Goal: Task Accomplishment & Management: Use online tool/utility

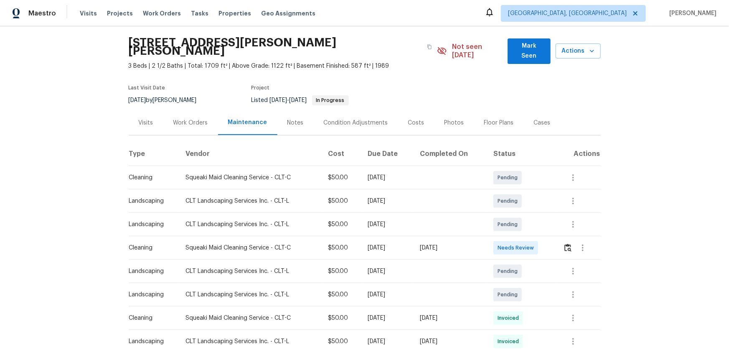
scroll to position [38, 0]
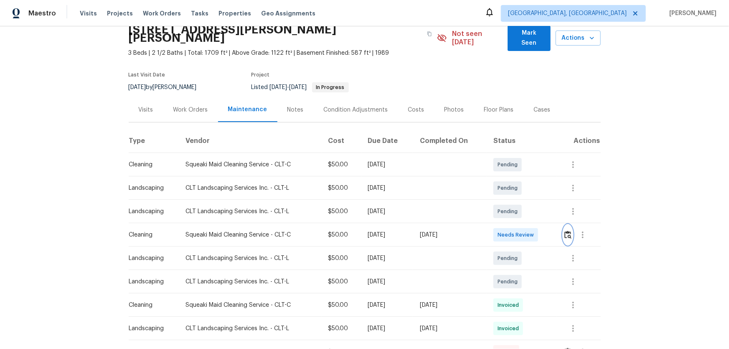
click at [518, 230] on img "button" at bounding box center [567, 235] width 7 height 8
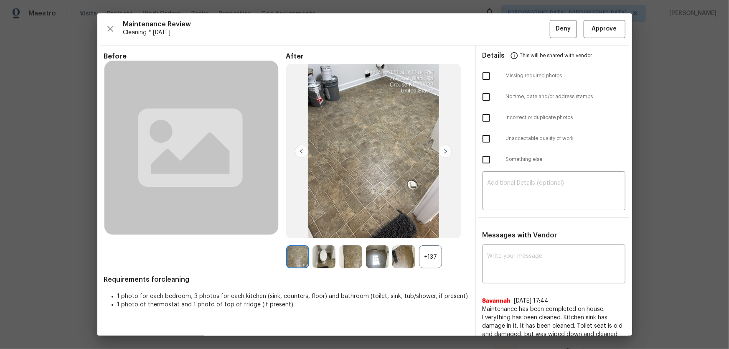
click at [431, 230] on div "+137" at bounding box center [430, 256] width 23 height 23
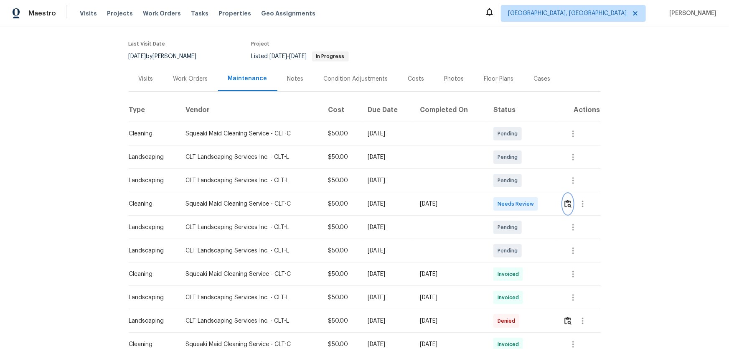
scroll to position [152, 0]
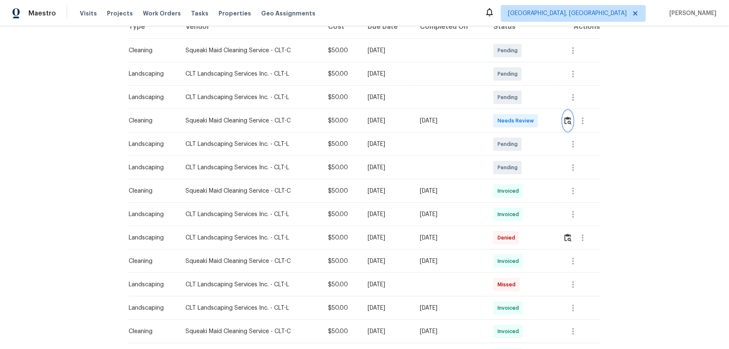
click at [518, 111] on button "button" at bounding box center [568, 121] width 10 height 20
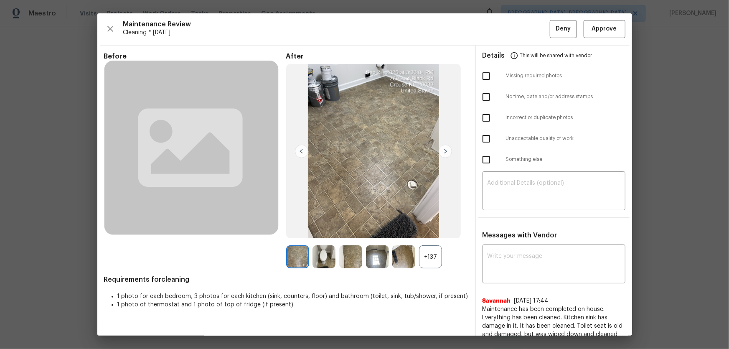
click at [434, 230] on div "+137" at bounding box center [430, 256] width 23 height 23
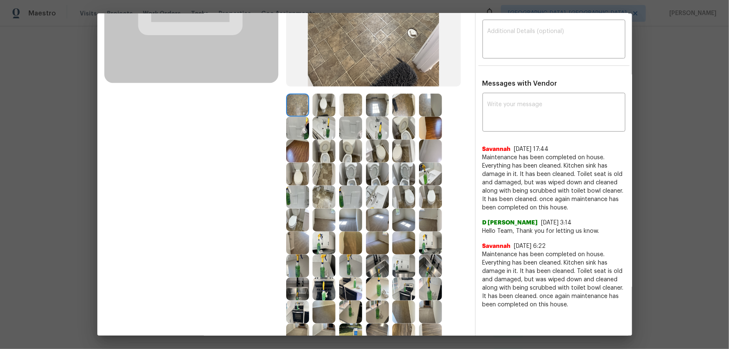
click at [354, 172] on img at bounding box center [350, 173] width 23 height 23
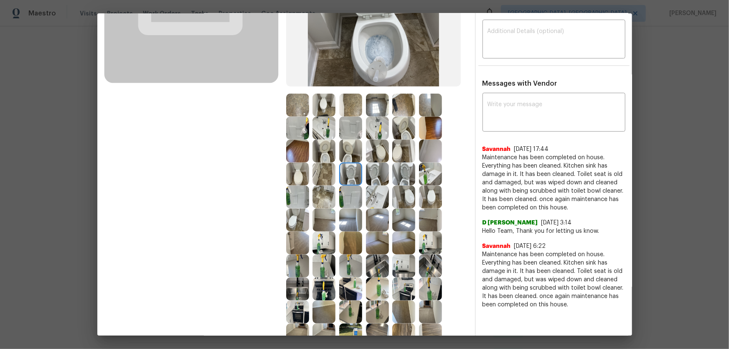
click at [372, 173] on img at bounding box center [377, 173] width 23 height 23
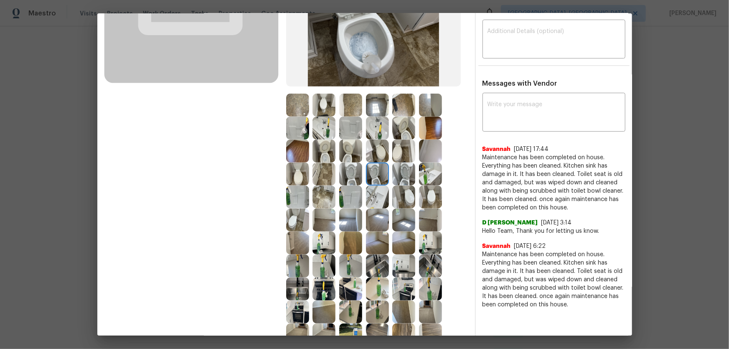
click at [403, 180] on img at bounding box center [403, 173] width 23 height 23
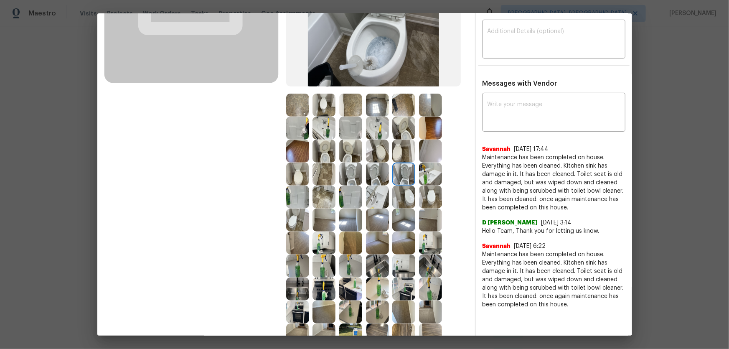
scroll to position [190, 0]
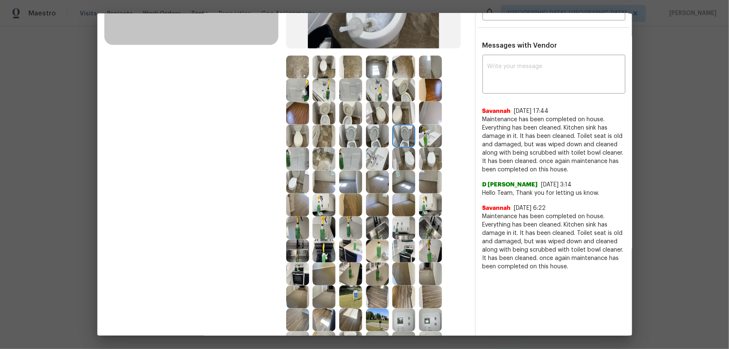
click at [431, 138] on img at bounding box center [430, 135] width 23 height 23
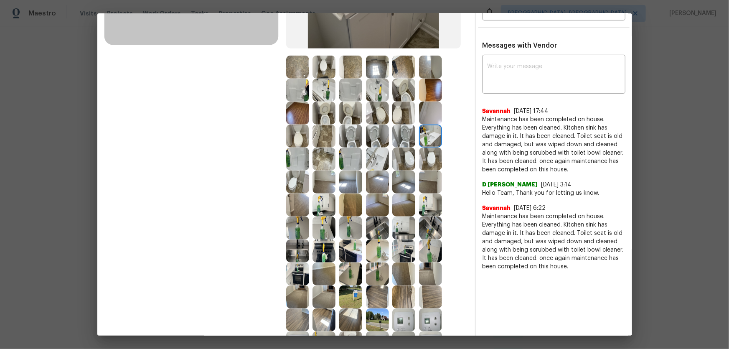
click at [372, 165] on img at bounding box center [377, 158] width 23 height 23
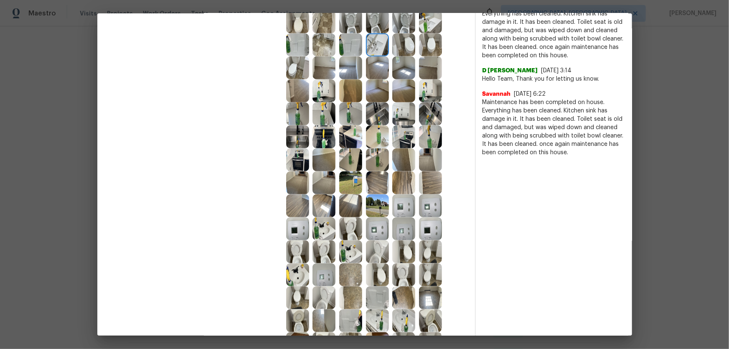
scroll to position [342, 0]
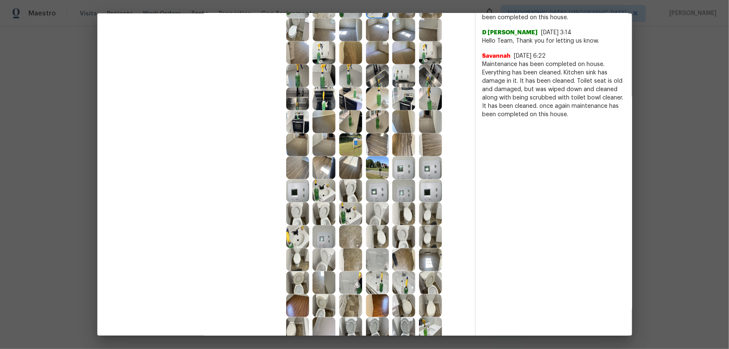
click at [354, 214] on img at bounding box center [350, 213] width 23 height 23
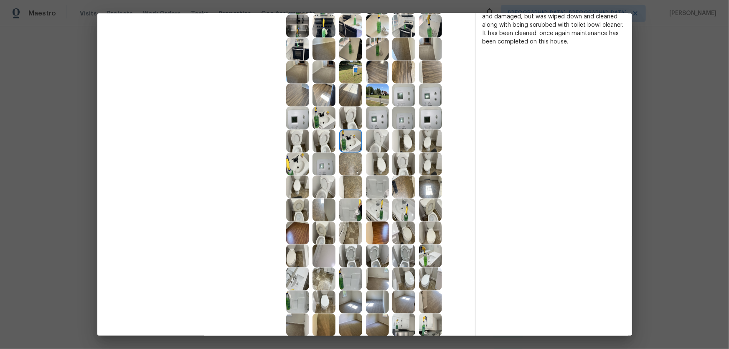
scroll to position [418, 0]
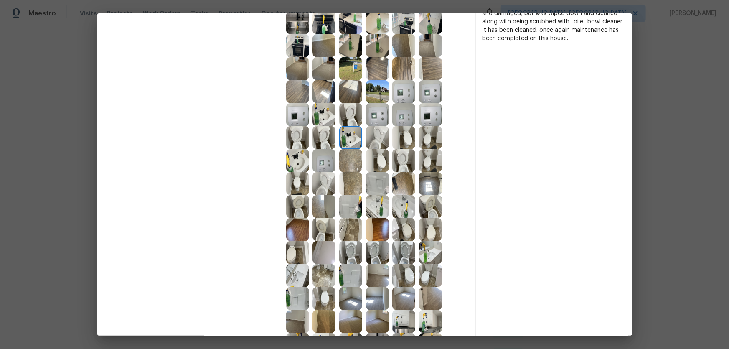
click at [379, 208] on img at bounding box center [377, 206] width 23 height 23
click at [355, 207] on img at bounding box center [350, 206] width 23 height 23
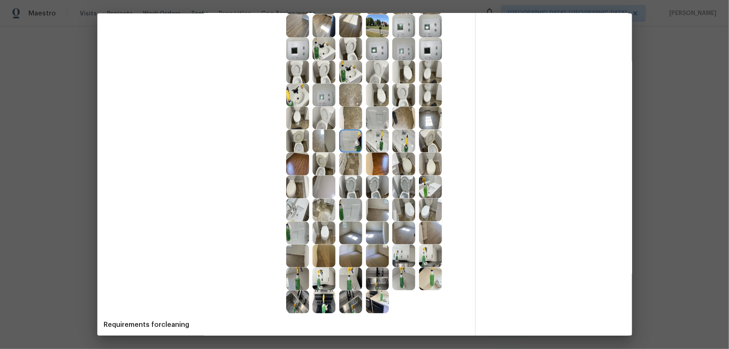
scroll to position [493, 0]
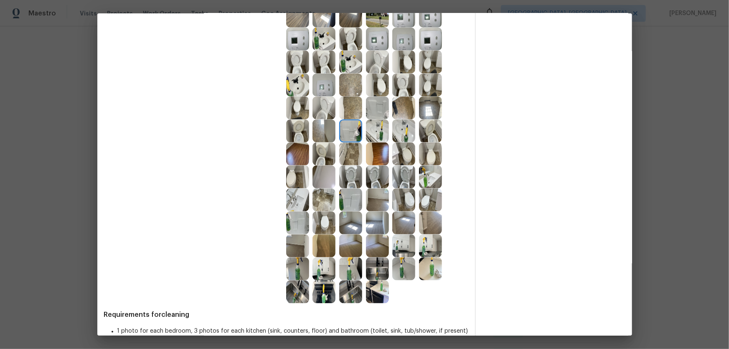
click at [355, 203] on img at bounding box center [350, 199] width 23 height 23
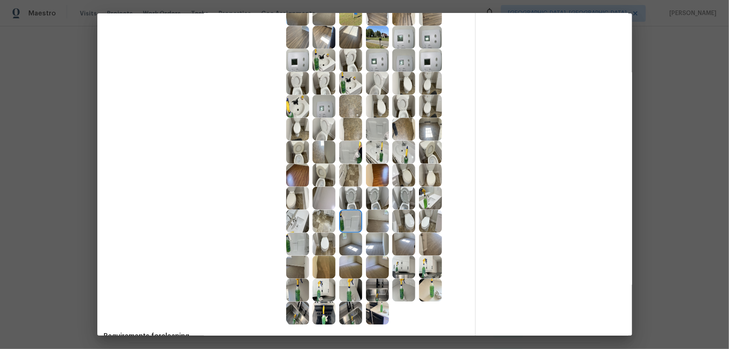
scroll to position [455, 0]
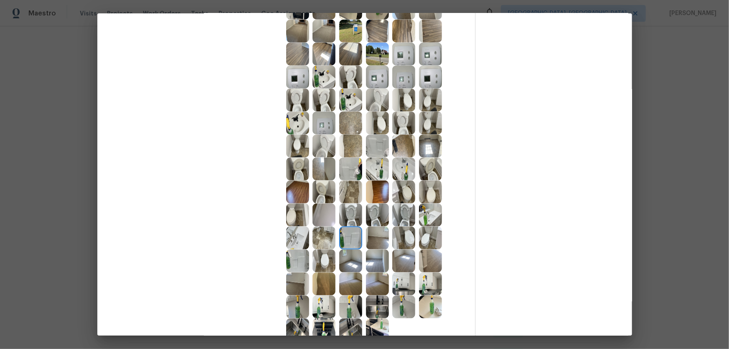
click at [320, 125] on img at bounding box center [323, 123] width 23 height 23
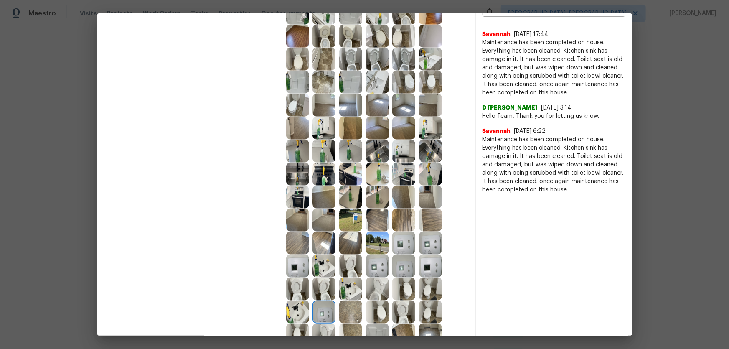
scroll to position [266, 0]
click at [359, 165] on img at bounding box center [350, 174] width 23 height 23
click at [358, 159] on img at bounding box center [350, 151] width 23 height 23
click at [385, 156] on img at bounding box center [377, 151] width 23 height 23
click at [404, 155] on img at bounding box center [403, 151] width 23 height 23
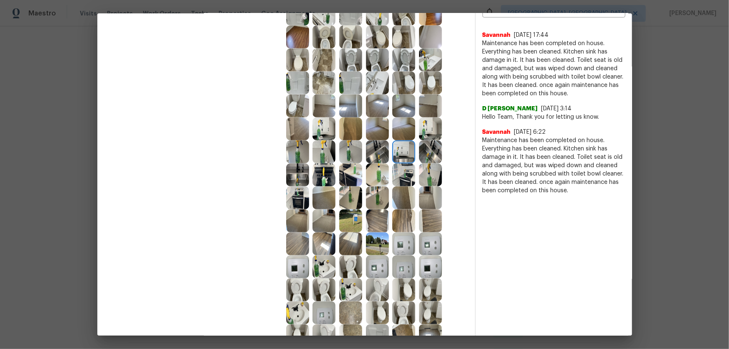
click at [428, 155] on img at bounding box center [430, 151] width 23 height 23
click at [327, 157] on img at bounding box center [323, 151] width 23 height 23
click at [347, 155] on img at bounding box center [350, 151] width 23 height 23
click at [303, 155] on img at bounding box center [297, 151] width 23 height 23
click at [318, 130] on img at bounding box center [323, 128] width 23 height 23
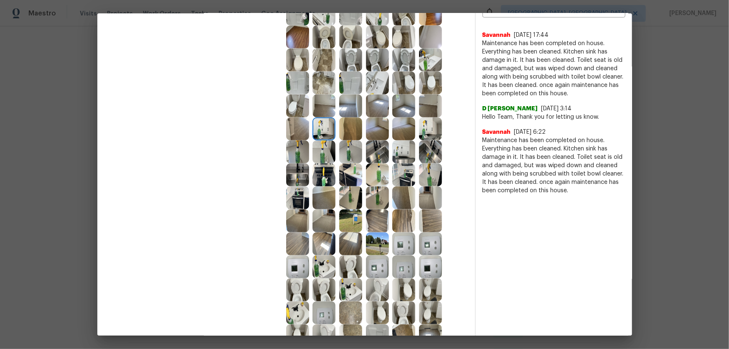
click at [304, 171] on img at bounding box center [297, 174] width 23 height 23
click at [325, 174] on img at bounding box center [323, 174] width 23 height 23
click at [300, 182] on img at bounding box center [297, 174] width 23 height 23
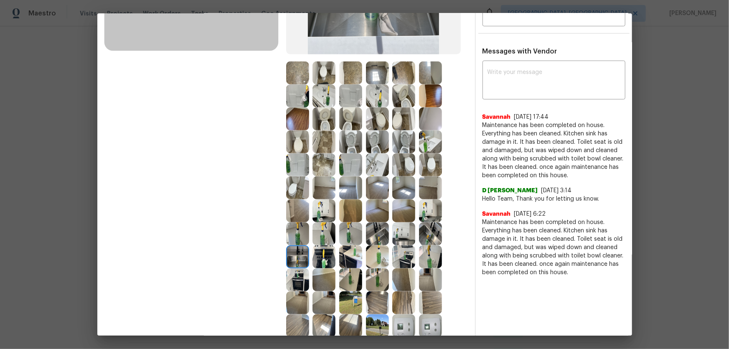
scroll to position [228, 0]
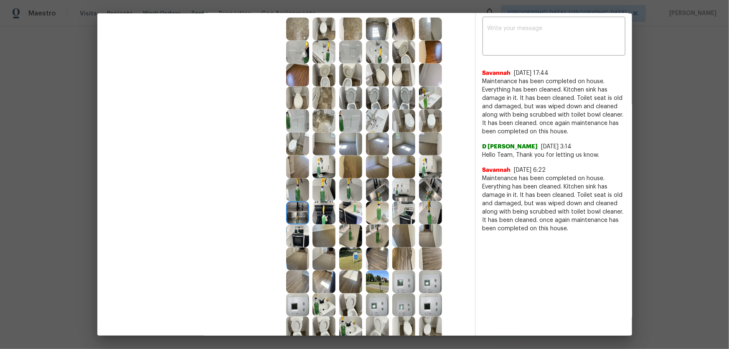
click at [374, 144] on img at bounding box center [377, 143] width 23 height 23
click at [353, 149] on img at bounding box center [350, 143] width 23 height 23
click at [321, 148] on img at bounding box center [323, 143] width 23 height 23
click at [293, 170] on img at bounding box center [297, 166] width 23 height 23
click at [352, 169] on img at bounding box center [350, 166] width 23 height 23
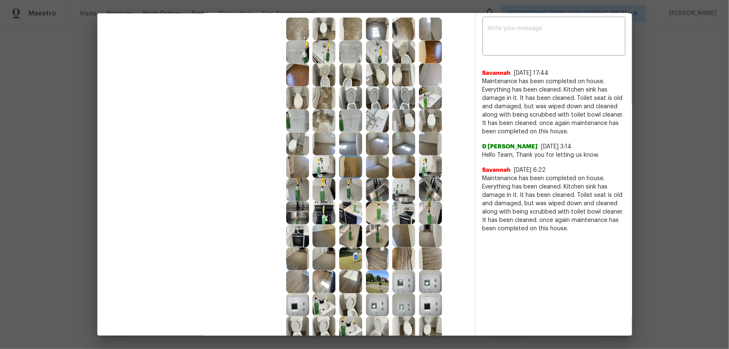
click at [375, 169] on img at bounding box center [377, 166] width 23 height 23
click at [404, 170] on img at bounding box center [403, 166] width 23 height 23
click at [405, 143] on img at bounding box center [403, 143] width 23 height 23
click at [433, 144] on img at bounding box center [430, 143] width 23 height 23
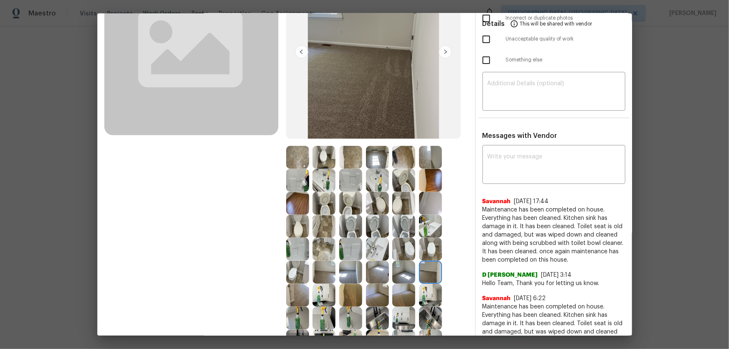
scroll to position [76, 0]
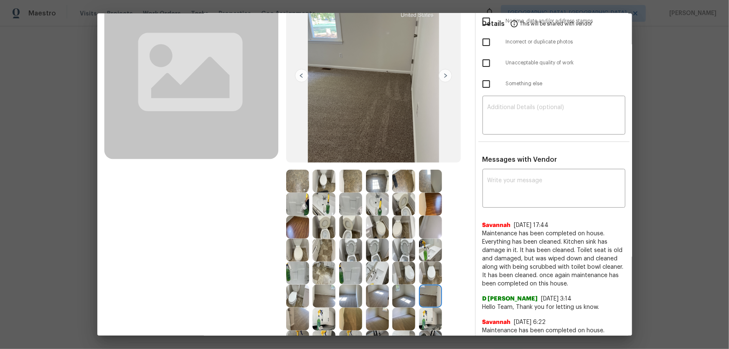
click at [375, 171] on img at bounding box center [377, 181] width 23 height 23
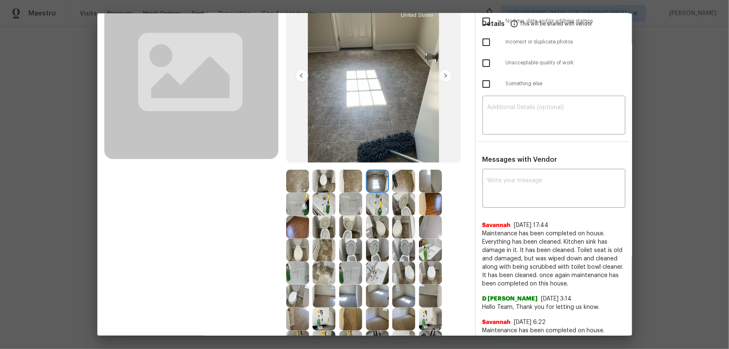
click at [400, 180] on img at bounding box center [403, 181] width 23 height 23
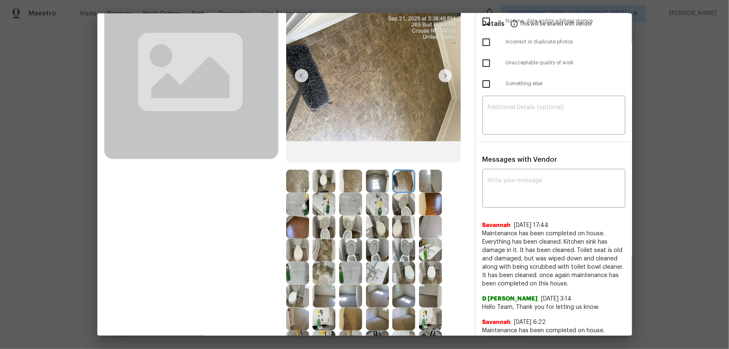
click at [428, 180] on img at bounding box center [430, 181] width 23 height 23
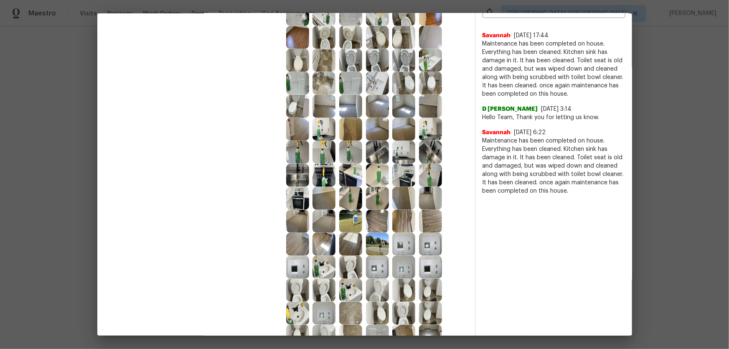
scroll to position [266, 0]
click at [412, 230] on img at bounding box center [403, 243] width 23 height 23
click at [402, 230] on img at bounding box center [403, 266] width 23 height 23
click at [351, 230] on img at bounding box center [350, 266] width 23 height 23
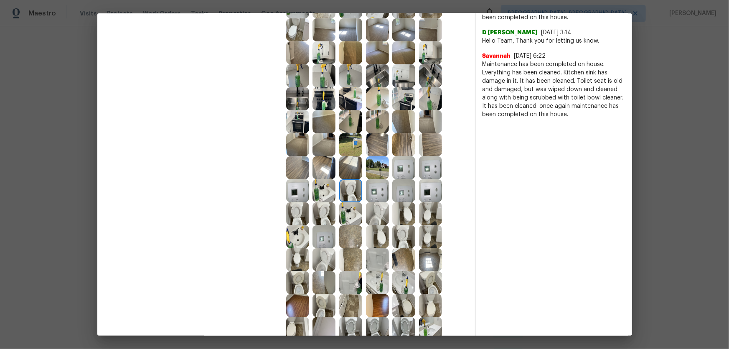
click at [344, 230] on img at bounding box center [350, 282] width 23 height 23
click at [345, 230] on img at bounding box center [350, 305] width 23 height 23
click at [376, 230] on img at bounding box center [377, 305] width 23 height 23
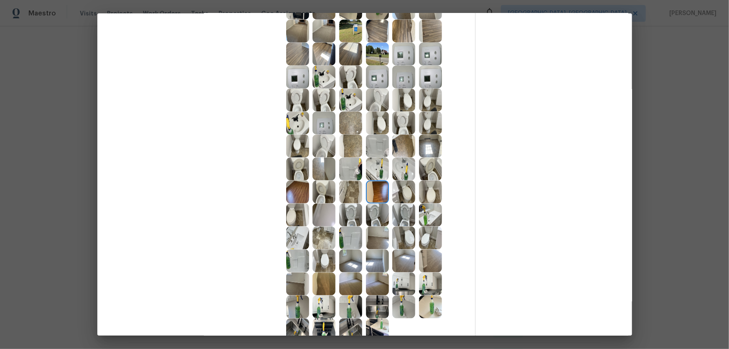
click at [378, 230] on img at bounding box center [377, 283] width 23 height 23
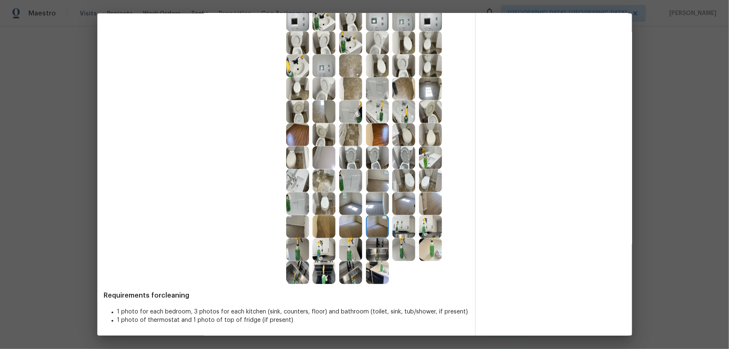
scroll to position [514, 0]
click at [360, 230] on div at bounding box center [352, 271] width 27 height 23
click at [354, 230] on img at bounding box center [350, 271] width 23 height 23
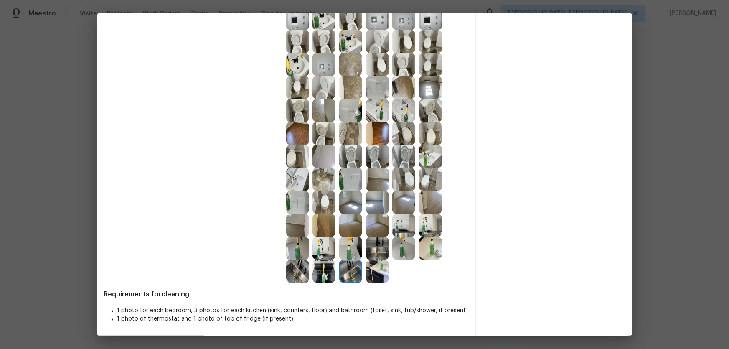
click at [370, 230] on img at bounding box center [377, 271] width 23 height 23
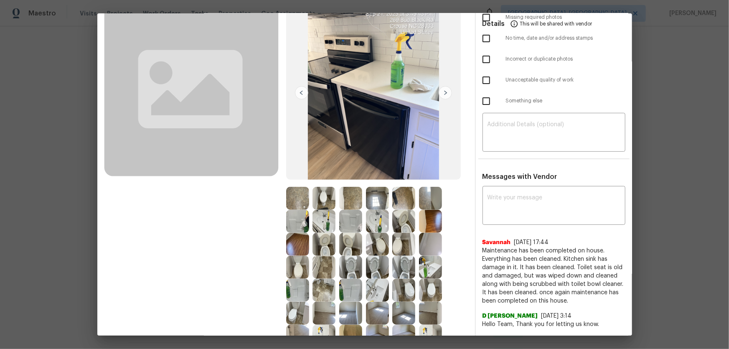
scroll to position [0, 0]
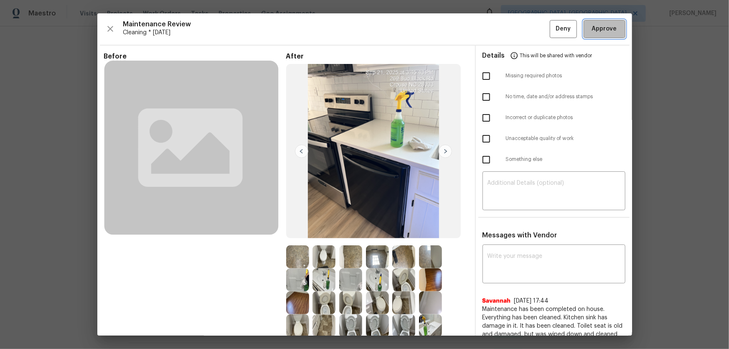
click at [518, 30] on button "Approve" at bounding box center [604, 29] width 42 height 18
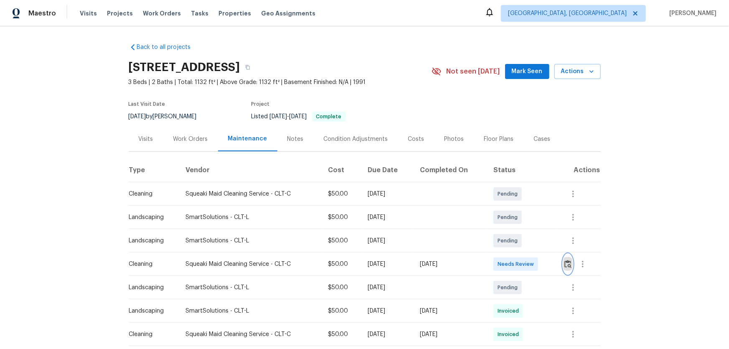
click at [518, 230] on button "button" at bounding box center [568, 264] width 10 height 20
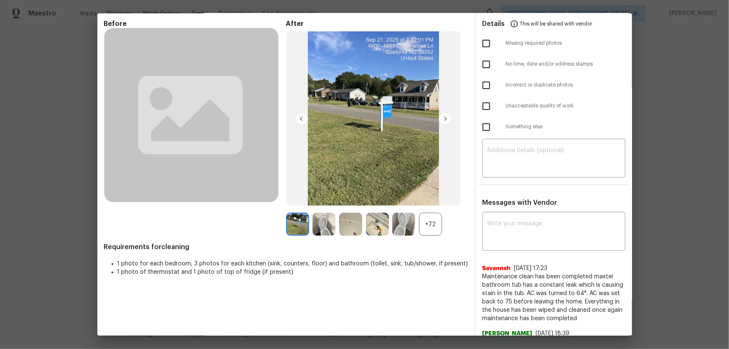
scroll to position [76, 0]
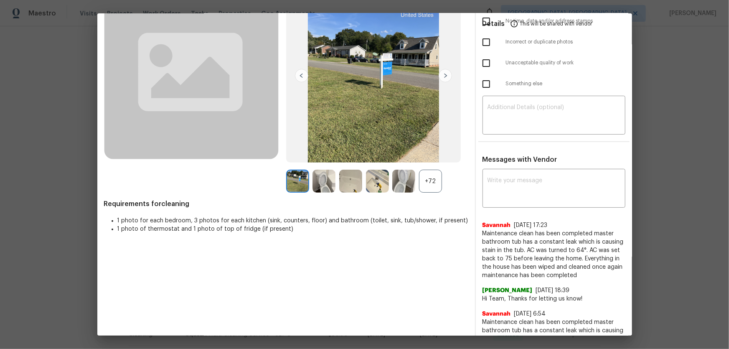
click at [433, 176] on div "+72" at bounding box center [430, 181] width 23 height 23
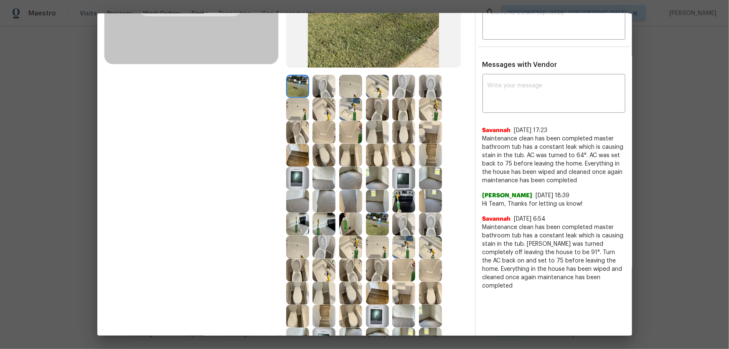
scroll to position [152, 0]
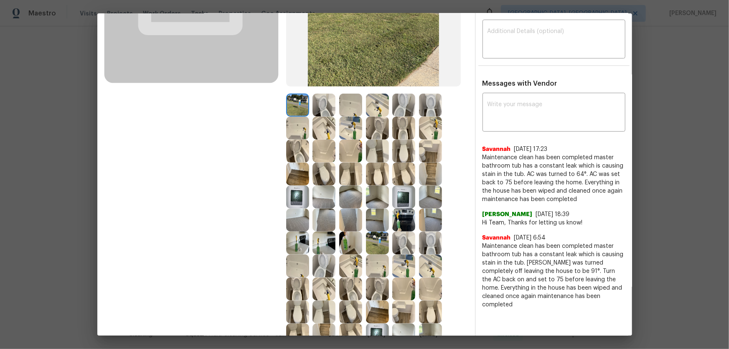
click at [400, 111] on img at bounding box center [403, 105] width 23 height 23
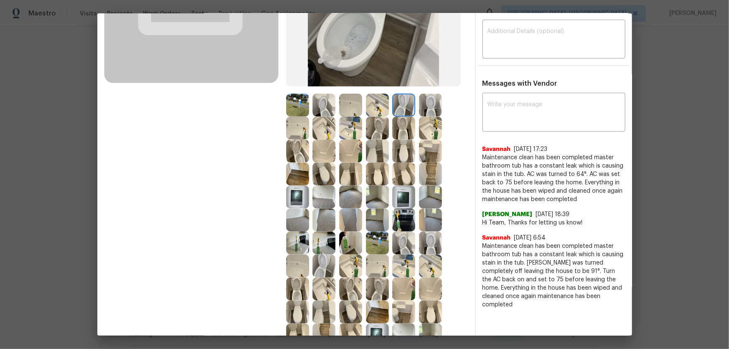
click at [426, 109] on img at bounding box center [430, 105] width 23 height 23
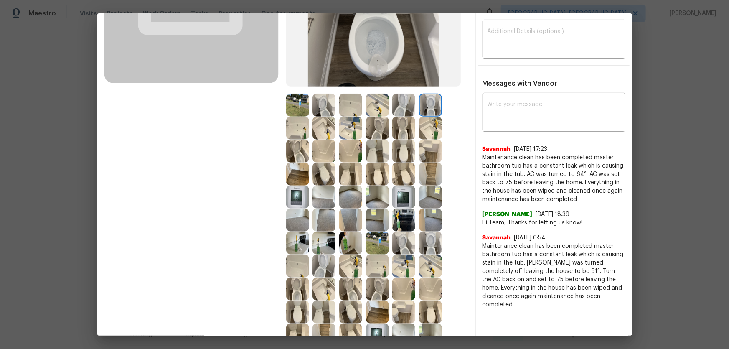
click at [349, 125] on img at bounding box center [350, 128] width 23 height 23
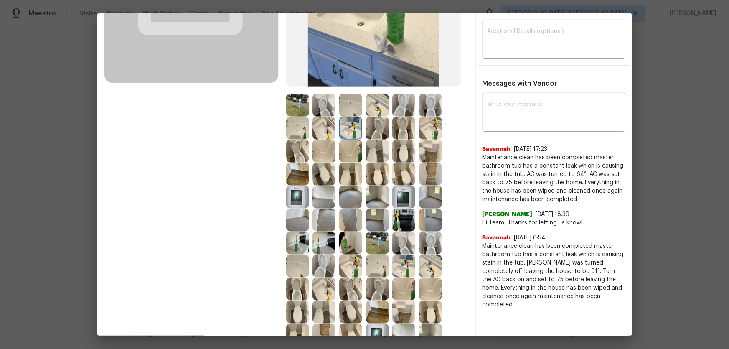
click at [326, 127] on img at bounding box center [323, 128] width 23 height 23
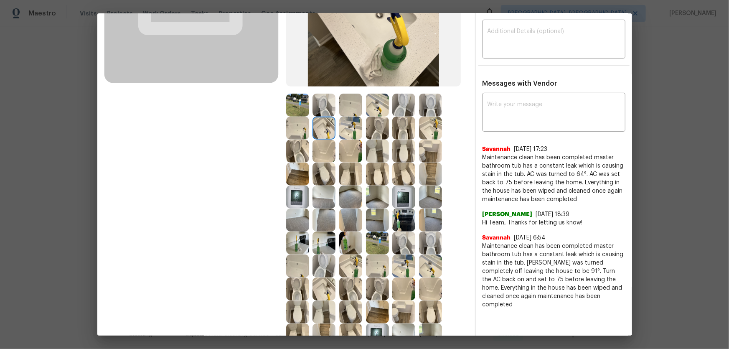
click at [347, 109] on img at bounding box center [350, 105] width 23 height 23
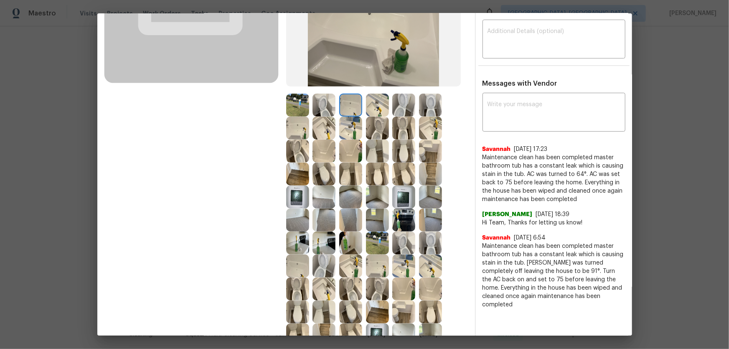
click at [322, 151] on img at bounding box center [323, 150] width 23 height 23
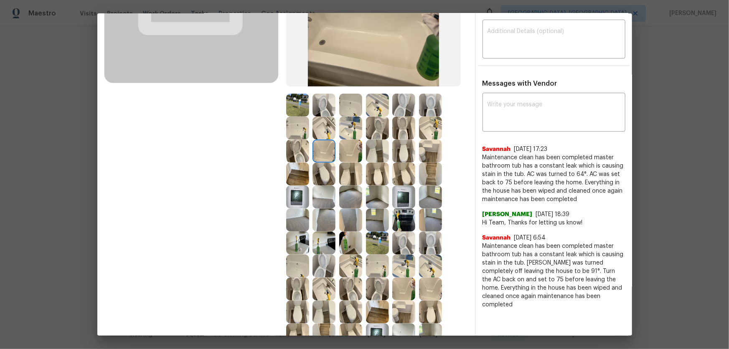
click at [399, 215] on img at bounding box center [403, 219] width 23 height 23
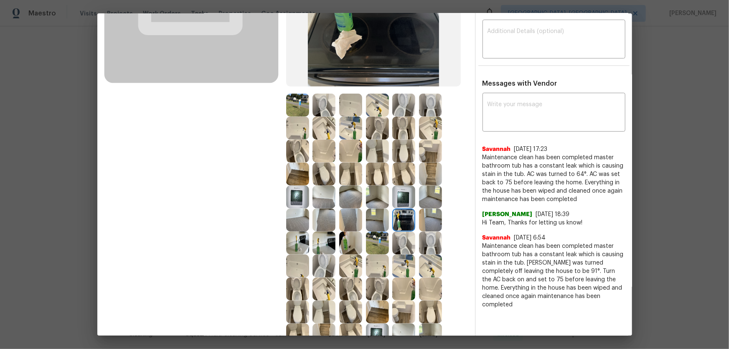
click at [408, 192] on img at bounding box center [403, 196] width 23 height 23
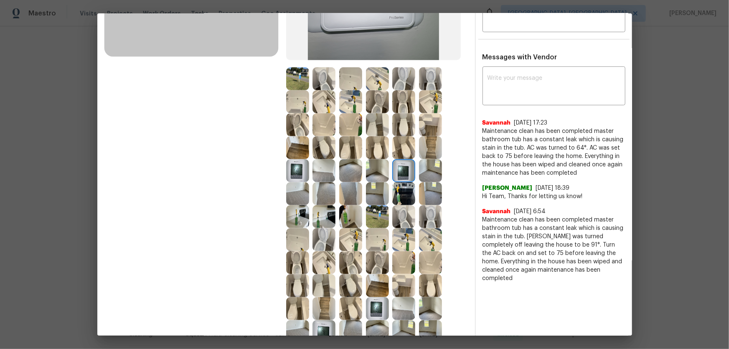
scroll to position [190, 0]
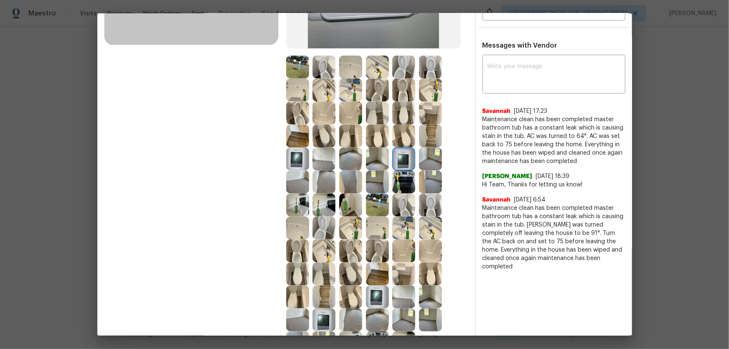
click at [343, 152] on img at bounding box center [350, 158] width 23 height 23
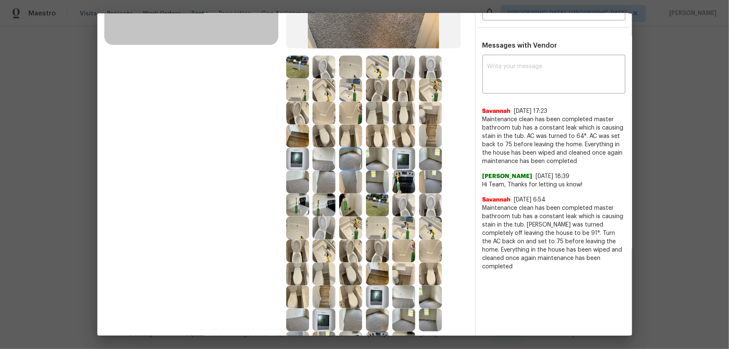
click at [375, 159] on img at bounding box center [377, 158] width 23 height 23
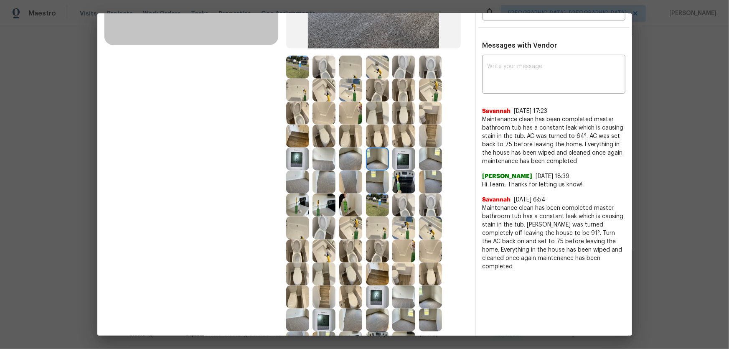
click at [375, 184] on img at bounding box center [377, 181] width 23 height 23
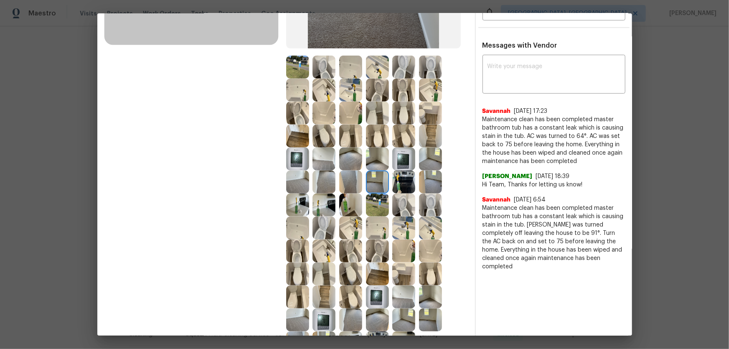
scroll to position [261, 0]
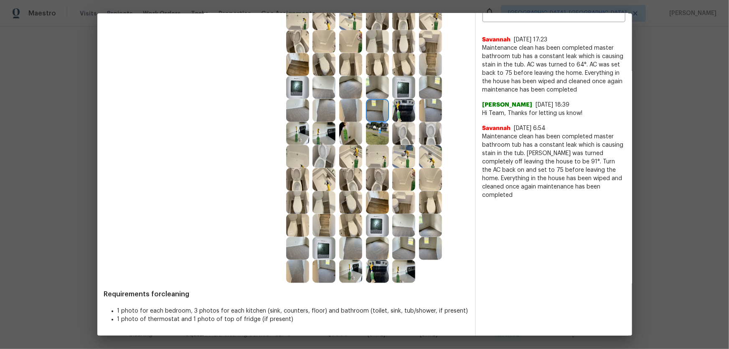
click at [337, 230] on div at bounding box center [325, 271] width 27 height 23
click at [385, 230] on img at bounding box center [377, 271] width 23 height 23
click at [323, 230] on img at bounding box center [323, 248] width 23 height 23
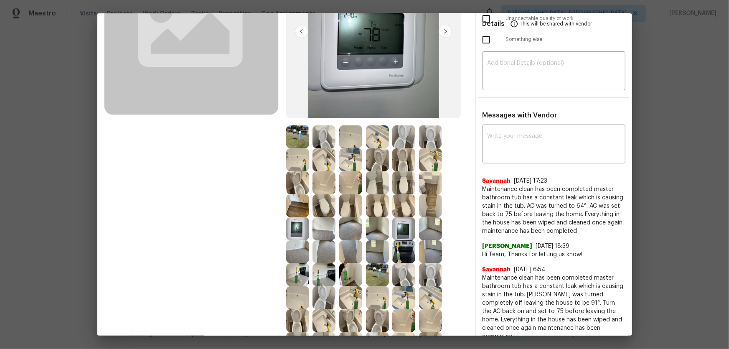
scroll to position [109, 0]
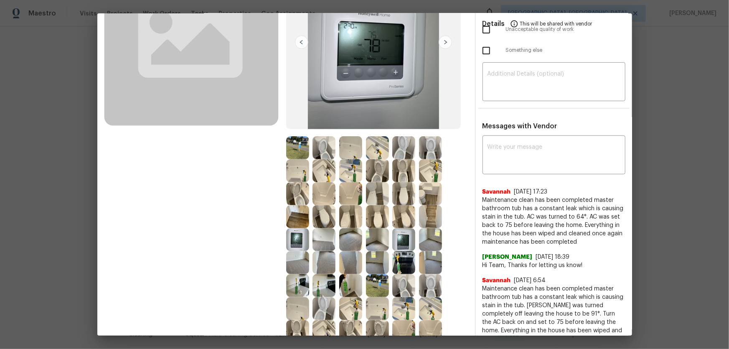
click at [430, 172] on img at bounding box center [430, 170] width 23 height 23
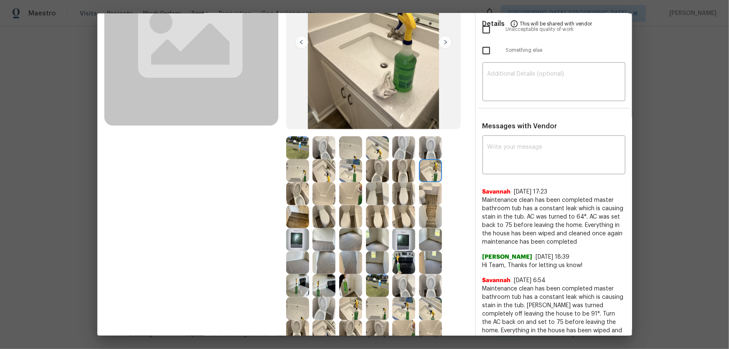
click at [377, 148] on img at bounding box center [377, 147] width 23 height 23
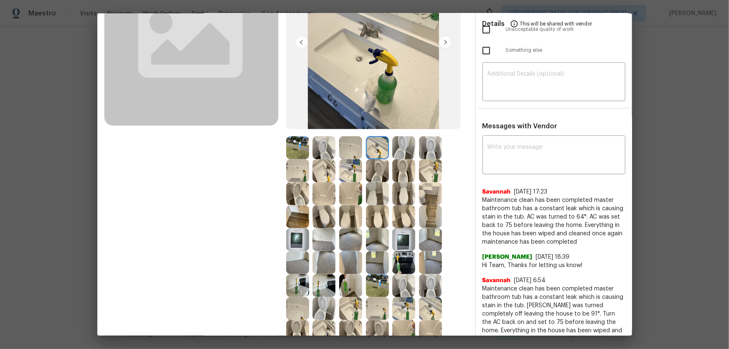
click at [368, 169] on img at bounding box center [377, 170] width 23 height 23
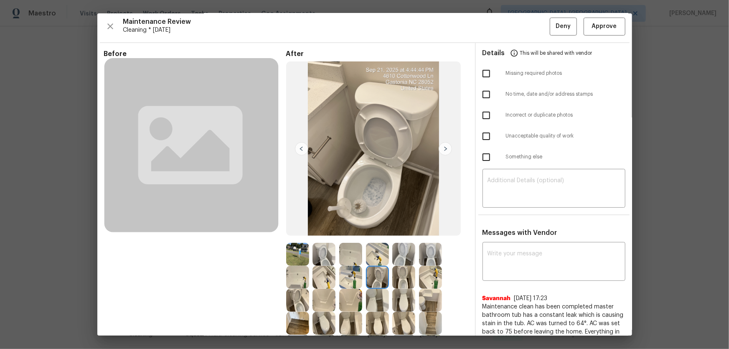
scroll to position [0, 0]
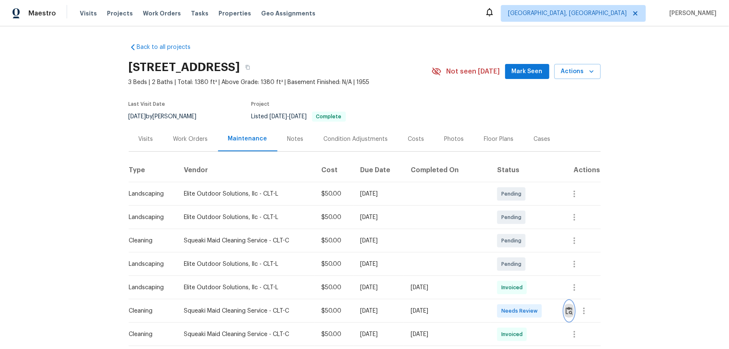
click at [518, 230] on img "button" at bounding box center [568, 311] width 7 height 8
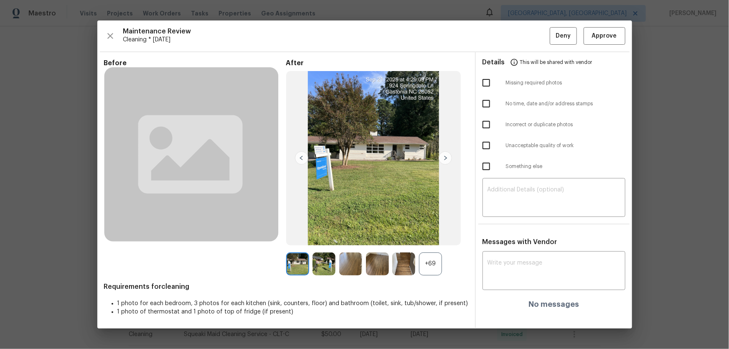
click at [435, 230] on div "+69" at bounding box center [430, 263] width 23 height 23
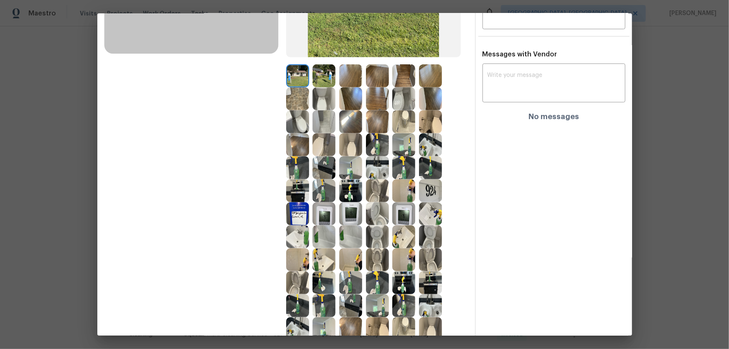
scroll to position [190, 0]
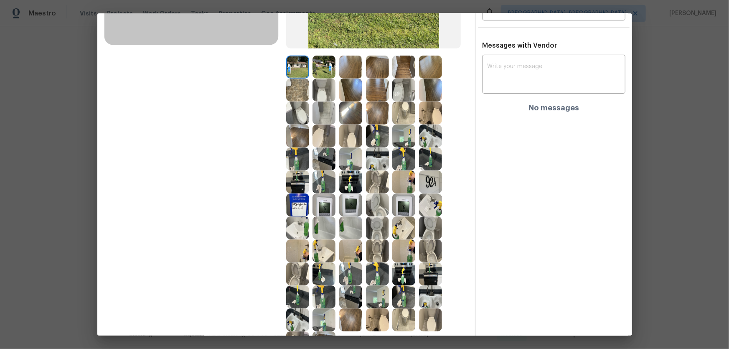
click at [406, 227] on img at bounding box center [403, 227] width 23 height 23
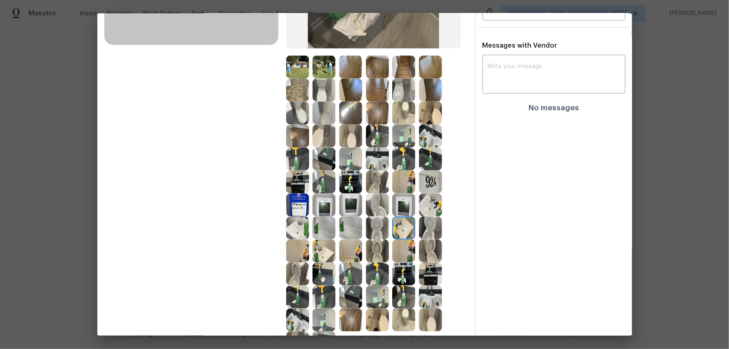
click at [400, 208] on img at bounding box center [403, 204] width 23 height 23
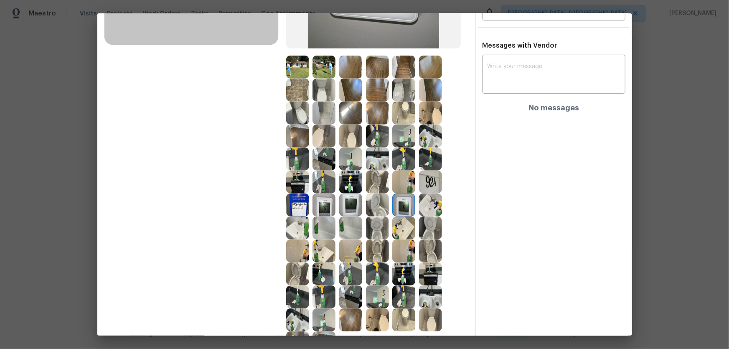
click at [436, 190] on img at bounding box center [430, 181] width 23 height 23
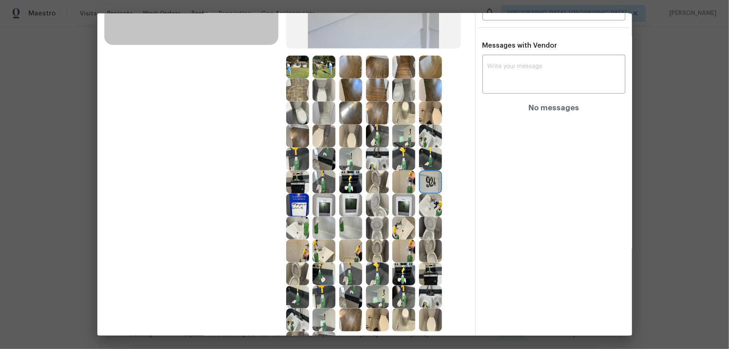
click at [388, 182] on div at bounding box center [379, 181] width 27 height 23
click at [397, 185] on img at bounding box center [403, 181] width 23 height 23
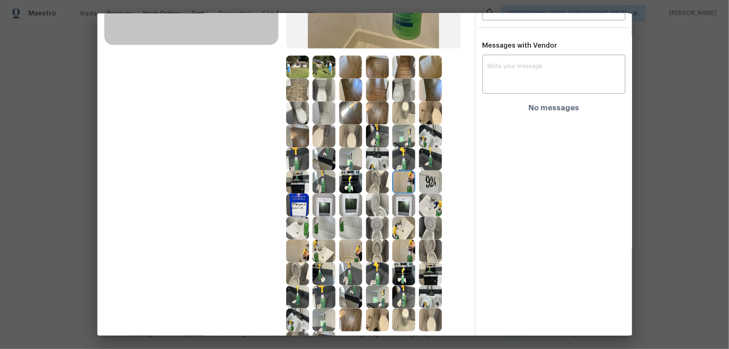
click at [309, 202] on div at bounding box center [299, 204] width 27 height 23
click at [297, 203] on img at bounding box center [297, 204] width 23 height 23
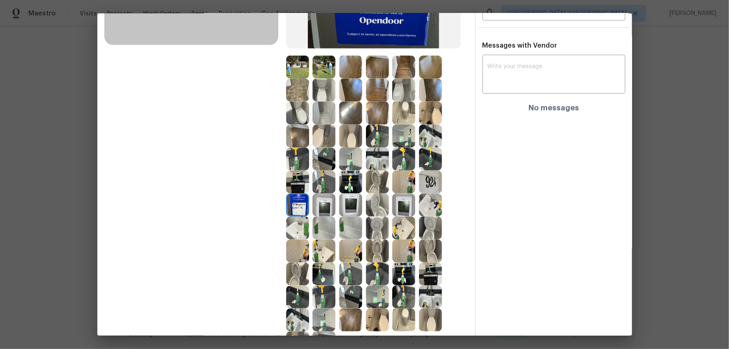
click at [298, 230] on img at bounding box center [297, 227] width 23 height 23
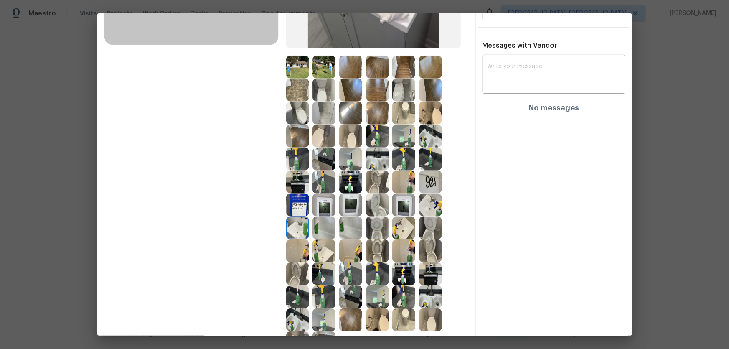
click at [316, 230] on img at bounding box center [323, 227] width 23 height 23
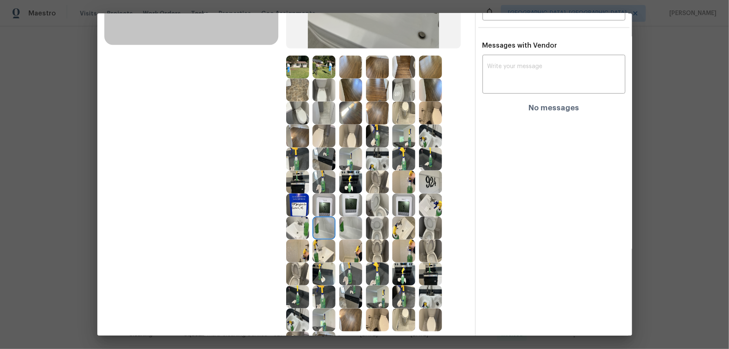
click at [341, 230] on img at bounding box center [350, 227] width 23 height 23
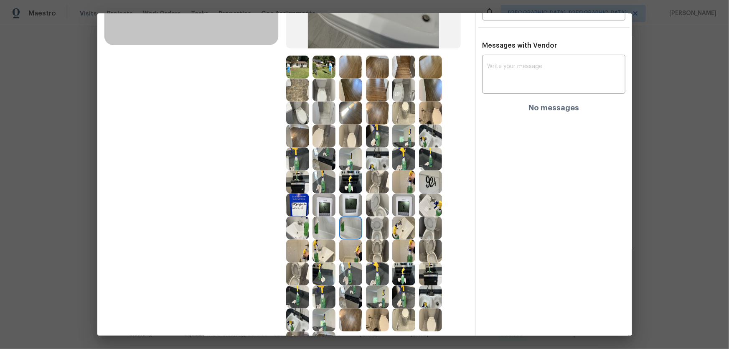
click at [375, 230] on img at bounding box center [377, 250] width 23 height 23
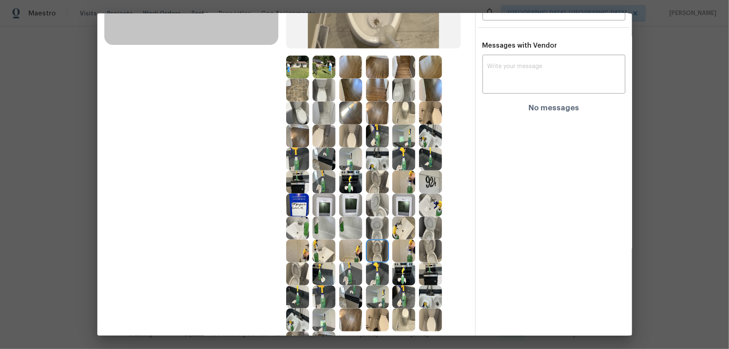
click at [375, 227] on img at bounding box center [377, 227] width 23 height 23
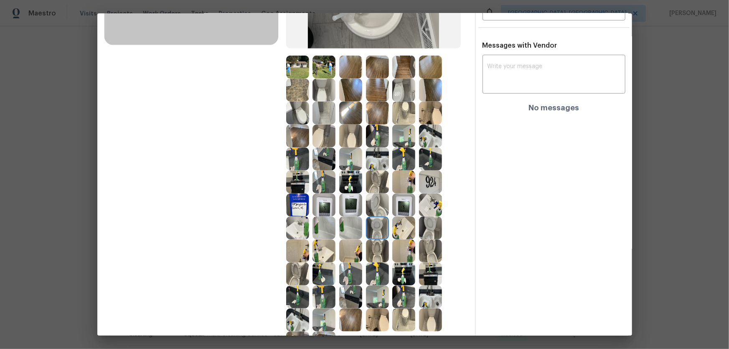
click at [409, 229] on img at bounding box center [403, 227] width 23 height 23
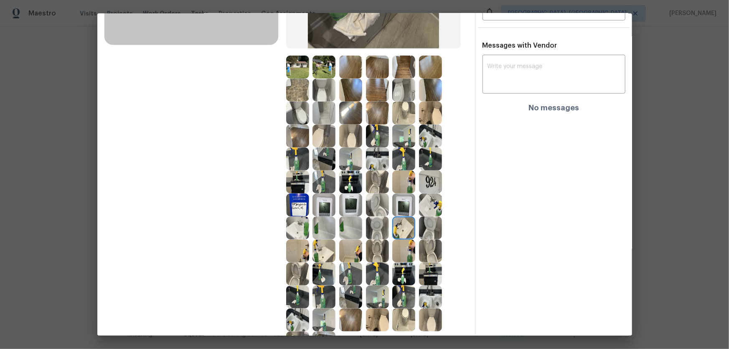
click at [430, 206] on img at bounding box center [430, 204] width 23 height 23
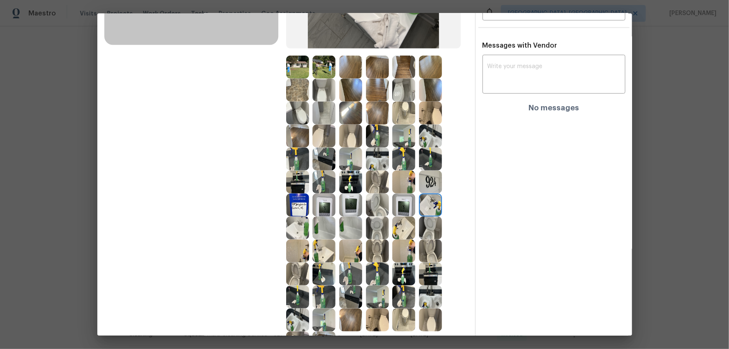
click at [401, 186] on img at bounding box center [403, 181] width 23 height 23
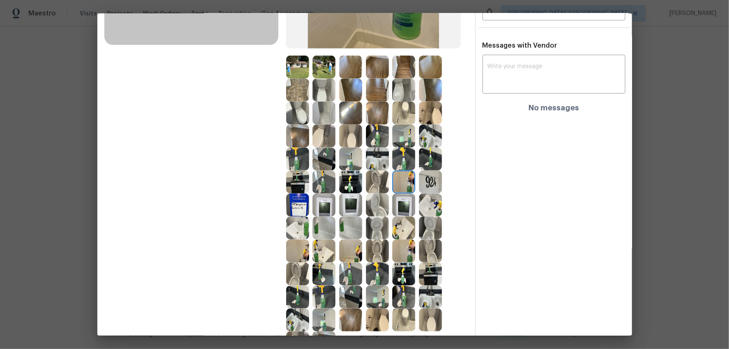
click at [351, 226] on img at bounding box center [350, 227] width 23 height 23
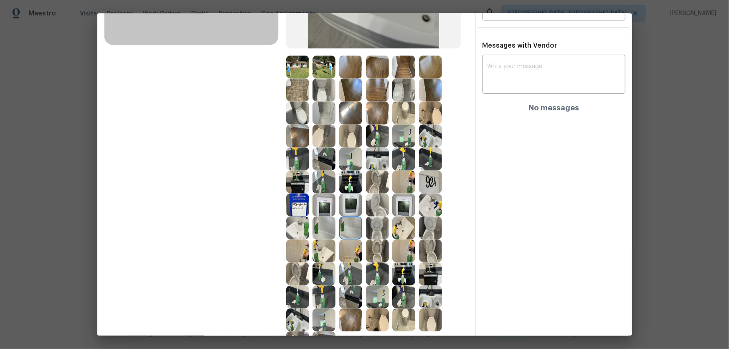
click at [318, 205] on img at bounding box center [323, 204] width 23 height 23
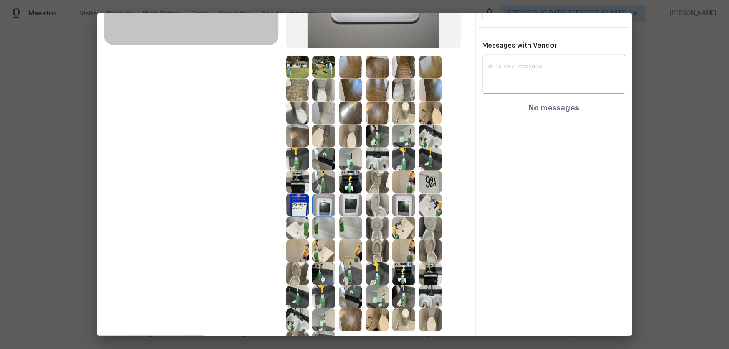
click at [301, 204] on img at bounding box center [297, 204] width 23 height 23
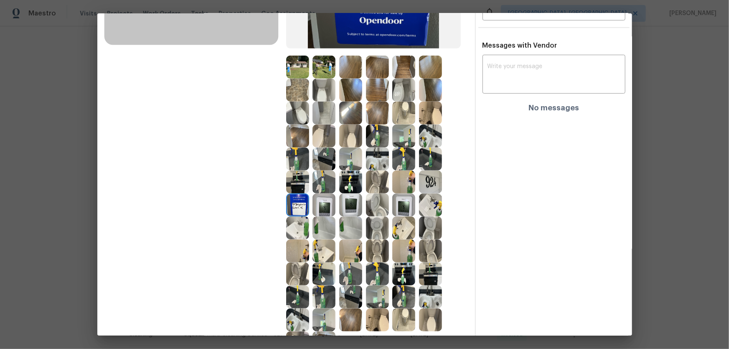
click at [297, 184] on img at bounding box center [297, 181] width 23 height 23
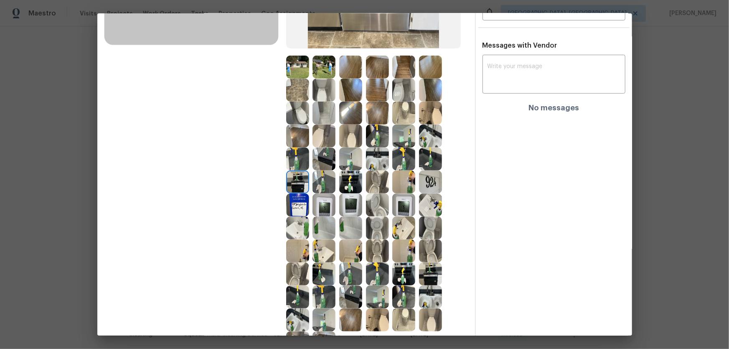
click at [317, 188] on img at bounding box center [323, 181] width 23 height 23
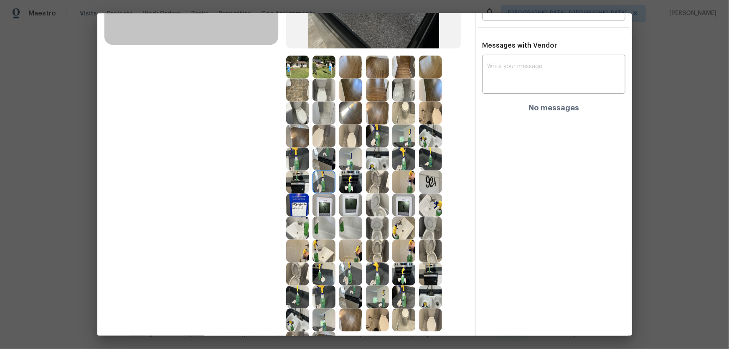
click at [347, 185] on img at bounding box center [350, 181] width 23 height 23
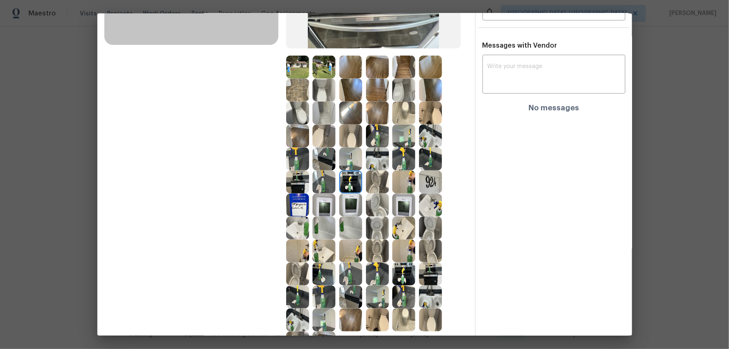
click at [371, 156] on img at bounding box center [377, 158] width 23 height 23
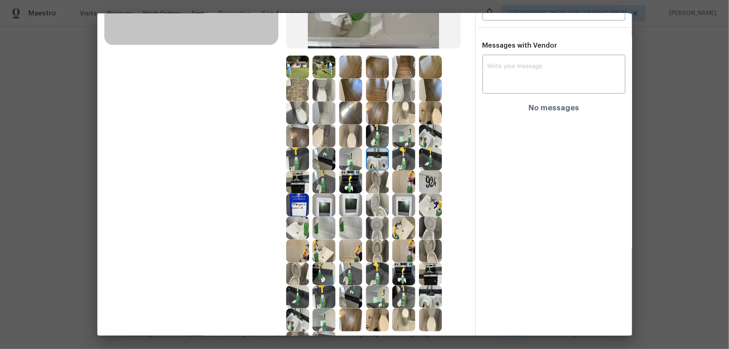
click at [403, 133] on img at bounding box center [403, 135] width 23 height 23
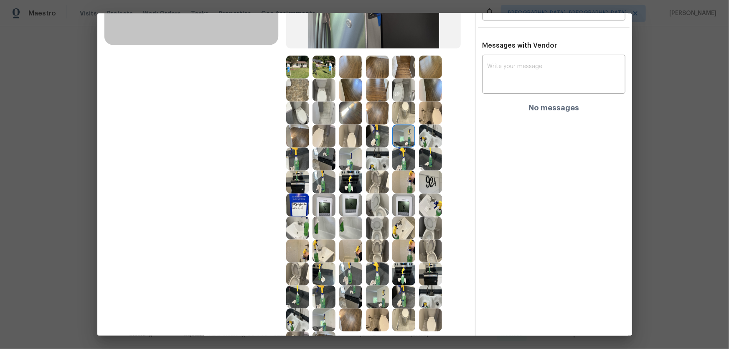
click at [419, 136] on img at bounding box center [430, 135] width 23 height 23
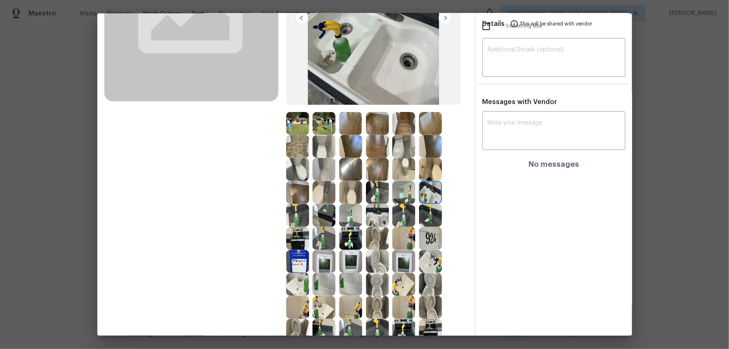
scroll to position [114, 0]
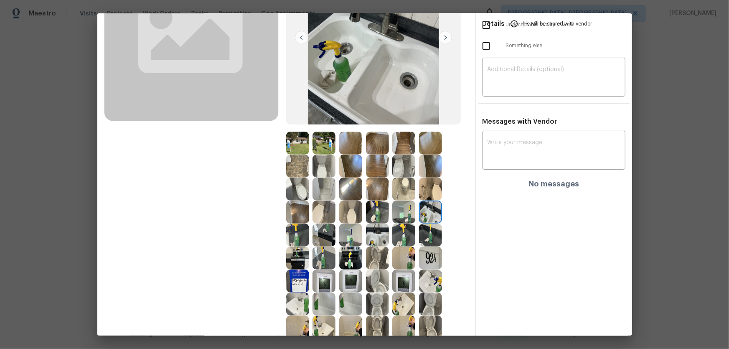
click at [370, 187] on img at bounding box center [377, 188] width 23 height 23
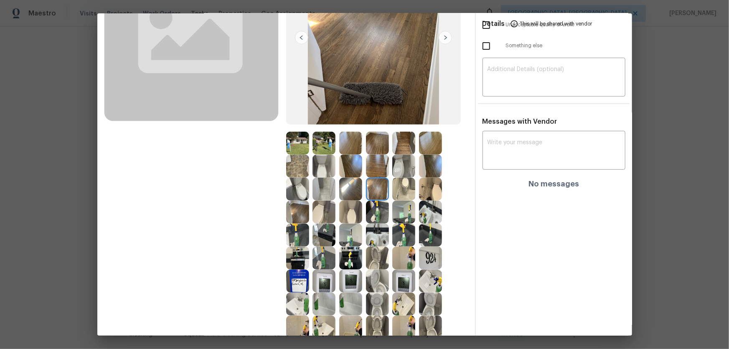
click at [346, 187] on img at bounding box center [350, 188] width 23 height 23
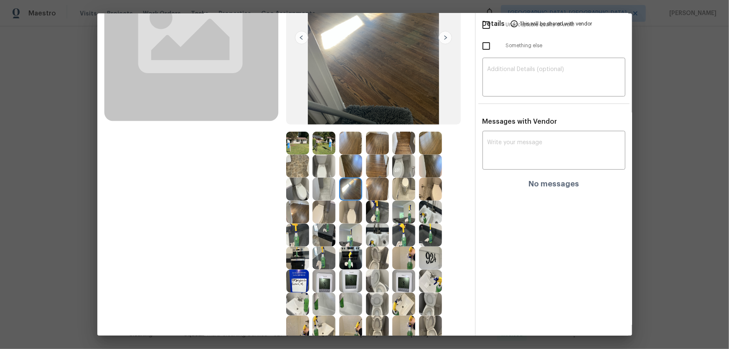
click at [421, 167] on img at bounding box center [430, 166] width 23 height 23
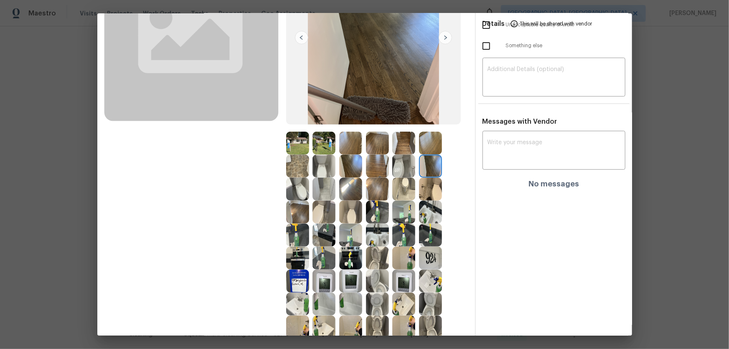
click at [419, 144] on img at bounding box center [430, 143] width 23 height 23
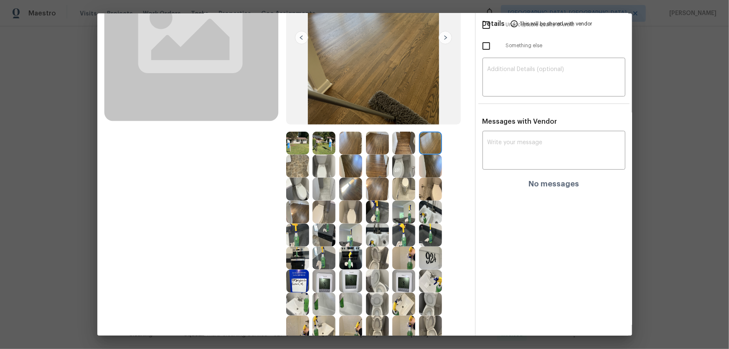
drag, startPoint x: 403, startPoint y: 143, endPoint x: 389, endPoint y: 146, distance: 14.1
click at [402, 143] on img at bounding box center [403, 143] width 23 height 23
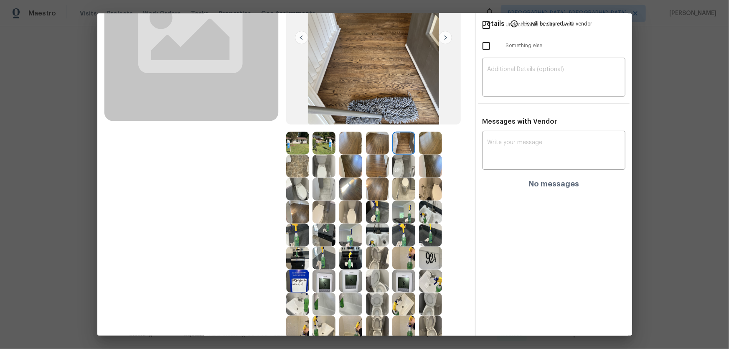
click at [374, 146] on img at bounding box center [377, 143] width 23 height 23
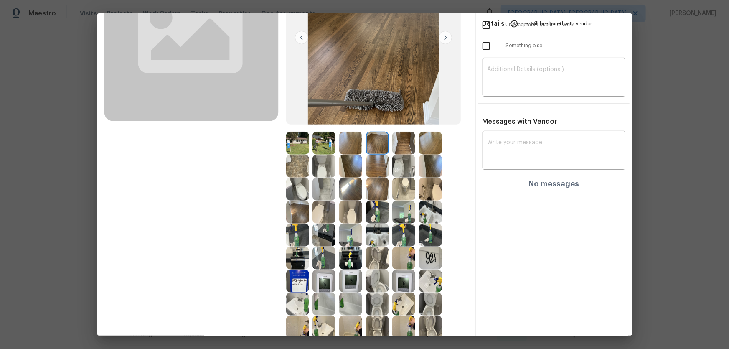
click at [353, 142] on img at bounding box center [350, 143] width 23 height 23
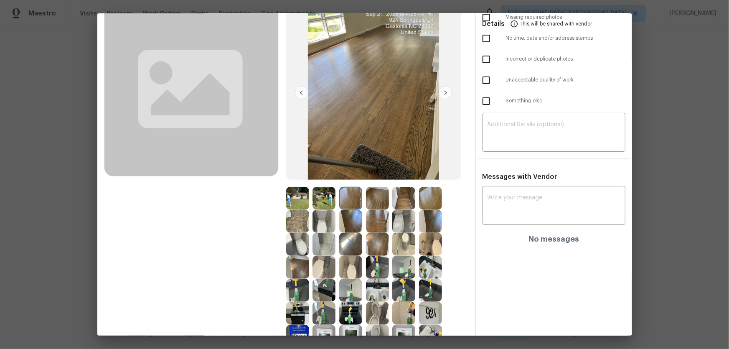
scroll to position [0, 0]
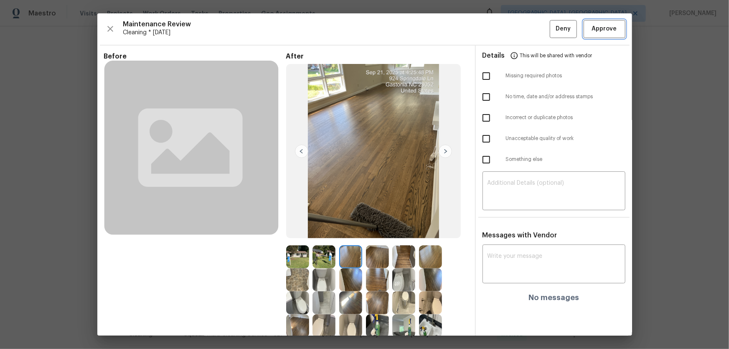
click at [518, 24] on span "Approve" at bounding box center [604, 29] width 25 height 10
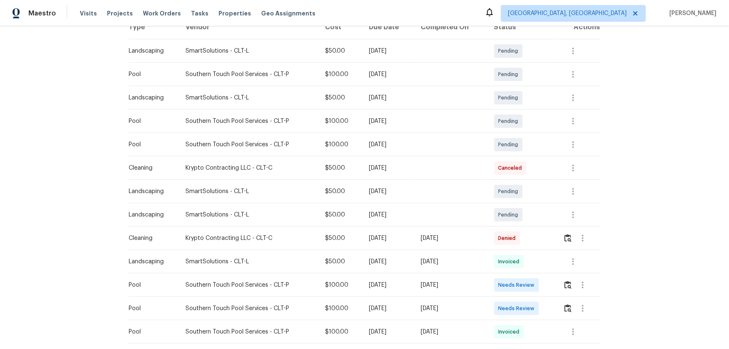
scroll to position [152, 0]
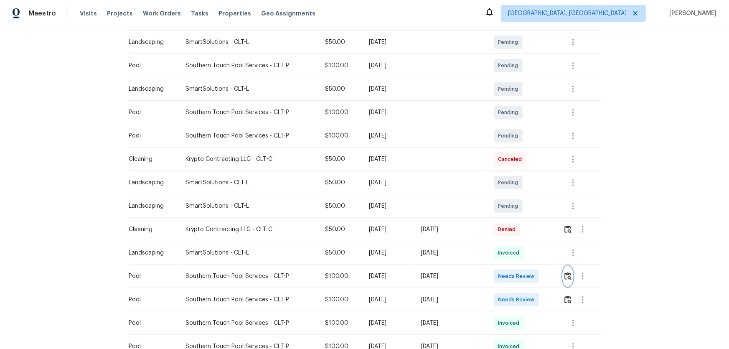
click at [518, 230] on img "button" at bounding box center [567, 276] width 7 height 8
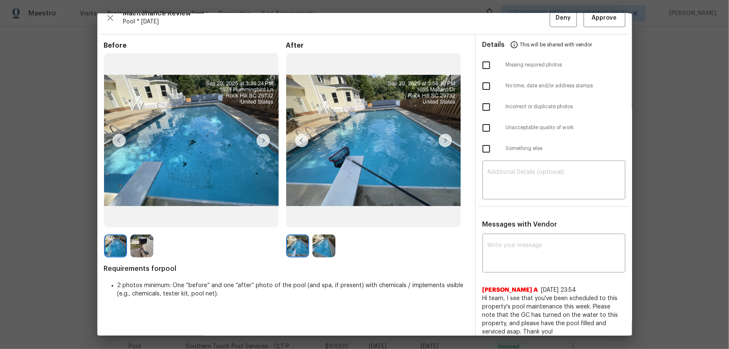
scroll to position [17, 0]
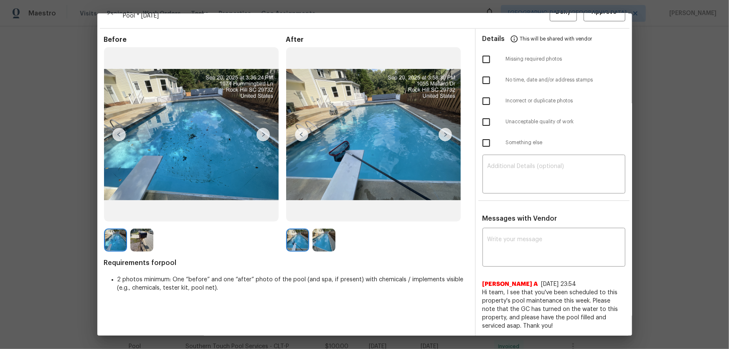
click at [299, 230] on img at bounding box center [297, 239] width 23 height 23
click at [324, 230] on img at bounding box center [323, 239] width 23 height 23
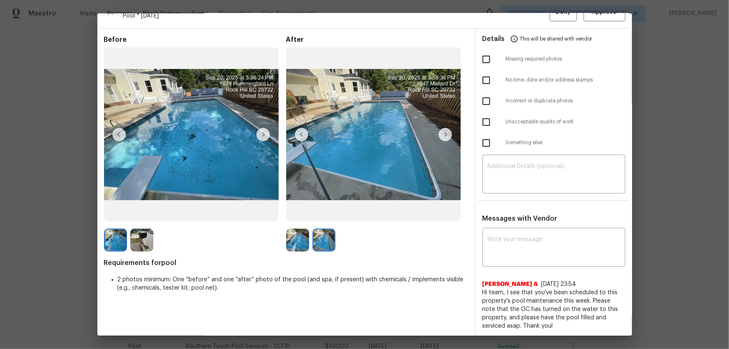
scroll to position [0, 0]
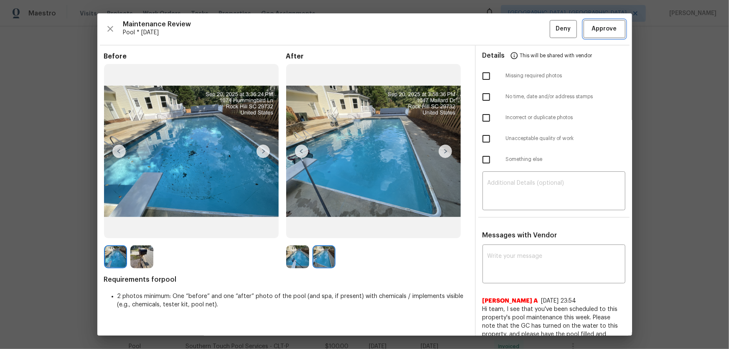
click at [518, 29] on span "Approve" at bounding box center [604, 29] width 25 height 10
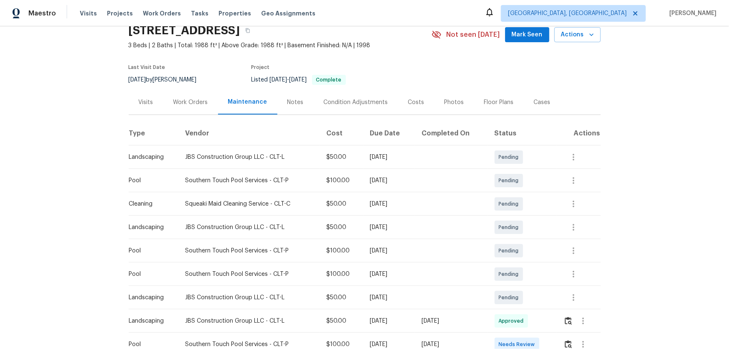
scroll to position [114, 0]
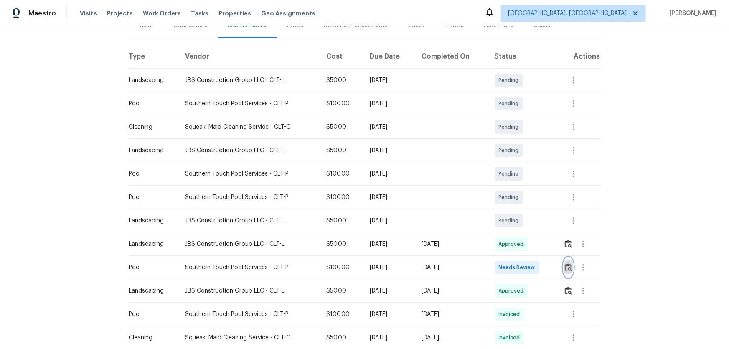
click at [518, 230] on button "button" at bounding box center [568, 267] width 10 height 20
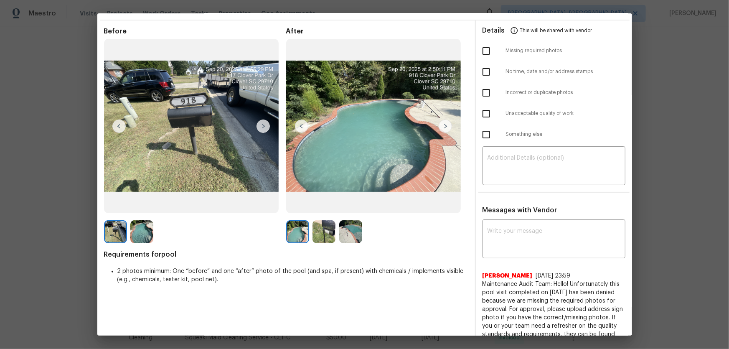
scroll to position [38, 0]
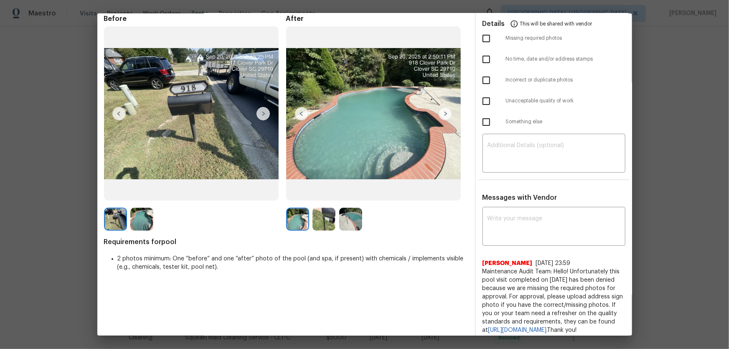
click at [326, 219] on img at bounding box center [323, 219] width 23 height 23
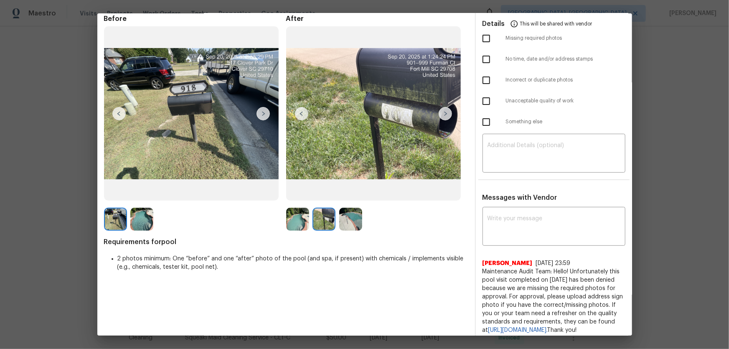
click at [345, 223] on img at bounding box center [350, 219] width 23 height 23
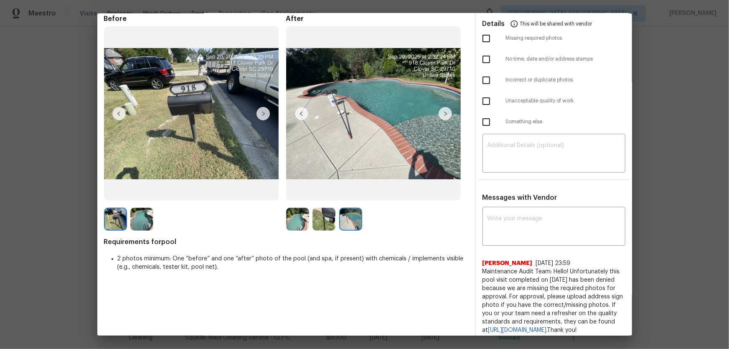
click at [322, 216] on img at bounding box center [323, 219] width 23 height 23
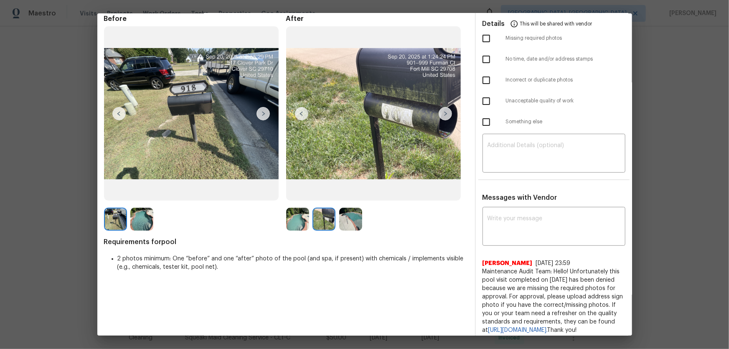
drag, startPoint x: 322, startPoint y: 216, endPoint x: 299, endPoint y: 198, distance: 29.6
click at [299, 198] on img at bounding box center [373, 113] width 175 height 175
click at [302, 216] on img at bounding box center [297, 219] width 23 height 23
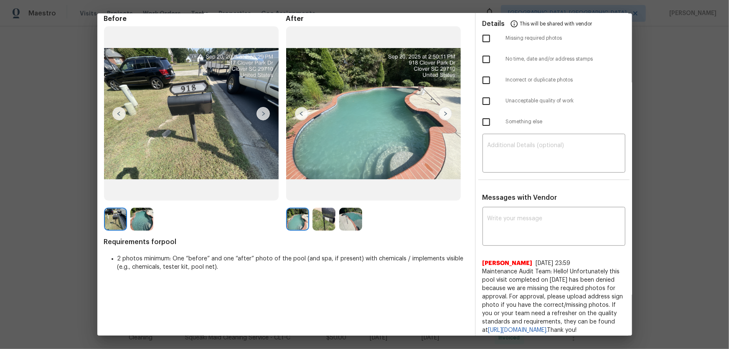
click at [320, 219] on img at bounding box center [323, 219] width 23 height 23
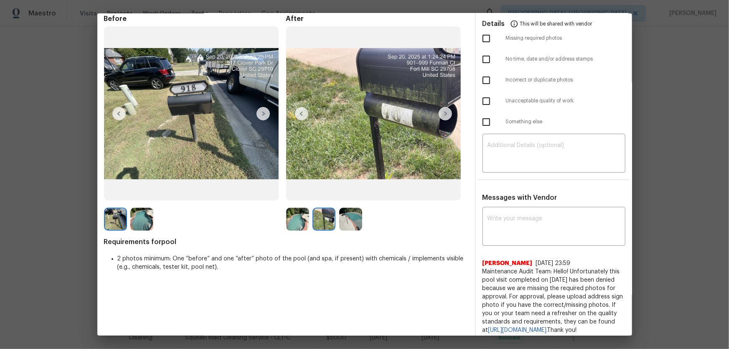
click at [342, 224] on img at bounding box center [350, 219] width 23 height 23
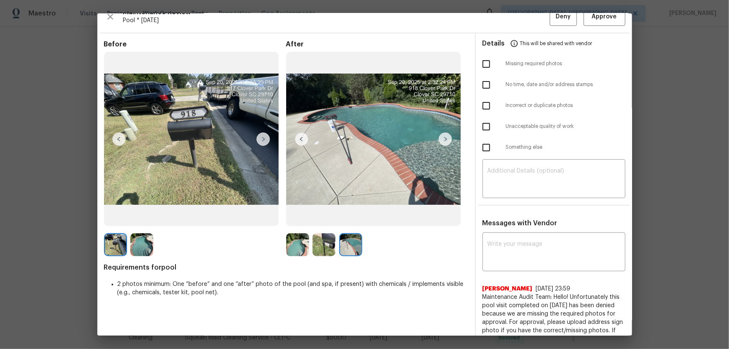
scroll to position [0, 0]
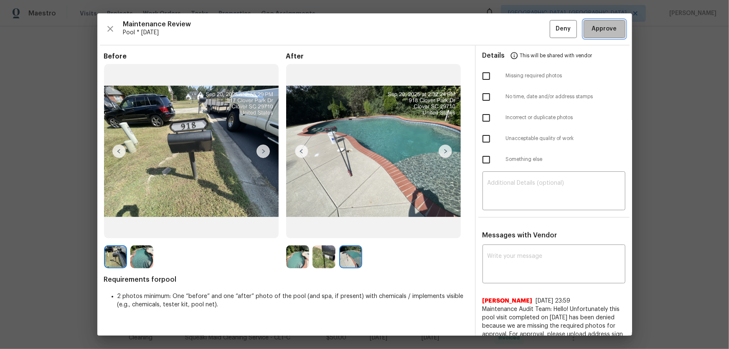
click at [518, 28] on button "Approve" at bounding box center [604, 29] width 42 height 18
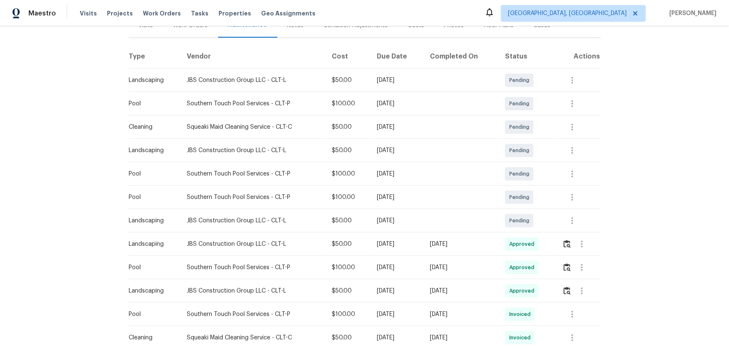
scroll to position [152, 0]
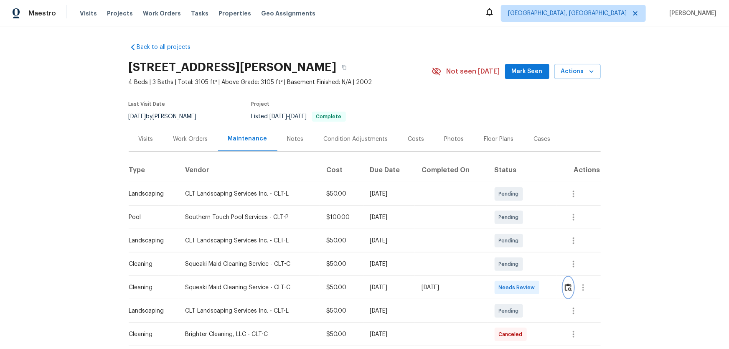
click at [518, 230] on button "button" at bounding box center [568, 287] width 10 height 20
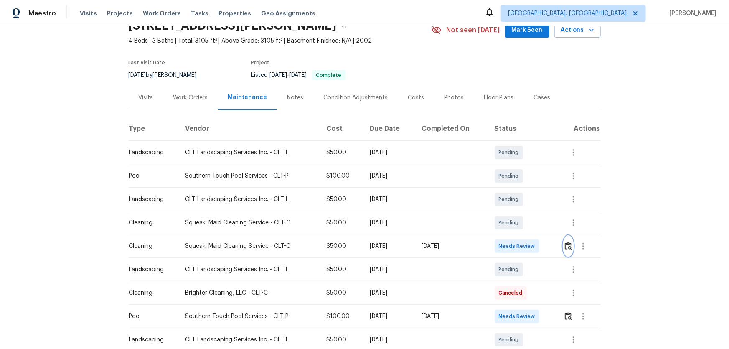
scroll to position [114, 0]
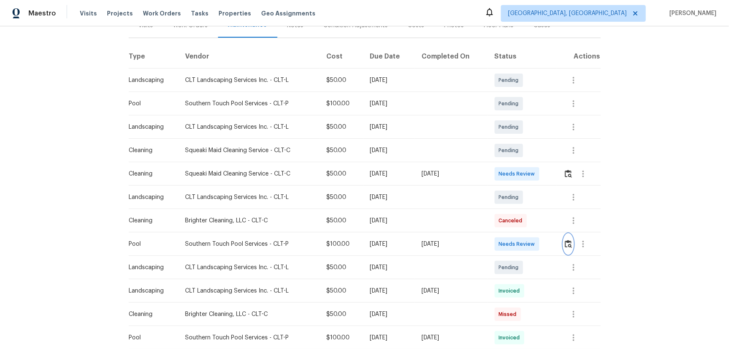
click at [518, 230] on button "button" at bounding box center [568, 244] width 10 height 20
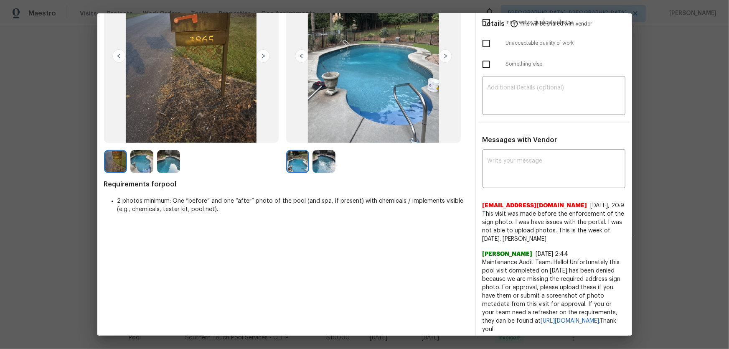
scroll to position [107, 0]
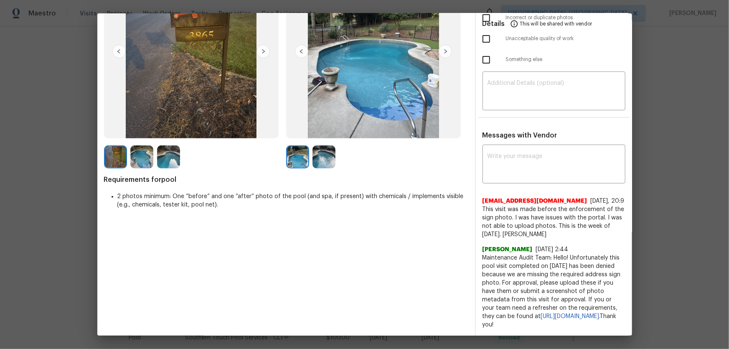
click at [329, 155] on img at bounding box center [323, 156] width 23 height 23
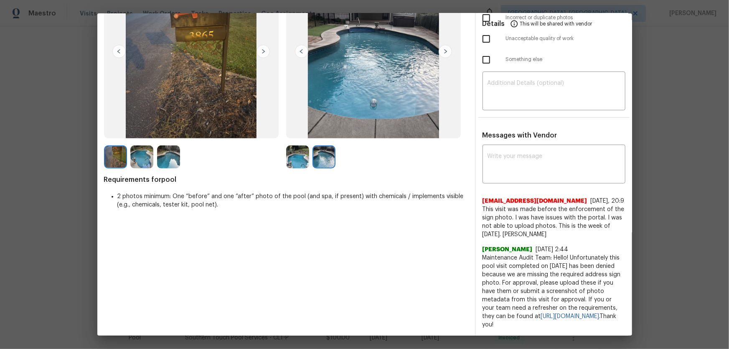
click at [301, 152] on img at bounding box center [297, 156] width 23 height 23
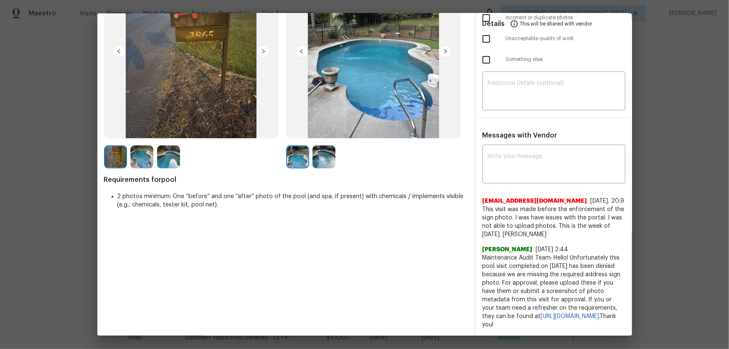
click at [313, 158] on img at bounding box center [323, 156] width 23 height 23
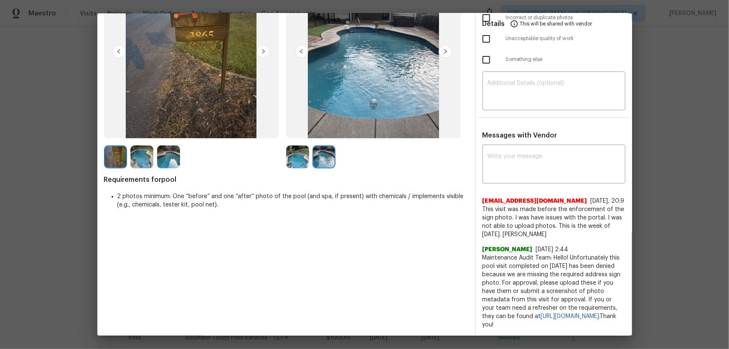
click at [297, 146] on img at bounding box center [297, 156] width 23 height 23
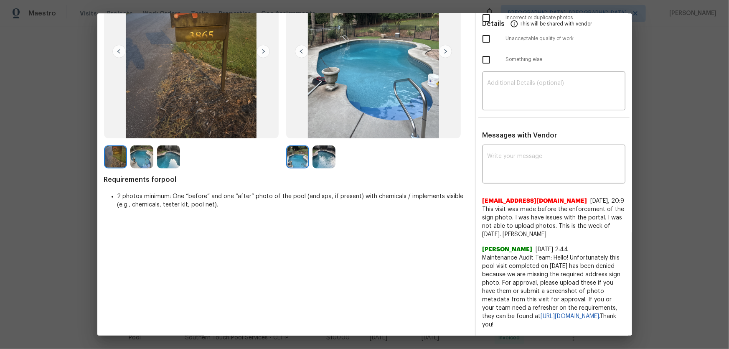
click at [316, 149] on img at bounding box center [323, 156] width 23 height 23
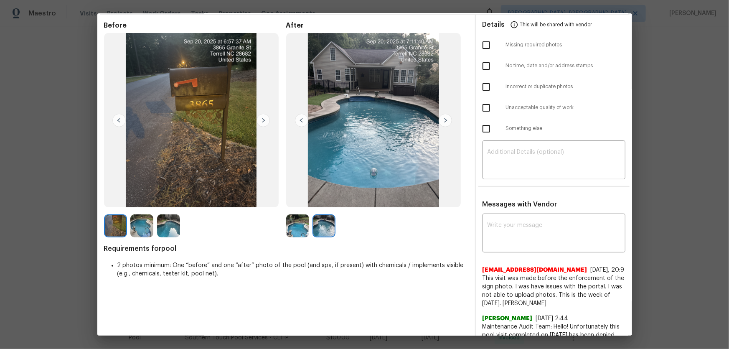
scroll to position [0, 0]
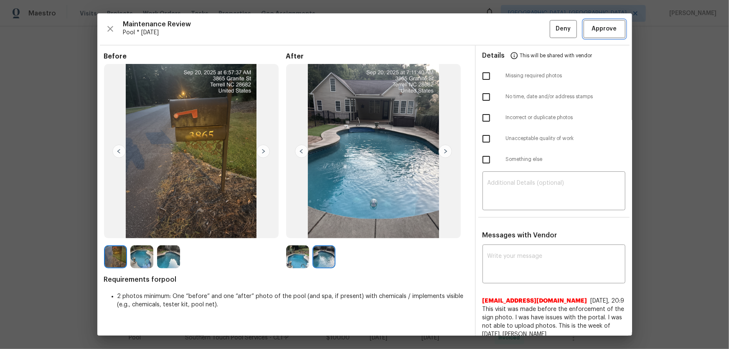
click at [518, 26] on span "Approve" at bounding box center [604, 29] width 25 height 10
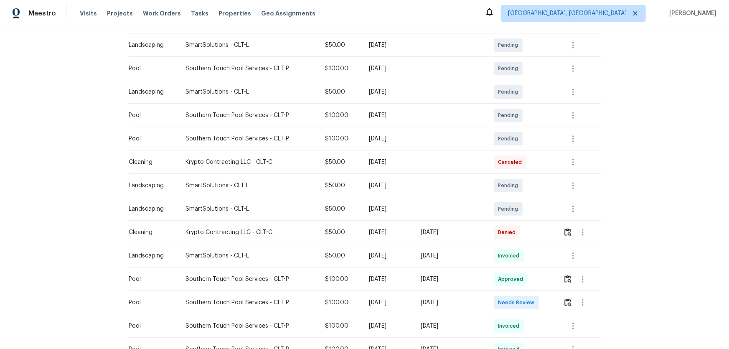
scroll to position [152, 0]
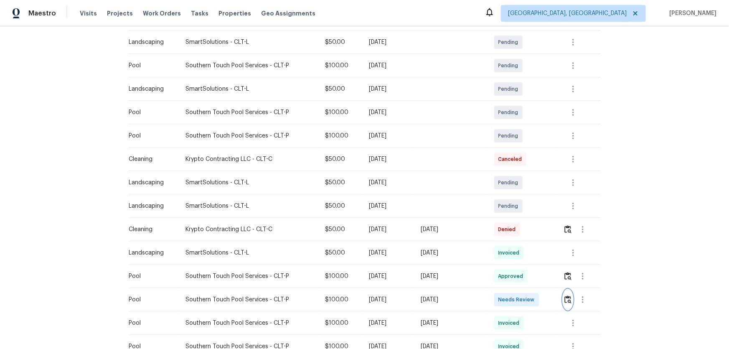
click at [518, 230] on button "button" at bounding box center [568, 299] width 10 height 20
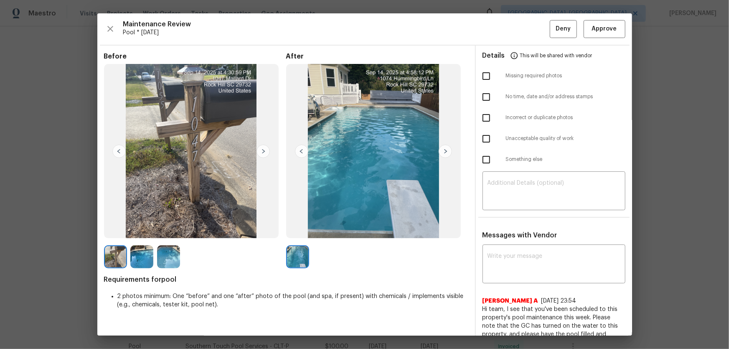
click at [297, 230] on img at bounding box center [297, 256] width 23 height 23
click at [518, 21] on button "Approve" at bounding box center [604, 29] width 42 height 18
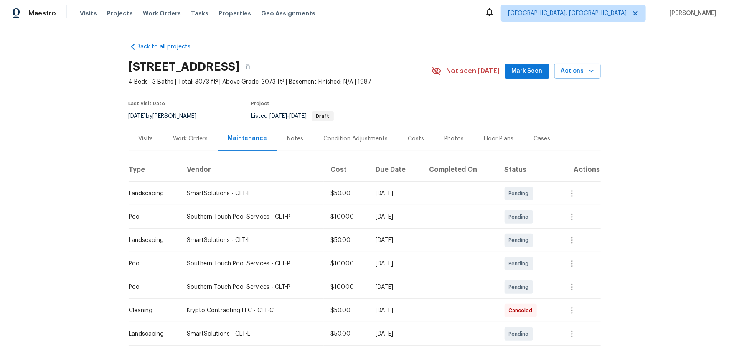
scroll to position [0, 0]
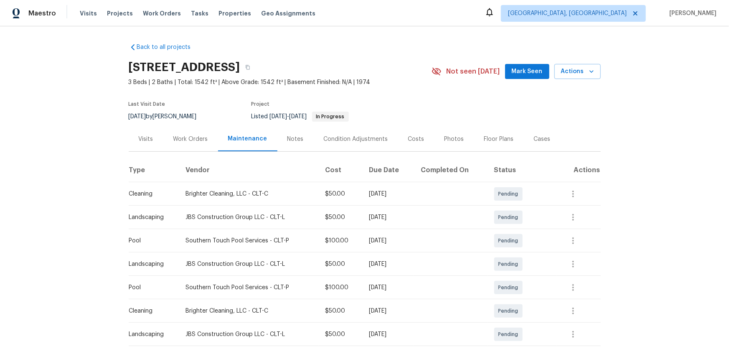
scroll to position [76, 0]
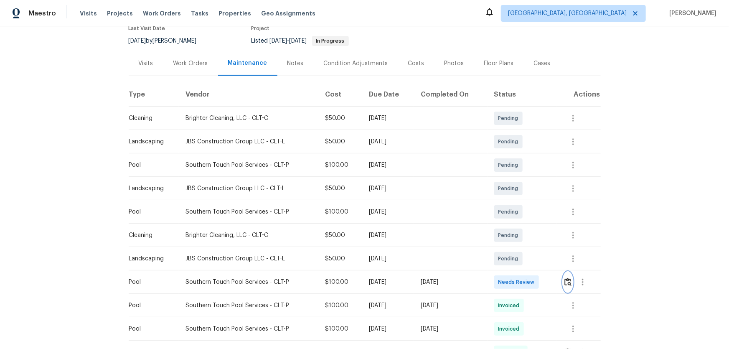
click at [518, 230] on button "button" at bounding box center [568, 282] width 10 height 20
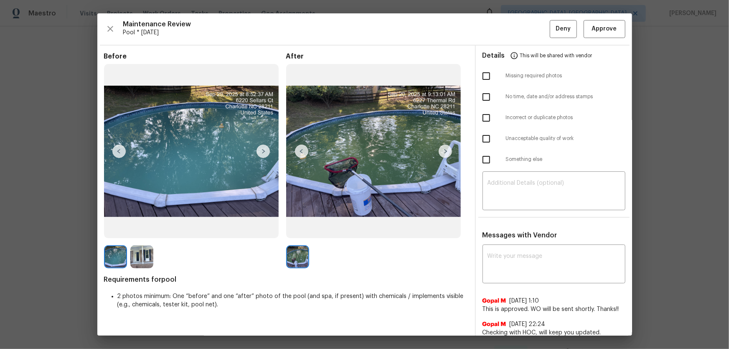
click at [182, 146] on img at bounding box center [191, 151] width 175 height 175
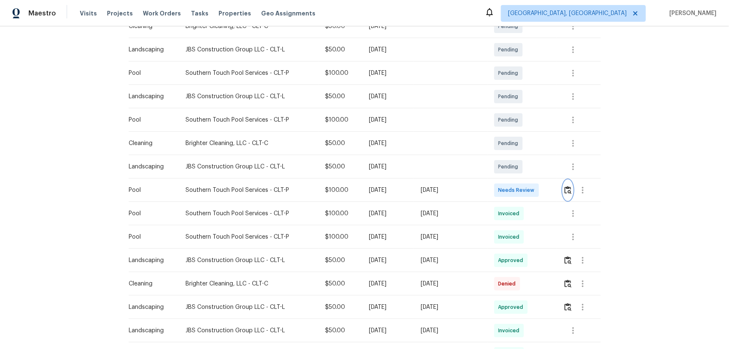
scroll to position [190, 0]
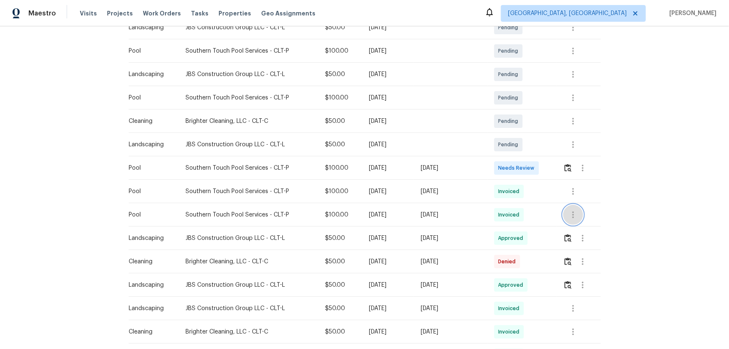
click at [518, 217] on icon "button" at bounding box center [573, 215] width 10 height 10
click at [518, 228] on li "View details" at bounding box center [591, 228] width 58 height 14
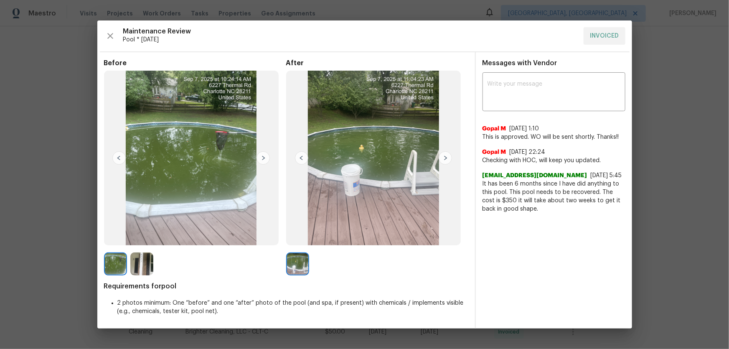
click at [299, 230] on img at bounding box center [297, 263] width 23 height 23
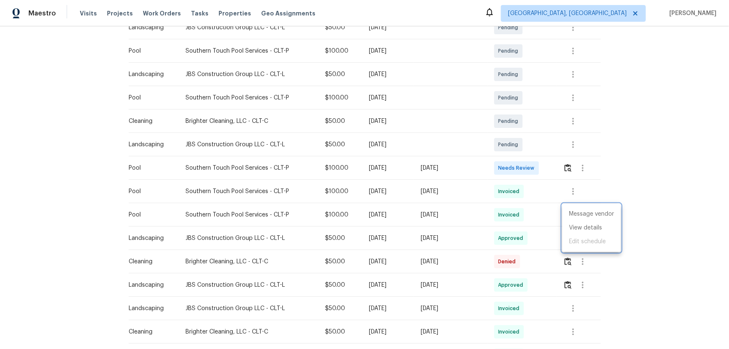
click at [518, 176] on div at bounding box center [364, 174] width 729 height 349
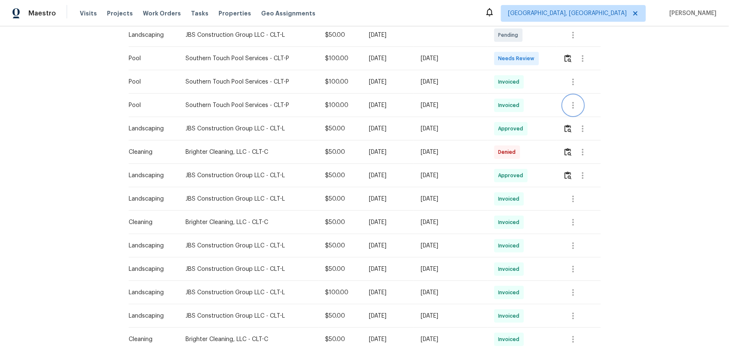
scroll to position [261, 0]
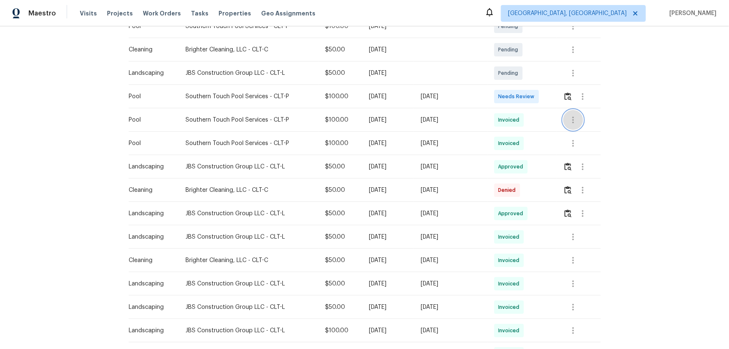
click at [518, 120] on icon "button" at bounding box center [573, 120] width 10 height 10
click at [518, 134] on li "View details" at bounding box center [591, 134] width 58 height 14
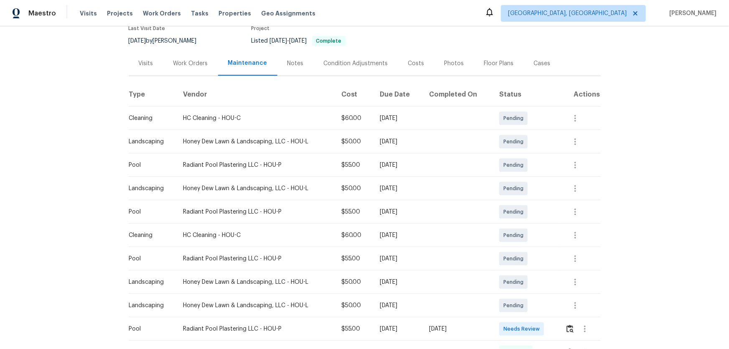
scroll to position [114, 0]
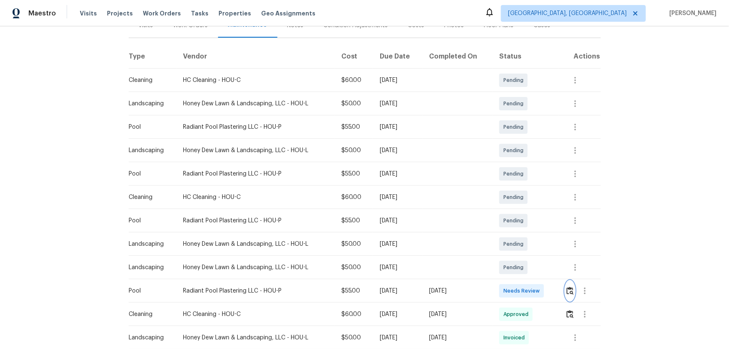
click at [518, 230] on button "button" at bounding box center [570, 291] width 10 height 20
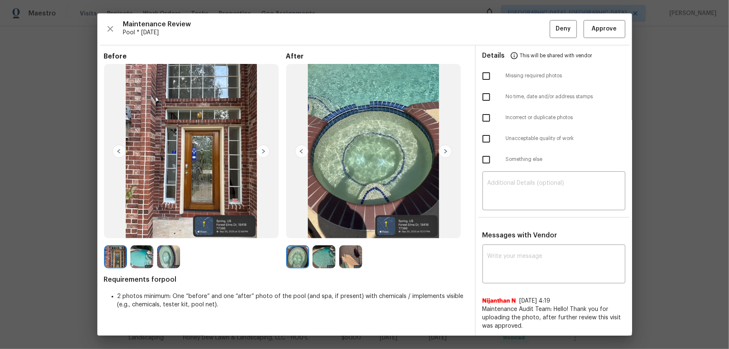
click at [322, 230] on img at bounding box center [323, 256] width 23 height 23
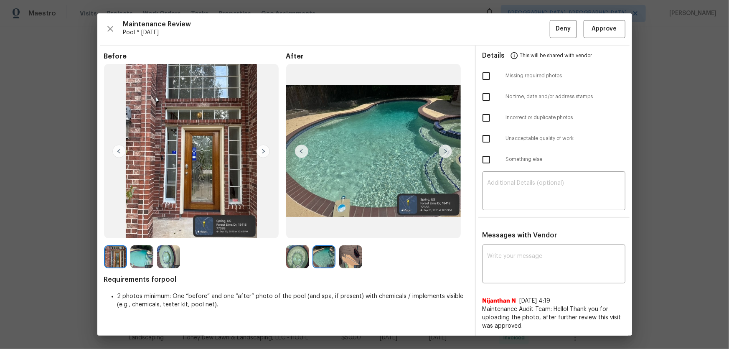
click at [346, 230] on img at bounding box center [350, 256] width 23 height 23
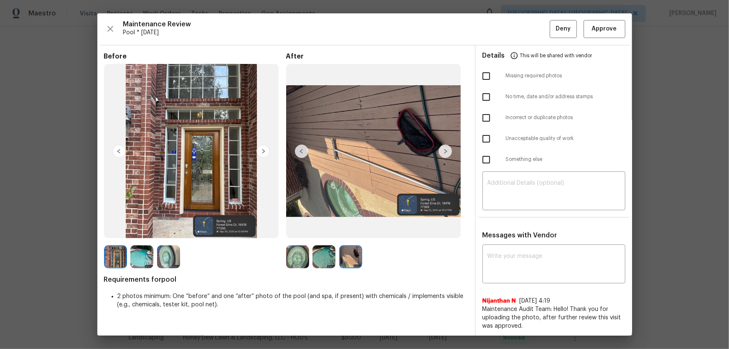
click at [295, 230] on img at bounding box center [297, 256] width 23 height 23
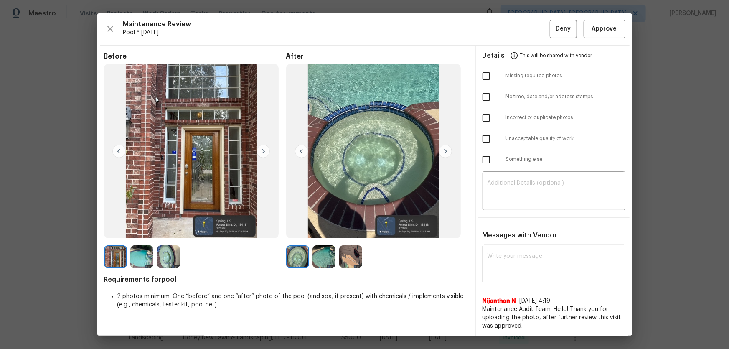
click at [312, 230] on img at bounding box center [323, 256] width 23 height 23
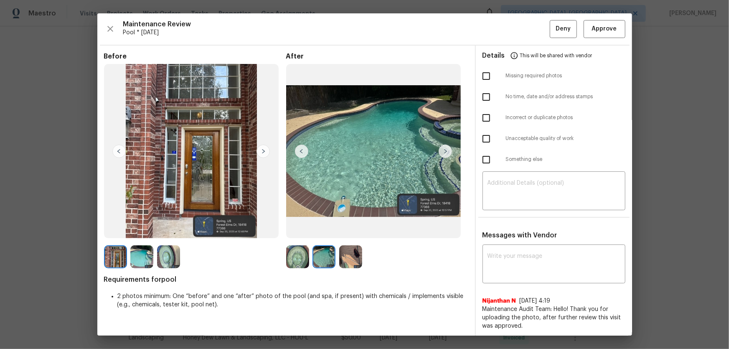
click at [347, 230] on img at bounding box center [350, 256] width 23 height 23
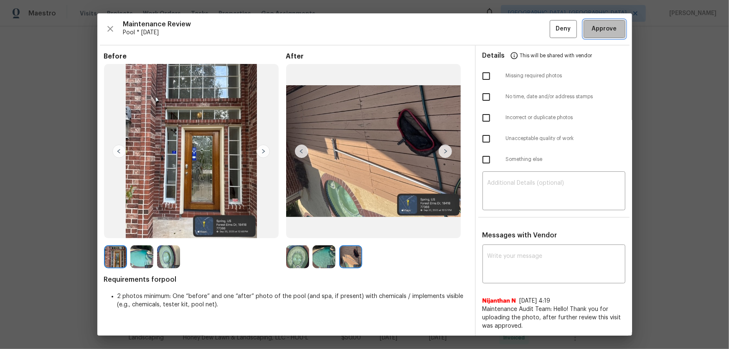
click at [518, 23] on button "Approve" at bounding box center [604, 29] width 42 height 18
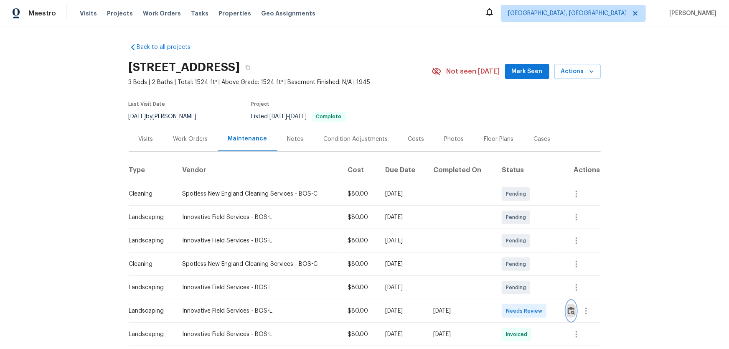
click at [518, 230] on img "button" at bounding box center [571, 311] width 7 height 8
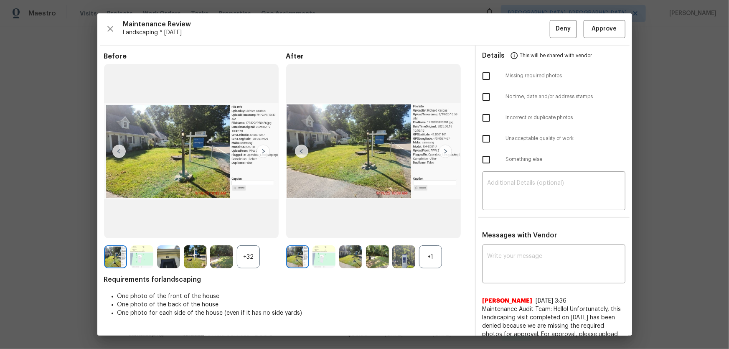
click at [423, 230] on div "+1" at bounding box center [430, 256] width 23 height 23
click at [253, 230] on div "+32" at bounding box center [248, 256] width 23 height 23
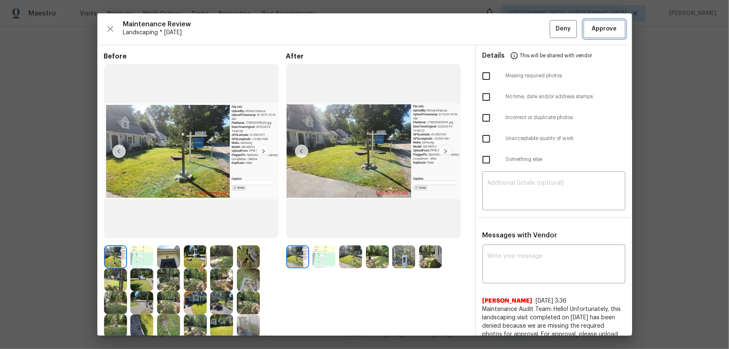
click at [518, 27] on span "Approve" at bounding box center [604, 29] width 28 height 10
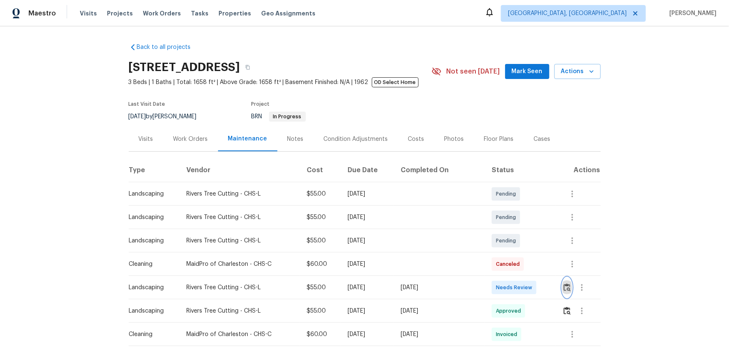
click at [518, 230] on img "button" at bounding box center [566, 287] width 7 height 8
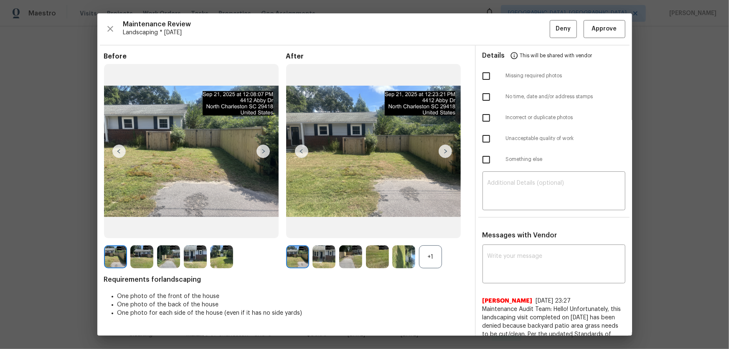
click at [431, 230] on div "+1" at bounding box center [430, 256] width 23 height 23
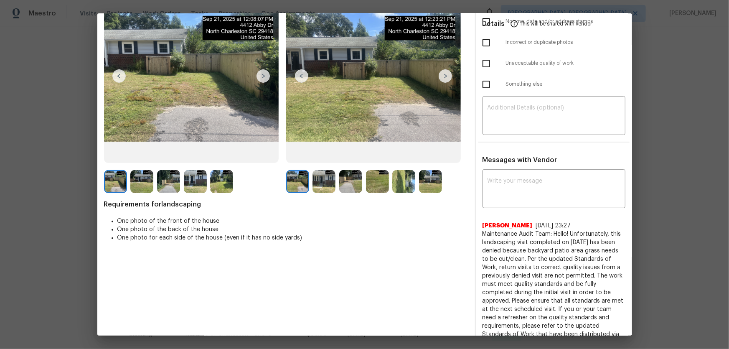
scroll to position [76, 0]
click at [314, 191] on img at bounding box center [323, 181] width 23 height 23
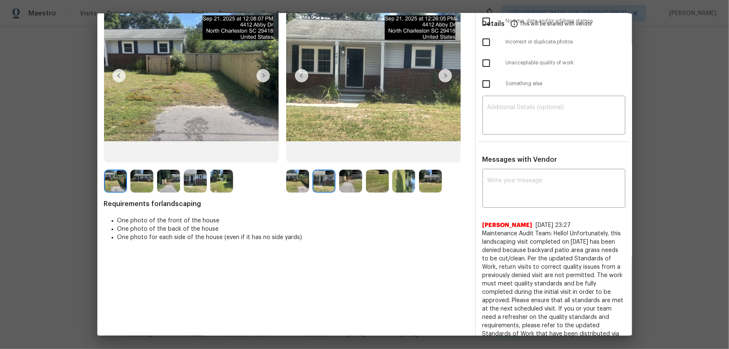
click at [355, 190] on img at bounding box center [350, 181] width 23 height 23
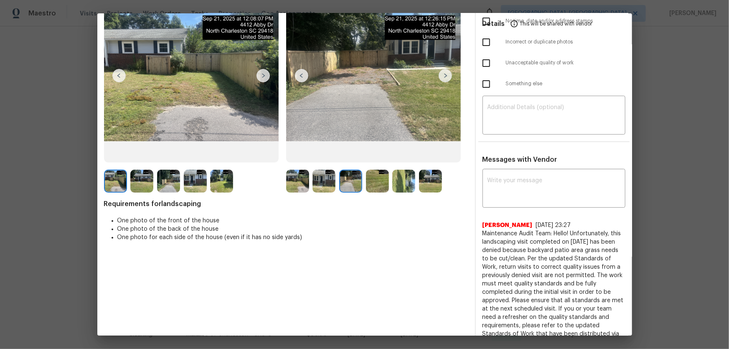
click at [377, 181] on img at bounding box center [377, 181] width 23 height 23
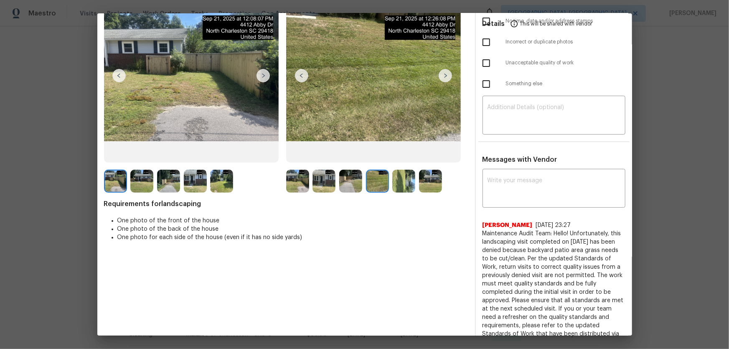
click at [398, 178] on img at bounding box center [403, 181] width 23 height 23
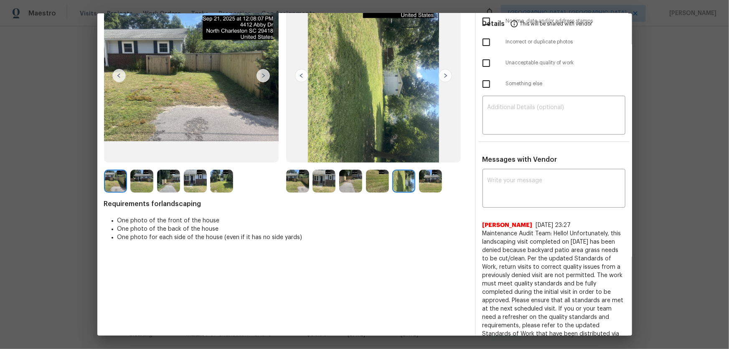
click at [430, 180] on img at bounding box center [430, 181] width 23 height 23
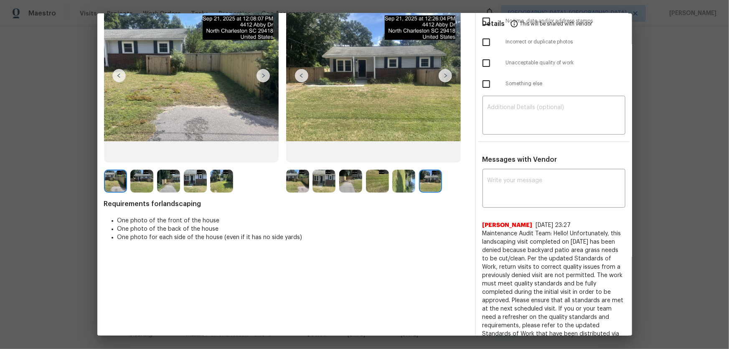
scroll to position [0, 0]
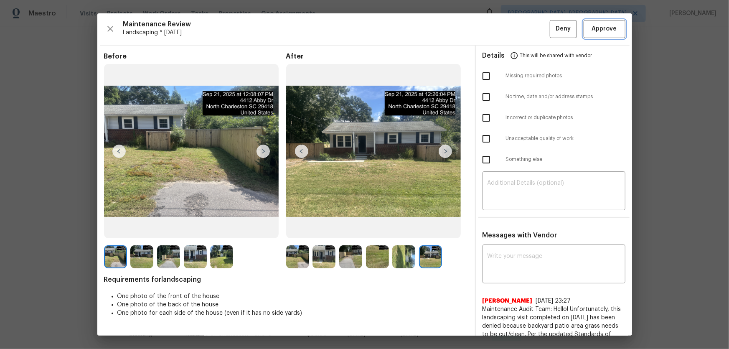
click at [518, 28] on span "Approve" at bounding box center [604, 29] width 25 height 10
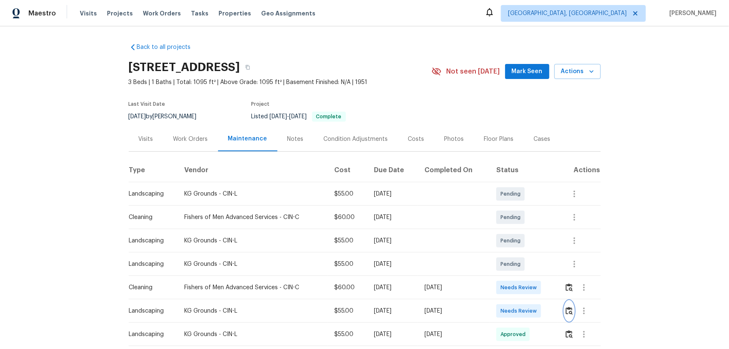
click at [518, 230] on img "button" at bounding box center [568, 311] width 7 height 8
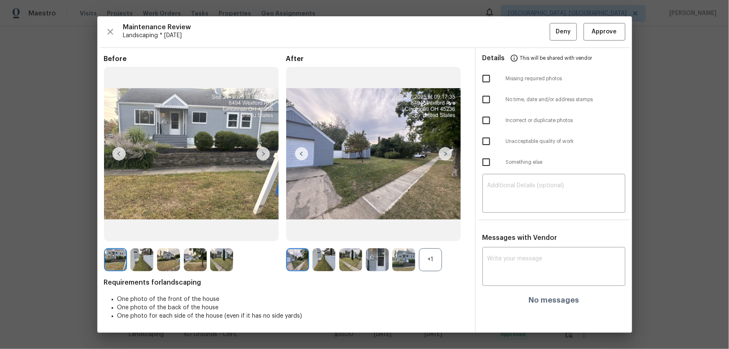
click at [430, 230] on div "+1" at bounding box center [430, 259] width 23 height 23
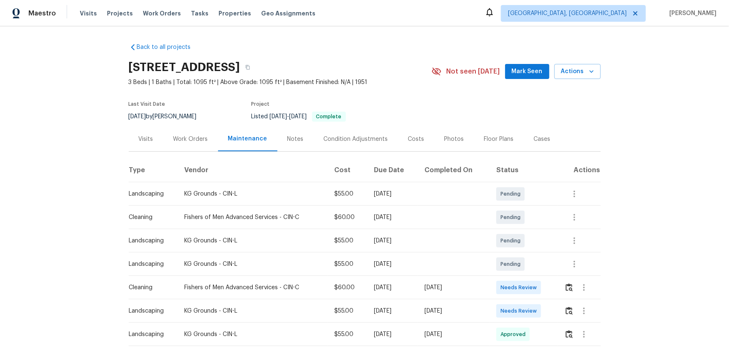
click at [518, 230] on div at bounding box center [582, 311] width 36 height 20
click at [518, 230] on button "button" at bounding box center [569, 311] width 10 height 20
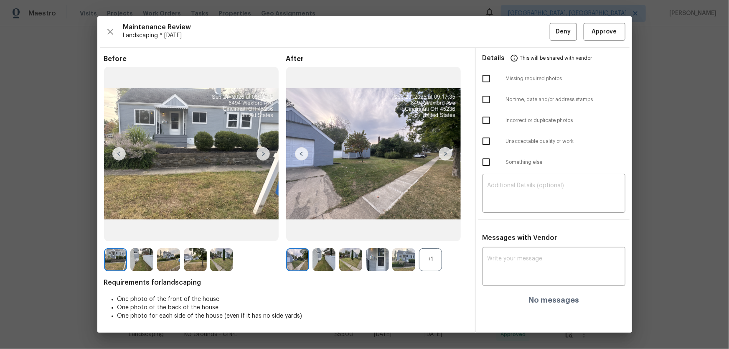
click at [437, 230] on div "+1" at bounding box center [430, 259] width 23 height 23
click at [330, 230] on img at bounding box center [323, 259] width 23 height 23
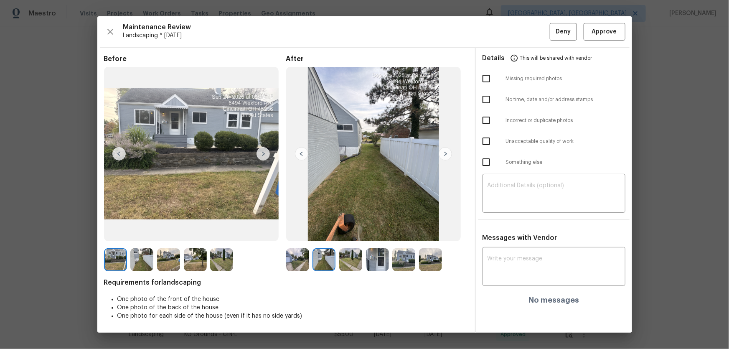
click at [355, 230] on img at bounding box center [350, 259] width 23 height 23
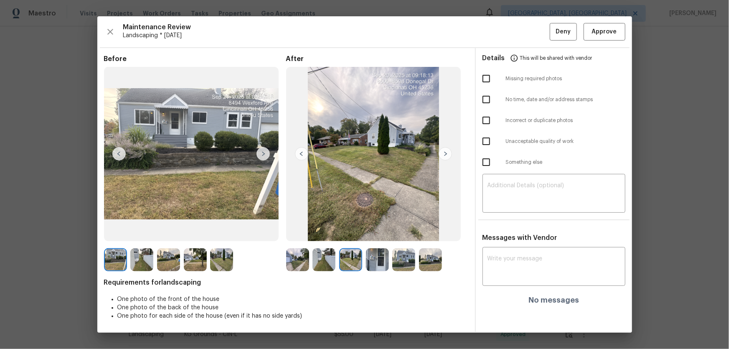
click at [363, 230] on div at bounding box center [352, 259] width 27 height 23
click at [390, 230] on div at bounding box center [379, 259] width 27 height 23
click at [383, 230] on img at bounding box center [377, 259] width 23 height 23
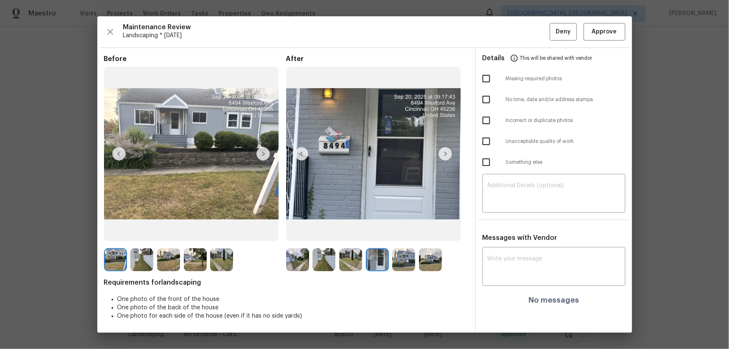
click at [404, 230] on img at bounding box center [403, 259] width 23 height 23
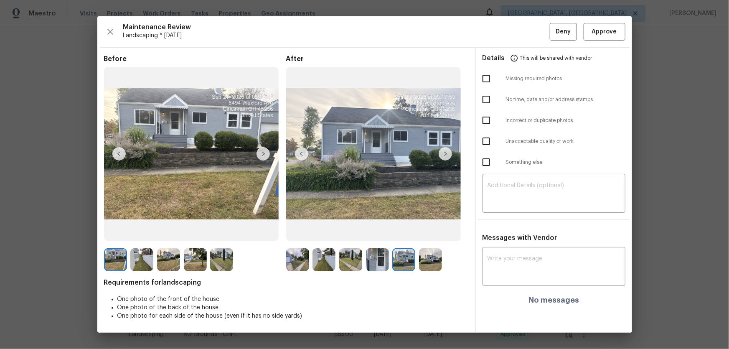
click at [423, 230] on img at bounding box center [430, 259] width 23 height 23
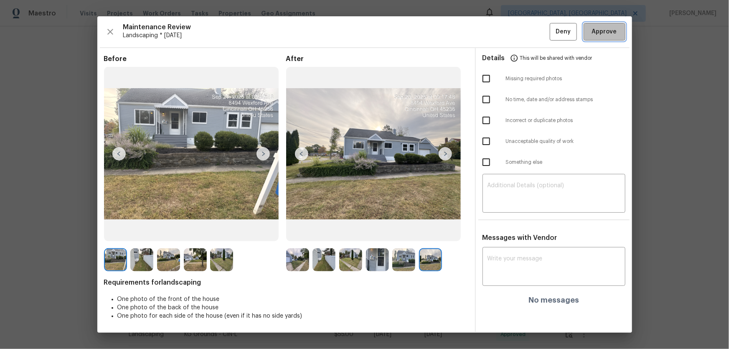
click at [518, 34] on span "Approve" at bounding box center [604, 32] width 28 height 10
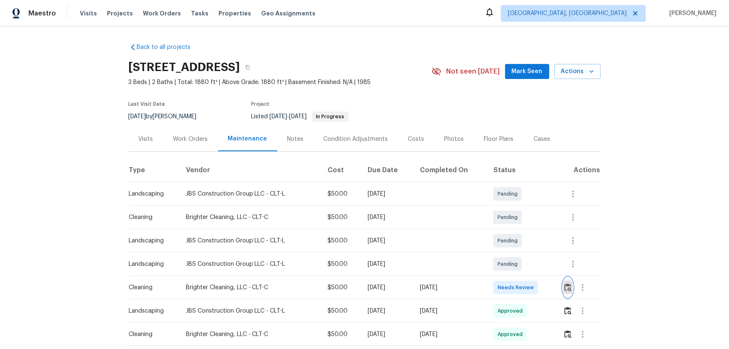
click at [518, 230] on img "button" at bounding box center [567, 287] width 7 height 8
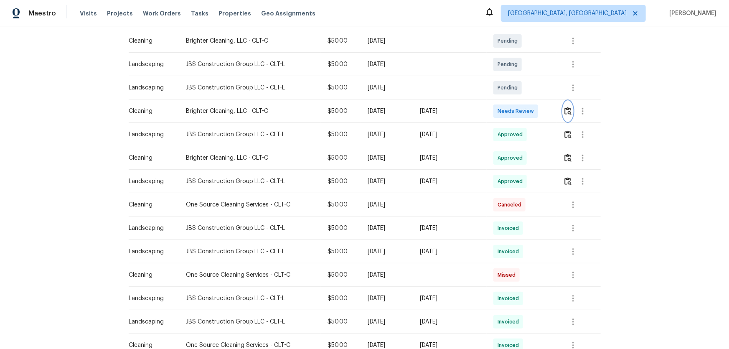
scroll to position [190, 0]
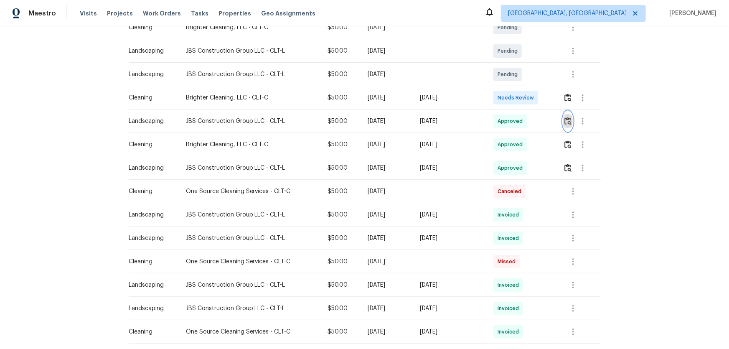
click at [518, 121] on button "button" at bounding box center [568, 121] width 10 height 20
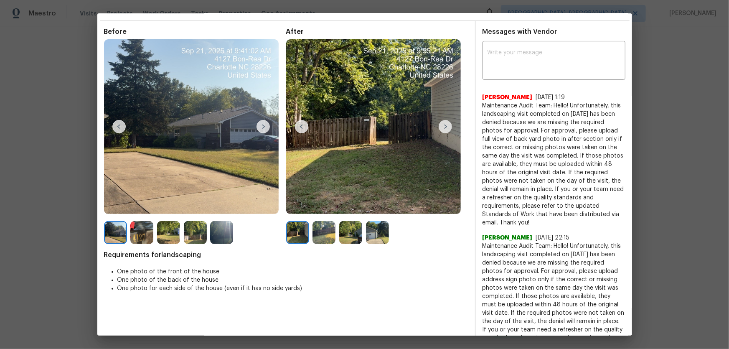
scroll to position [38, 0]
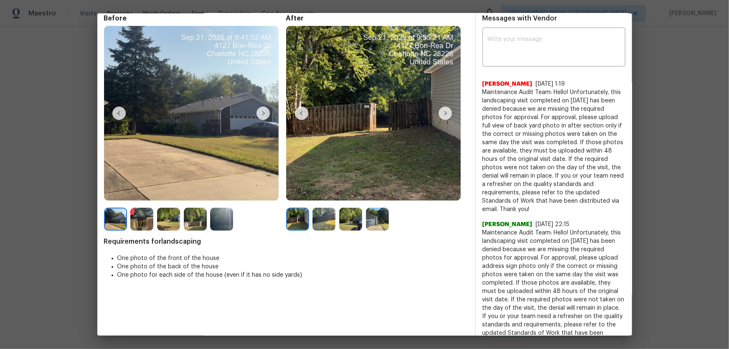
click at [329, 221] on img at bounding box center [323, 219] width 23 height 23
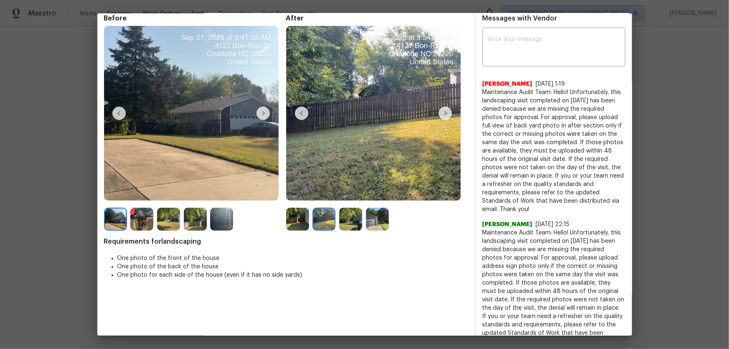
click at [349, 221] on img at bounding box center [350, 219] width 23 height 23
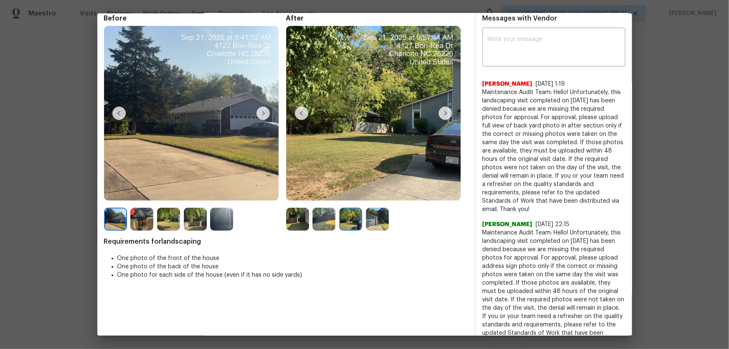
click at [366, 221] on img at bounding box center [377, 219] width 23 height 23
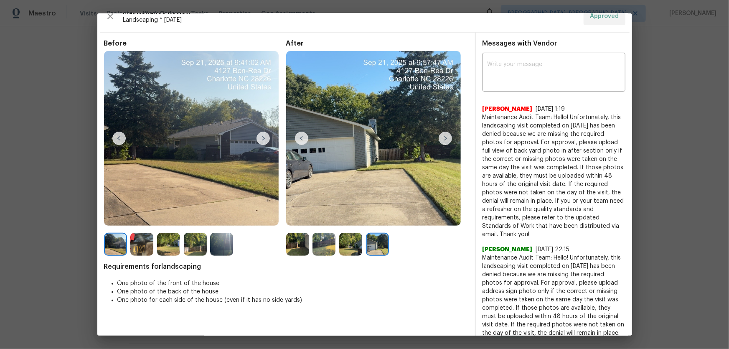
scroll to position [0, 0]
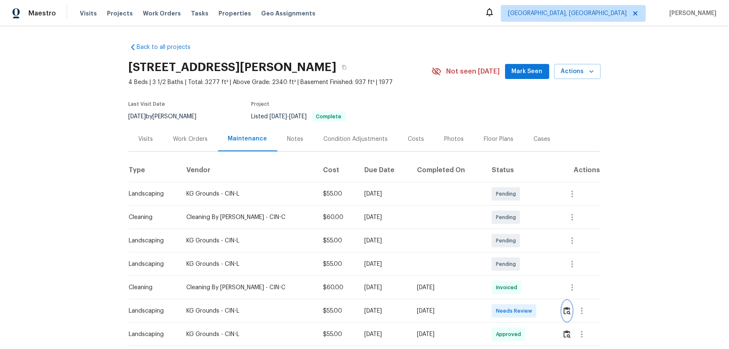
click at [518, 230] on button "button" at bounding box center [567, 311] width 10 height 20
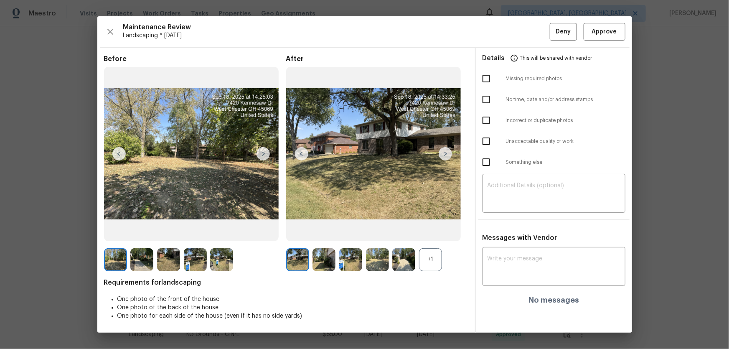
click at [432, 230] on div "+1" at bounding box center [430, 259] width 23 height 23
click at [327, 230] on img at bounding box center [323, 259] width 23 height 23
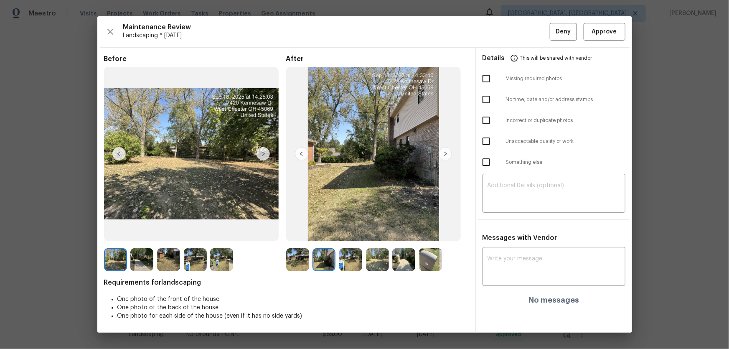
click at [356, 230] on img at bounding box center [350, 259] width 23 height 23
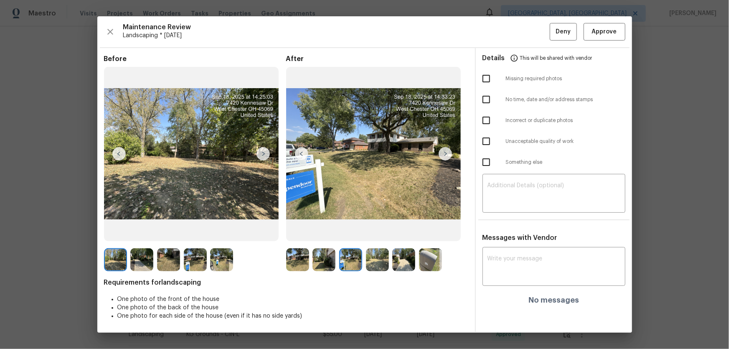
click at [373, 230] on img at bounding box center [377, 259] width 23 height 23
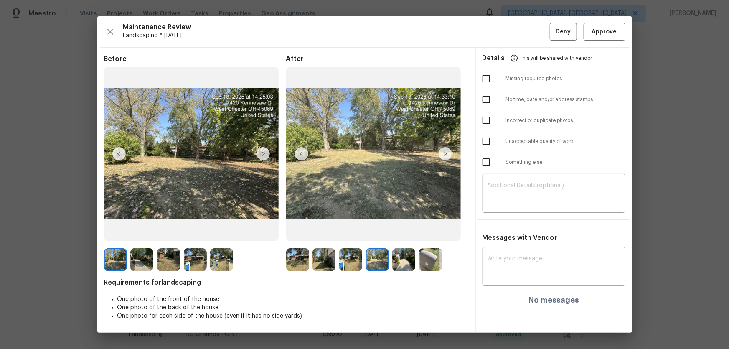
click at [401, 230] on img at bounding box center [403, 259] width 23 height 23
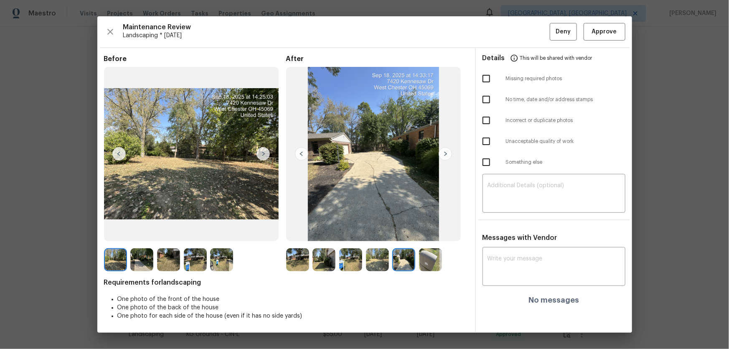
click at [424, 230] on img at bounding box center [430, 259] width 23 height 23
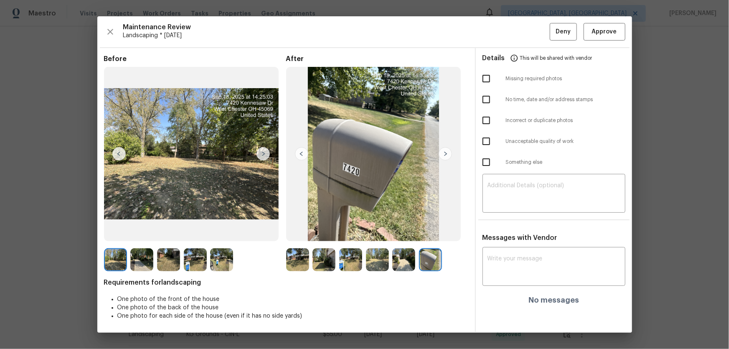
click at [518, 25] on div "Maintenance Review Landscaping * Mon, Sep 15 Deny Approve Before After Requirem…" at bounding box center [364, 174] width 535 height 316
click at [518, 35] on span "Approve" at bounding box center [604, 32] width 25 height 10
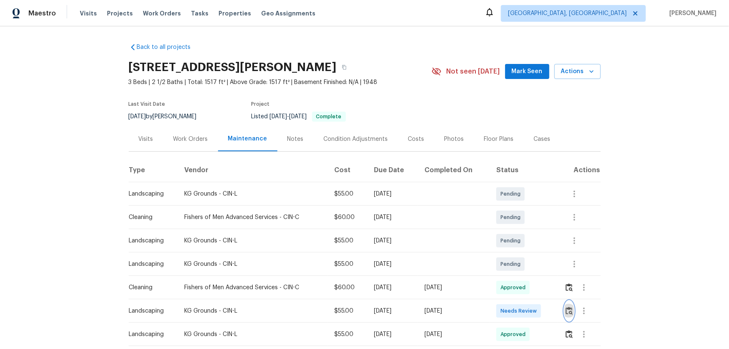
click at [518, 230] on button "button" at bounding box center [569, 311] width 10 height 20
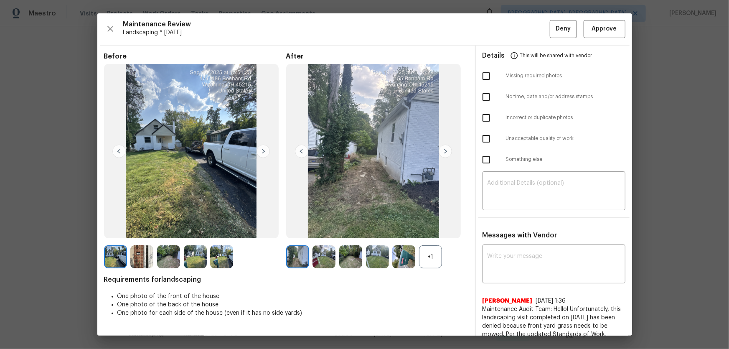
click at [426, 230] on div "+1" at bounding box center [430, 256] width 23 height 23
click at [324, 230] on img at bounding box center [323, 256] width 23 height 23
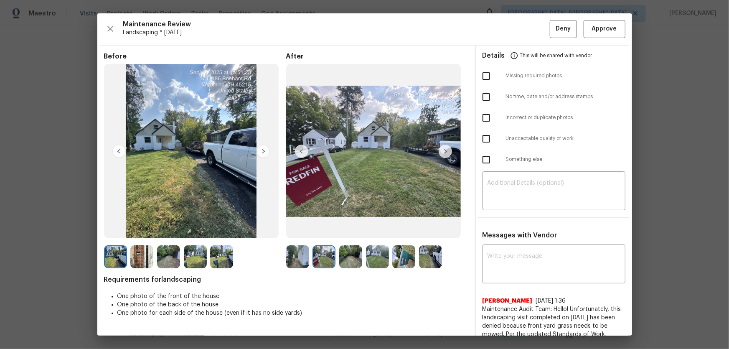
click at [345, 230] on img at bounding box center [350, 256] width 23 height 23
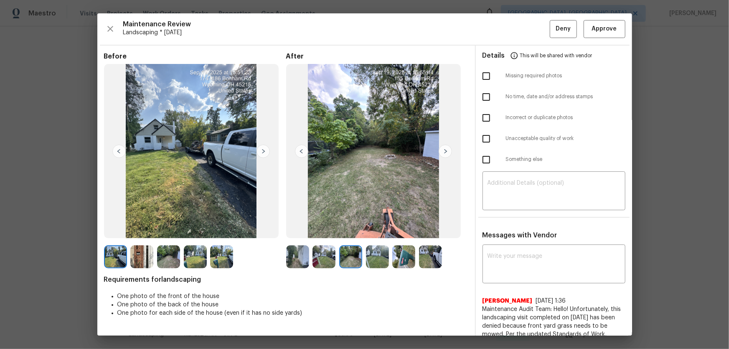
click at [379, 230] on img at bounding box center [377, 256] width 23 height 23
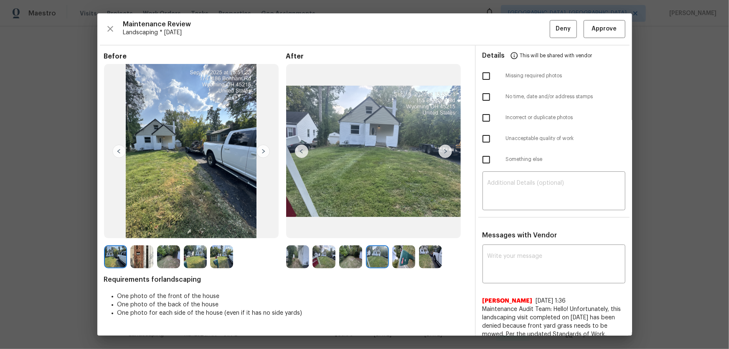
click at [399, 230] on img at bounding box center [403, 256] width 23 height 23
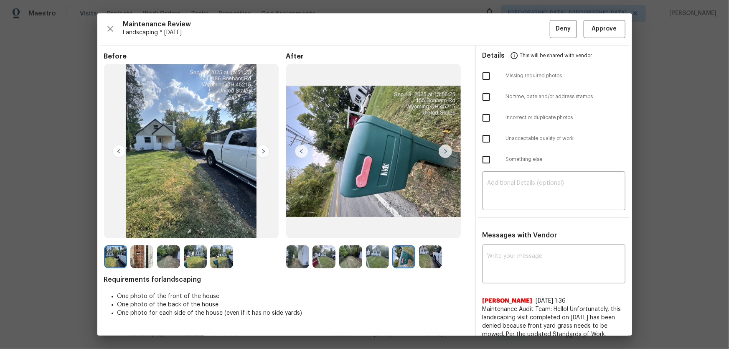
click at [434, 230] on img at bounding box center [430, 256] width 23 height 23
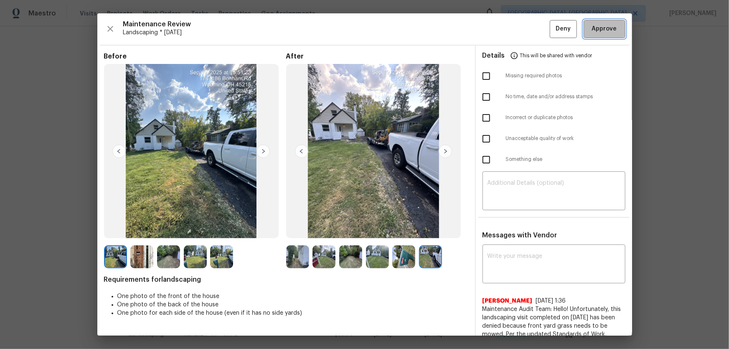
click at [518, 29] on span "Approve" at bounding box center [604, 29] width 25 height 10
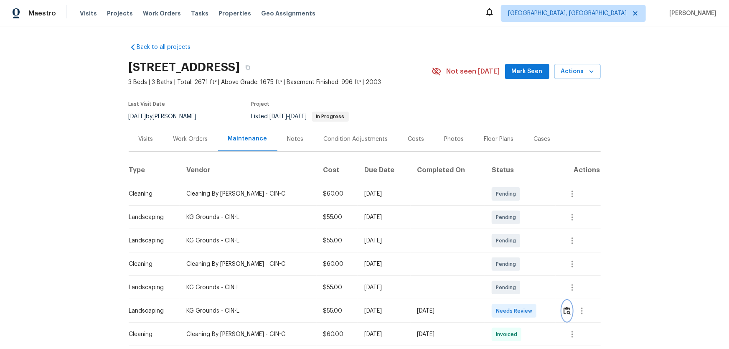
click at [518, 230] on img "button" at bounding box center [566, 311] width 7 height 8
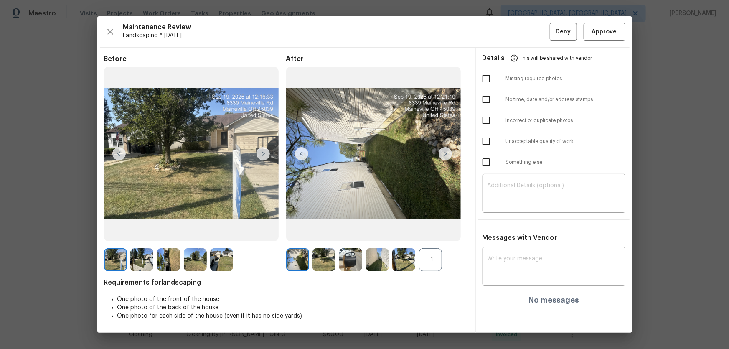
click at [430, 230] on div "+1" at bounding box center [430, 259] width 23 height 23
click at [325, 230] on img at bounding box center [323, 259] width 23 height 23
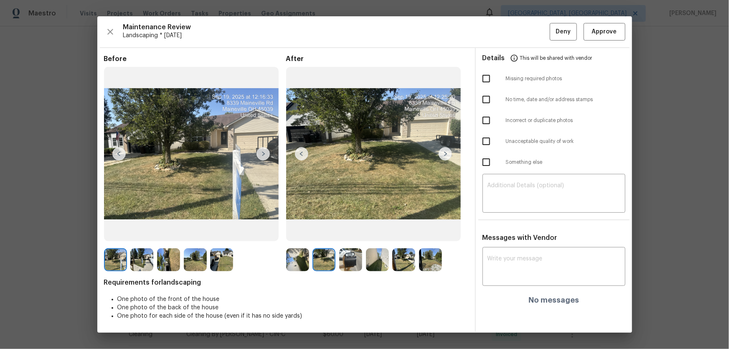
click at [357, 230] on img at bounding box center [350, 259] width 23 height 23
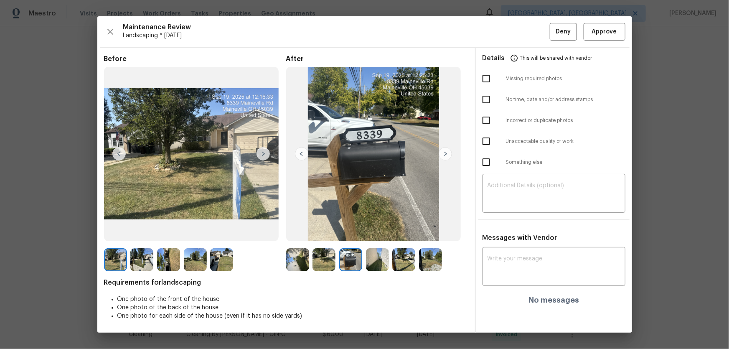
click at [370, 230] on img at bounding box center [377, 259] width 23 height 23
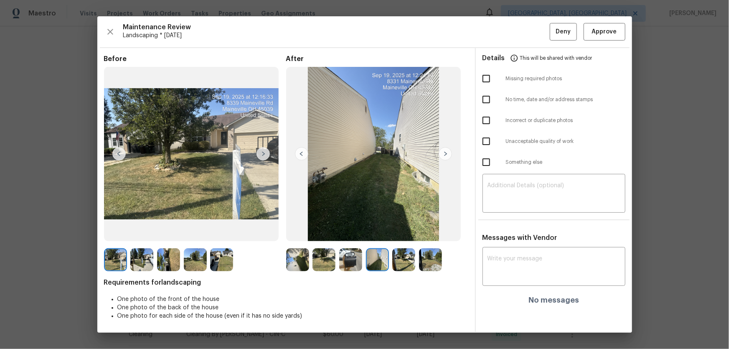
drag, startPoint x: 401, startPoint y: 259, endPoint x: 413, endPoint y: 259, distance: 11.3
click at [401, 230] on img at bounding box center [403, 259] width 23 height 23
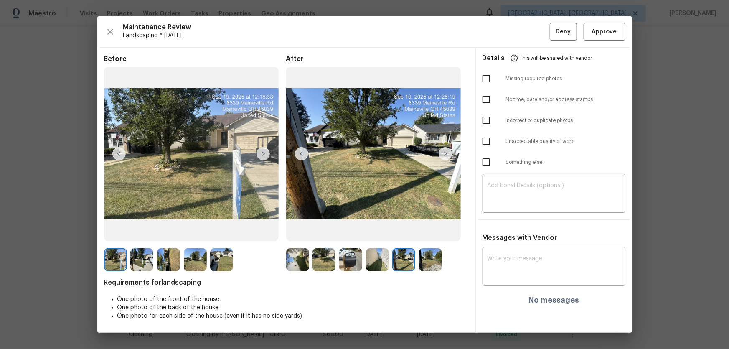
click at [441, 230] on img at bounding box center [430, 259] width 23 height 23
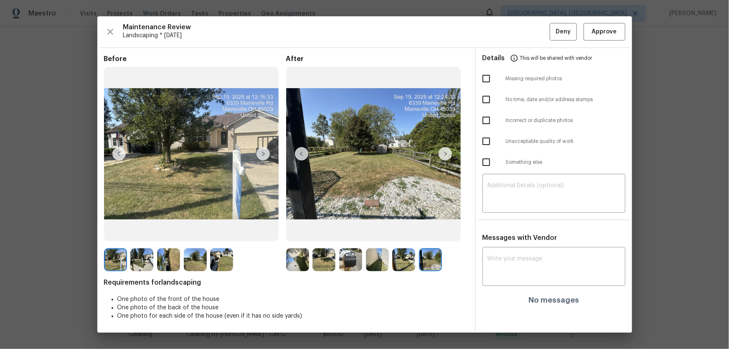
click at [440, 230] on img at bounding box center [430, 259] width 23 height 23
click at [433, 230] on img at bounding box center [430, 259] width 23 height 23
click at [343, 230] on img at bounding box center [350, 259] width 23 height 23
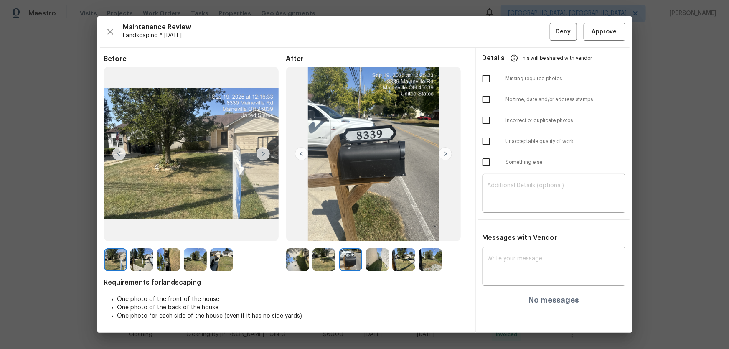
click at [343, 230] on img at bounding box center [350, 259] width 23 height 23
click at [518, 32] on span "Approve" at bounding box center [604, 32] width 25 height 10
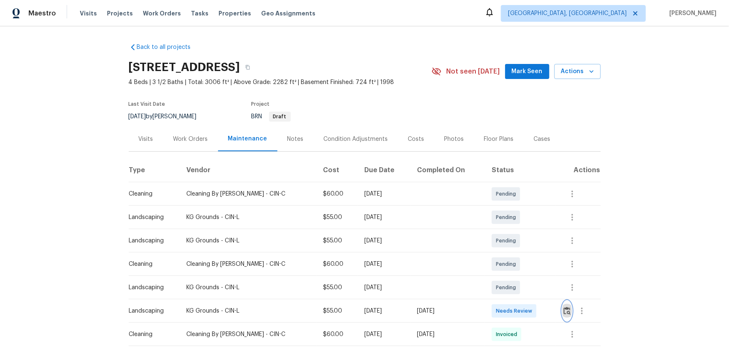
click at [567, 311] on img "button" at bounding box center [566, 311] width 7 height 8
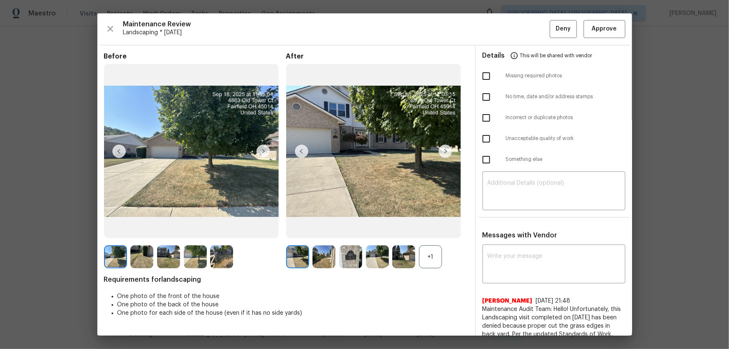
click at [428, 256] on div "+1" at bounding box center [430, 256] width 23 height 23
drag, startPoint x: 316, startPoint y: 261, endPoint x: 321, endPoint y: 261, distance: 4.6
click at [317, 261] on img at bounding box center [323, 256] width 23 height 23
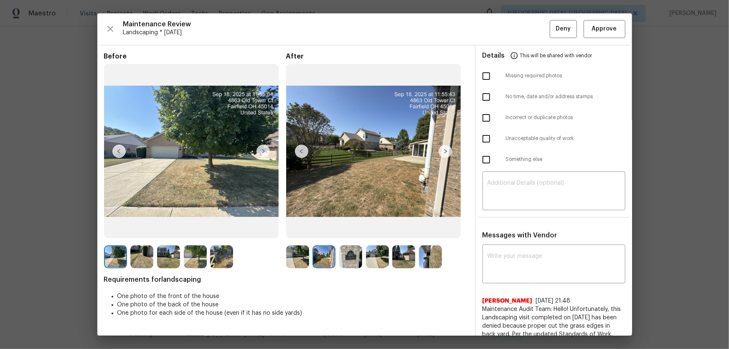
click at [339, 262] on img at bounding box center [350, 256] width 23 height 23
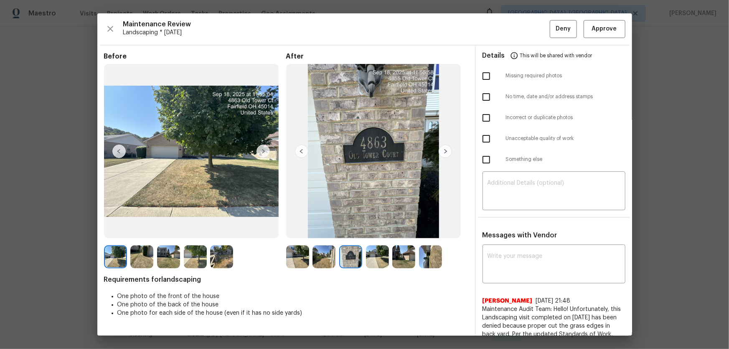
click at [369, 262] on img at bounding box center [377, 256] width 23 height 23
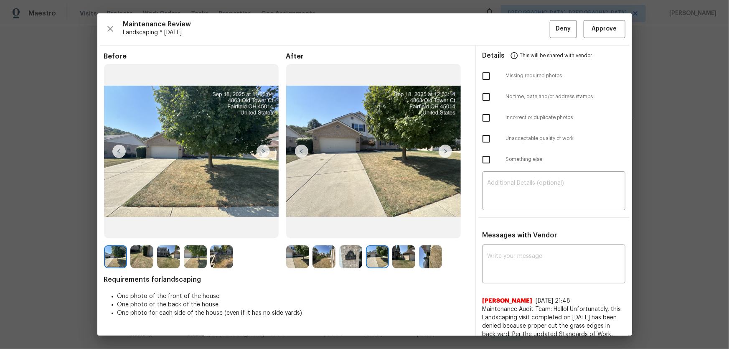
click at [401, 256] on img at bounding box center [403, 256] width 23 height 23
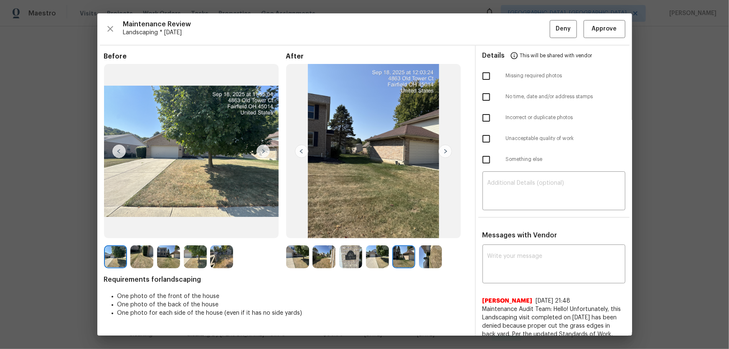
click at [423, 256] on img at bounding box center [430, 256] width 23 height 23
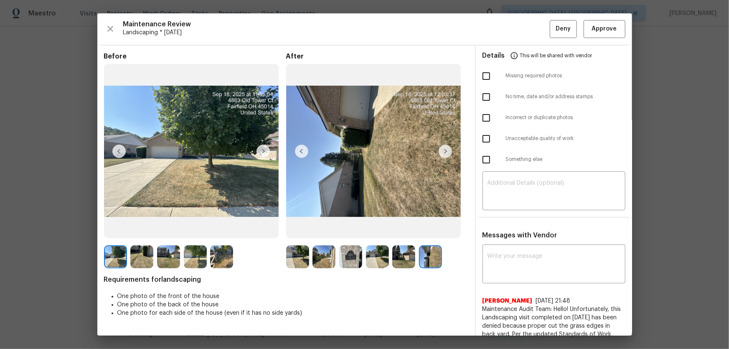
click at [354, 263] on img at bounding box center [350, 256] width 23 height 23
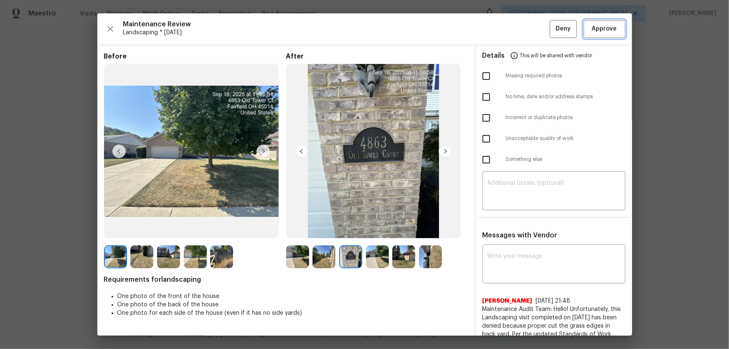
click at [593, 24] on span "Approve" at bounding box center [604, 29] width 25 height 10
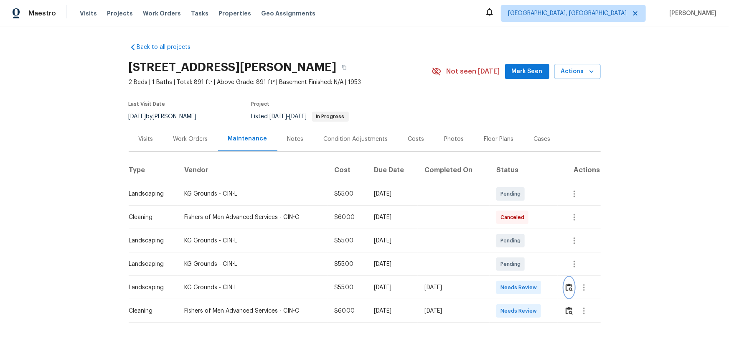
click at [518, 230] on button "button" at bounding box center [569, 287] width 10 height 20
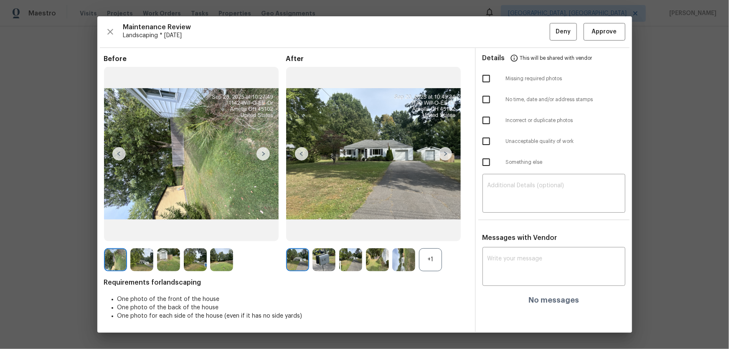
drag, startPoint x: 430, startPoint y: 257, endPoint x: 416, endPoint y: 260, distance: 13.7
click at [430, 230] on div "+1" at bounding box center [430, 259] width 23 height 23
click at [319, 230] on img at bounding box center [323, 259] width 23 height 23
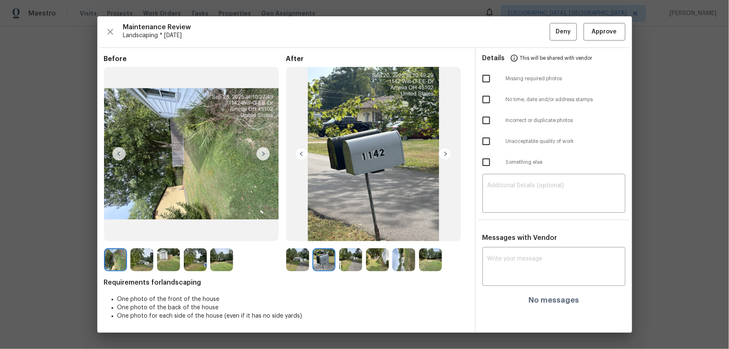
drag, startPoint x: 352, startPoint y: 261, endPoint x: 372, endPoint y: 265, distance: 20.0
click at [353, 230] on img at bounding box center [350, 259] width 23 height 23
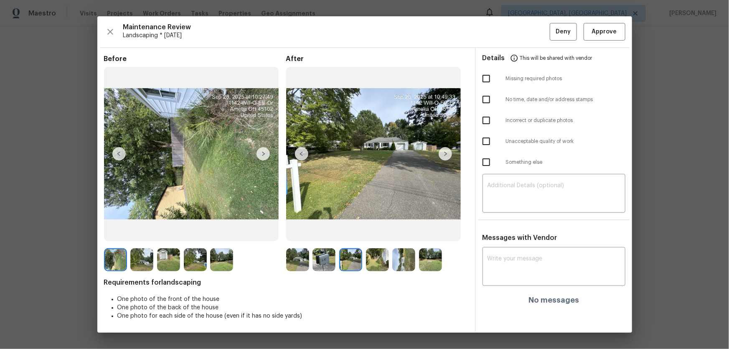
click at [373, 230] on img at bounding box center [377, 259] width 23 height 23
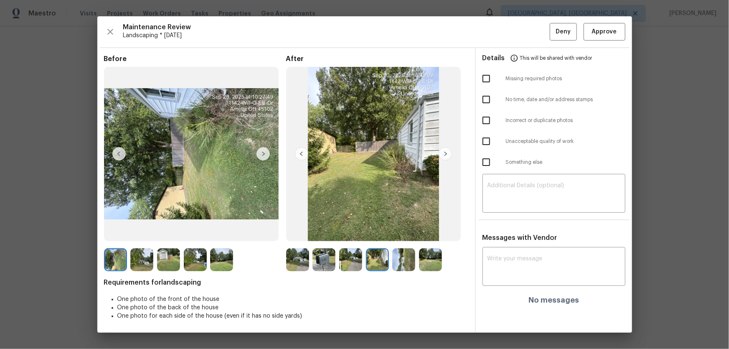
click at [406, 230] on img at bounding box center [403, 259] width 23 height 23
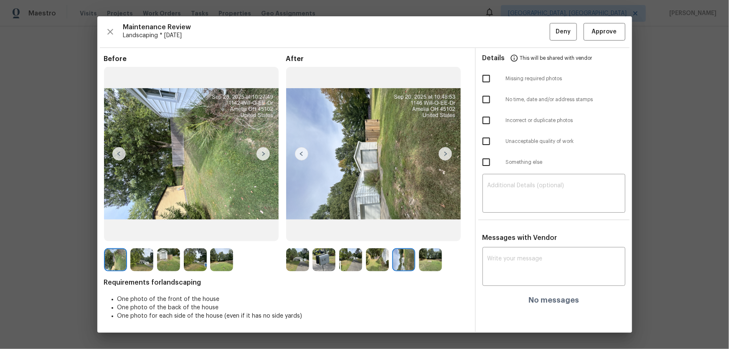
click at [426, 230] on img at bounding box center [430, 259] width 23 height 23
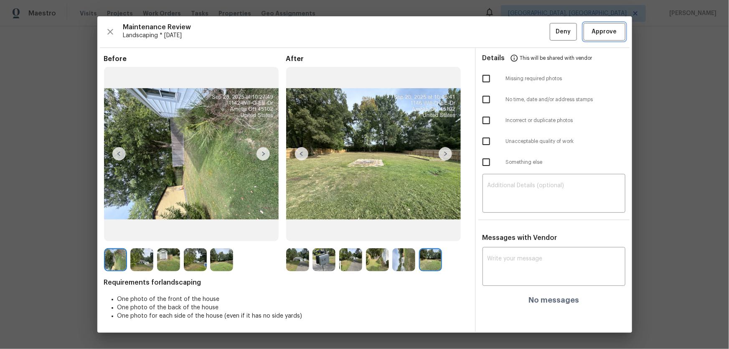
click at [518, 37] on span "Approve" at bounding box center [604, 32] width 28 height 10
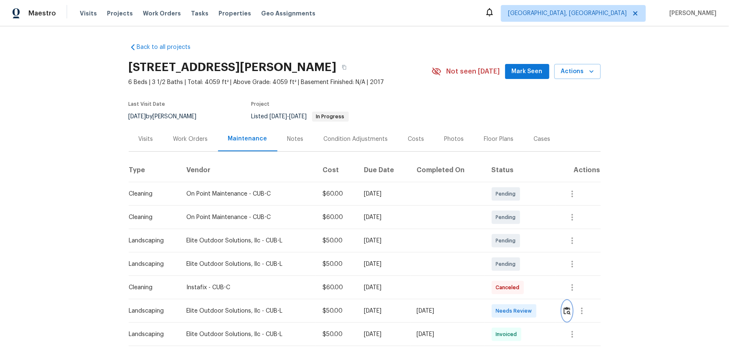
click at [518, 230] on img "button" at bounding box center [566, 311] width 7 height 8
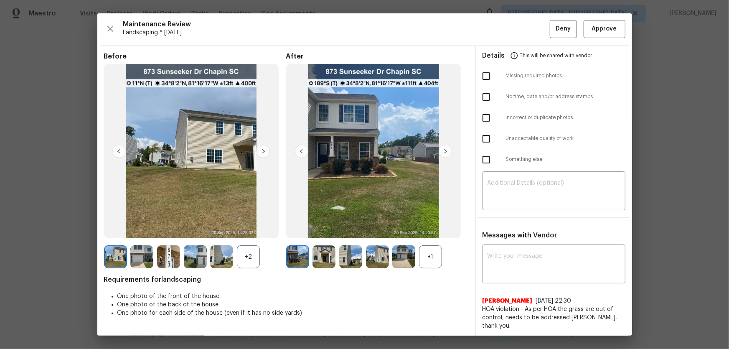
click at [425, 230] on div "+1" at bounding box center [430, 256] width 23 height 23
click at [246, 230] on div "+2" at bounding box center [248, 256] width 23 height 23
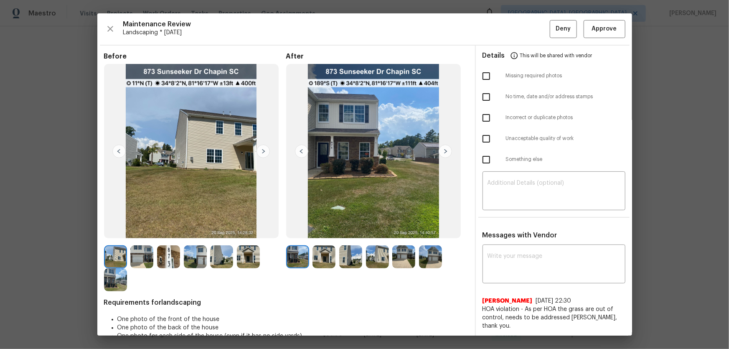
click at [318, 230] on img at bounding box center [323, 256] width 23 height 23
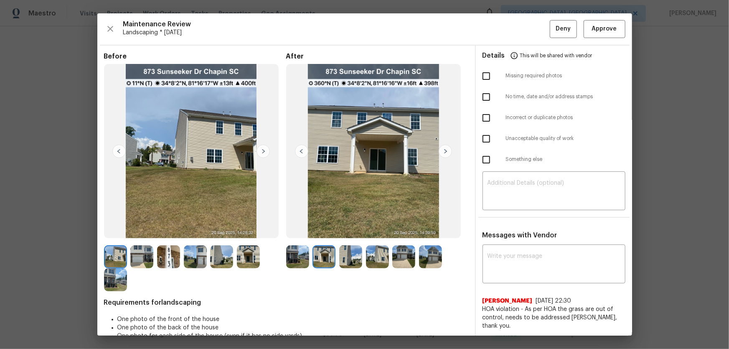
click at [356, 230] on img at bounding box center [350, 256] width 23 height 23
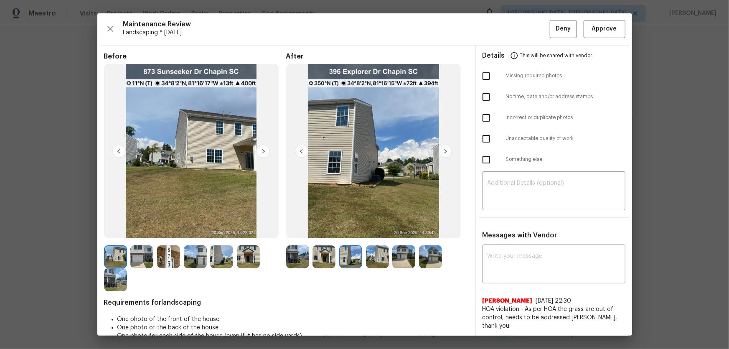
click at [374, 230] on img at bounding box center [377, 256] width 23 height 23
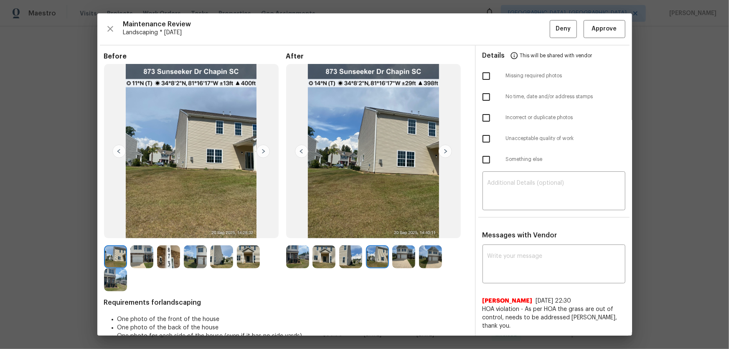
click at [392, 230] on img at bounding box center [403, 256] width 23 height 23
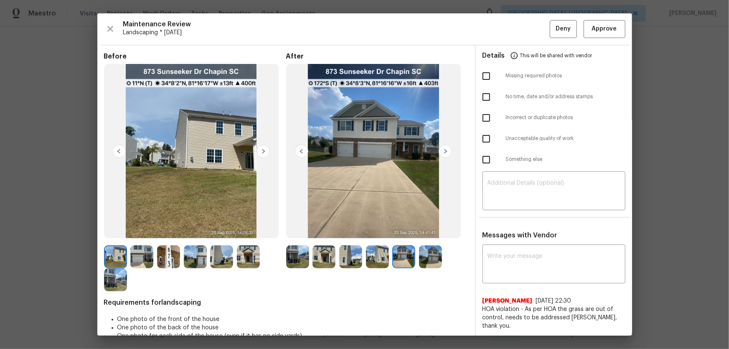
click at [439, 230] on img at bounding box center [430, 256] width 23 height 23
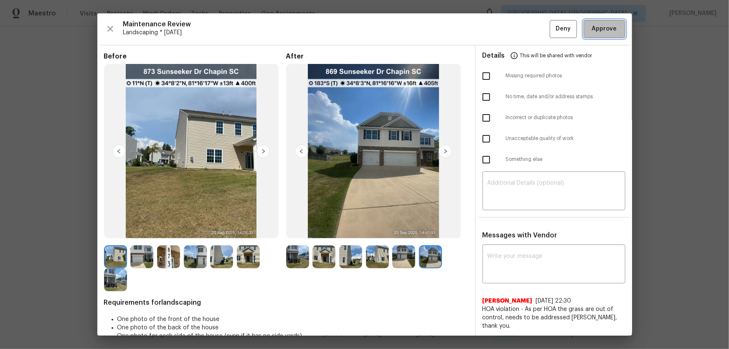
click at [518, 21] on button "Approve" at bounding box center [604, 29] width 42 height 18
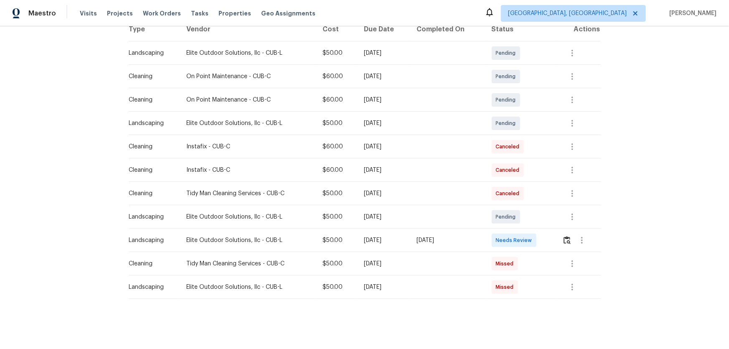
scroll to position [146, 0]
click at [518, 230] on img "button" at bounding box center [566, 240] width 7 height 8
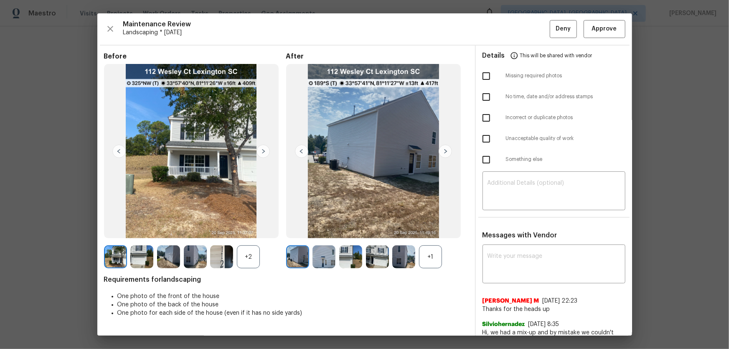
click at [427, 230] on div "+1" at bounding box center [430, 256] width 23 height 23
click at [249, 230] on div "+2" at bounding box center [248, 256] width 23 height 23
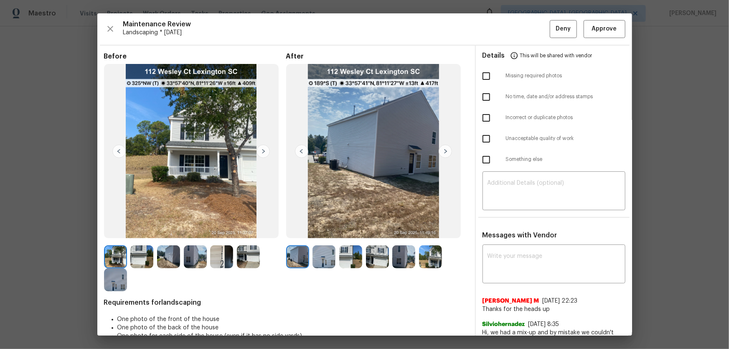
click at [314, 230] on img at bounding box center [323, 256] width 23 height 23
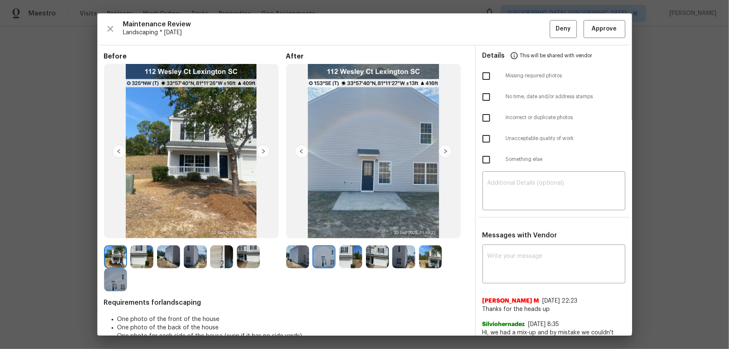
click at [340, 230] on img at bounding box center [350, 256] width 23 height 23
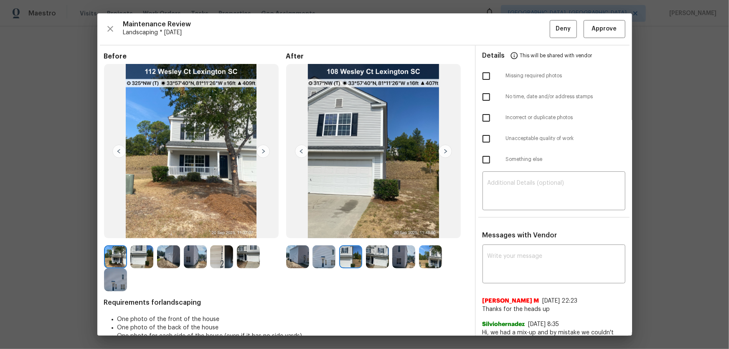
click at [393, 230] on img at bounding box center [403, 256] width 23 height 23
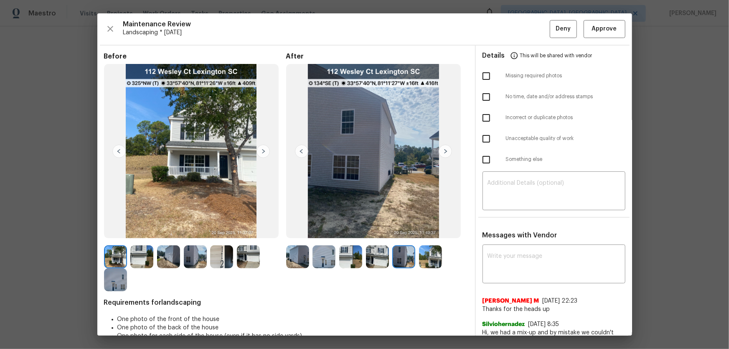
click at [358, 230] on img at bounding box center [350, 256] width 23 height 23
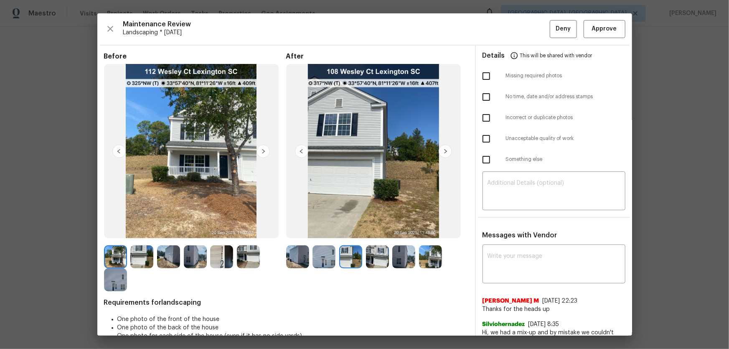
click at [372, 230] on img at bounding box center [377, 256] width 23 height 23
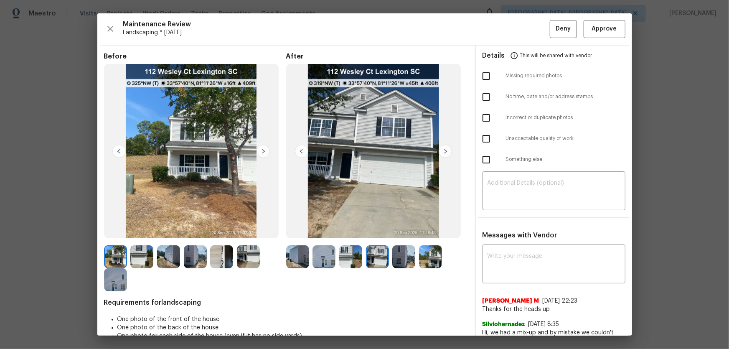
click at [393, 230] on img at bounding box center [403, 256] width 23 height 23
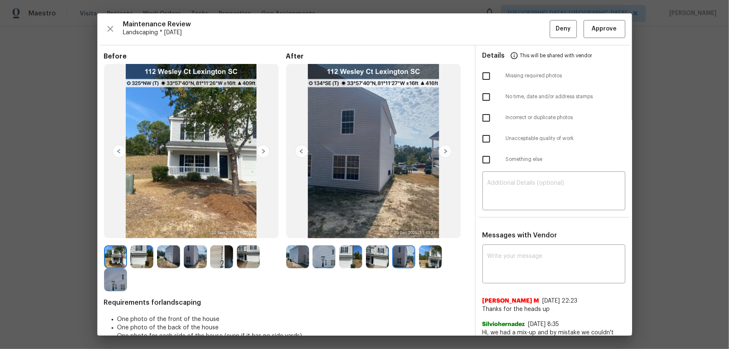
click at [431, 230] on img at bounding box center [430, 256] width 23 height 23
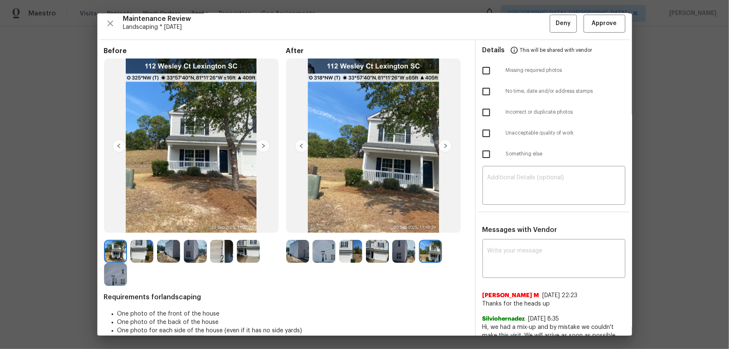
scroll to position [0, 0]
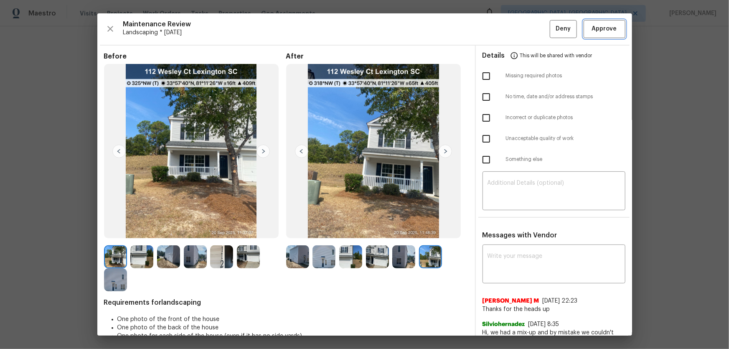
click at [518, 22] on button "Approve" at bounding box center [604, 29] width 42 height 18
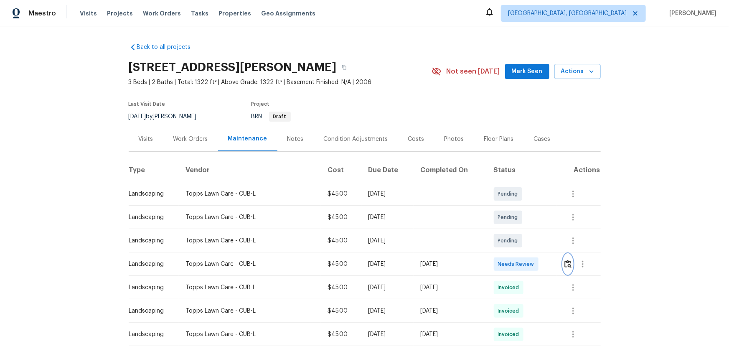
click at [518, 230] on img "button" at bounding box center [567, 264] width 7 height 8
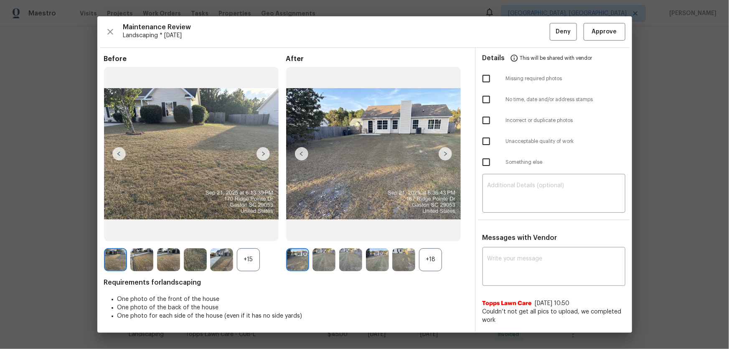
click at [439, 230] on div "+18" at bounding box center [430, 259] width 23 height 23
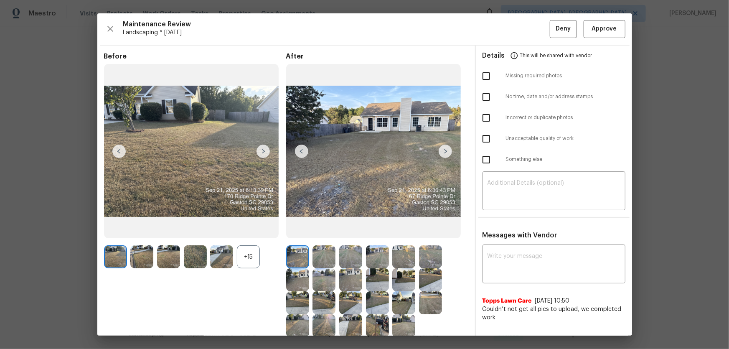
click at [255, 230] on div "+15" at bounding box center [248, 256] width 23 height 23
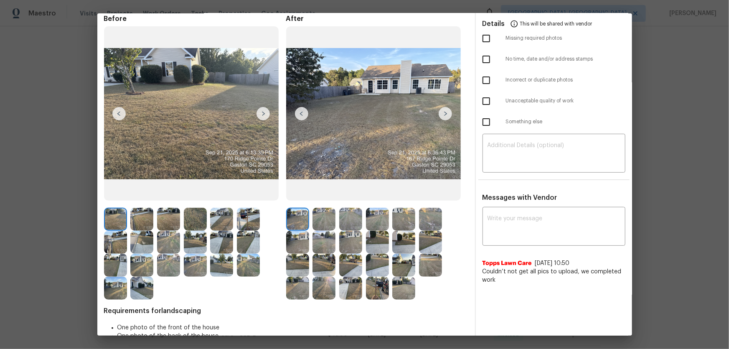
scroll to position [63, 0]
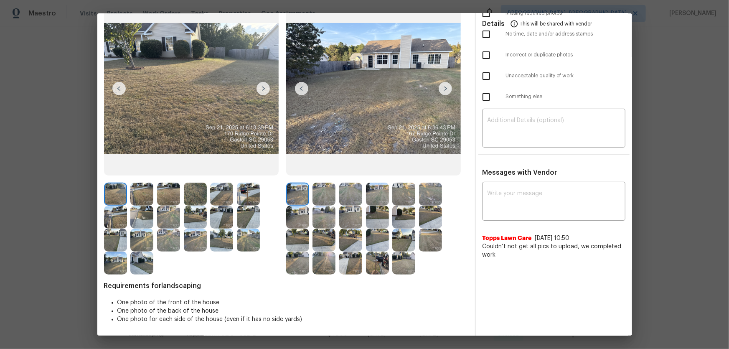
click at [325, 195] on img at bounding box center [323, 193] width 23 height 23
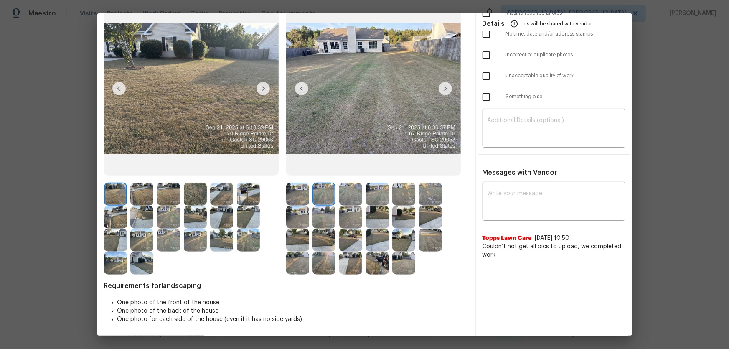
drag, startPoint x: 347, startPoint y: 190, endPoint x: 374, endPoint y: 199, distance: 28.5
click at [347, 190] on img at bounding box center [350, 193] width 23 height 23
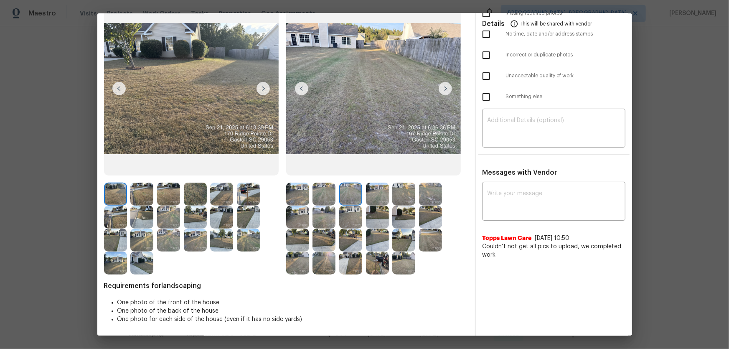
click at [385, 200] on img at bounding box center [377, 193] width 23 height 23
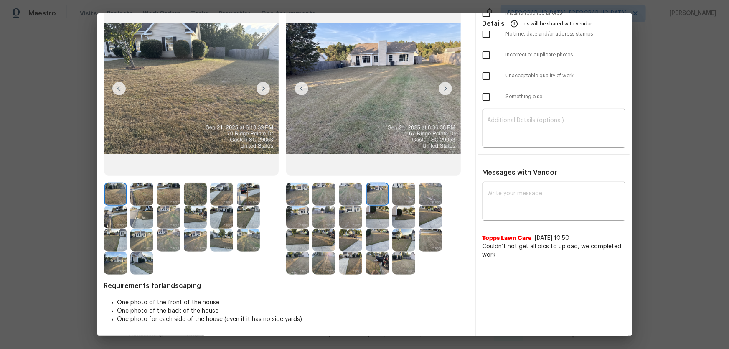
click at [403, 200] on img at bounding box center [403, 193] width 23 height 23
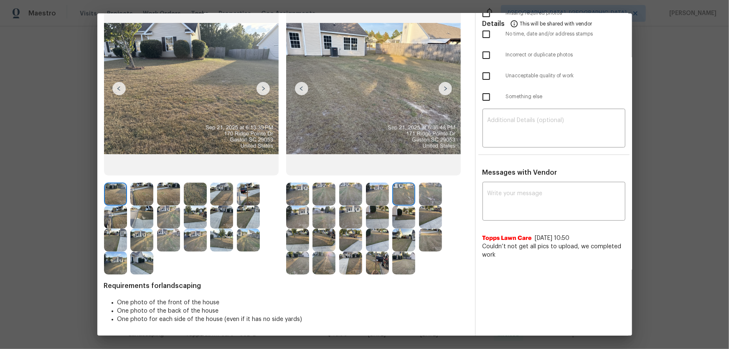
click at [424, 199] on img at bounding box center [430, 193] width 23 height 23
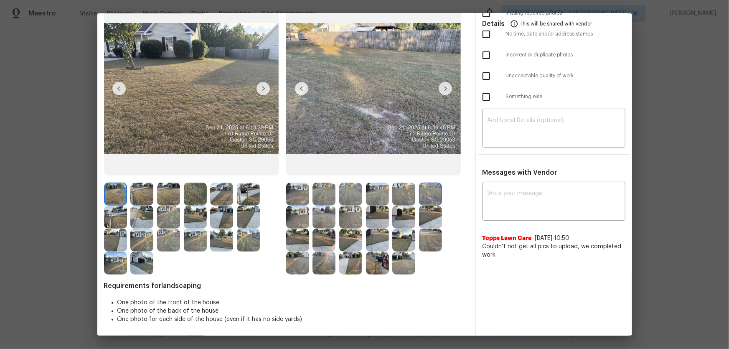
click at [296, 214] on img at bounding box center [297, 216] width 23 height 23
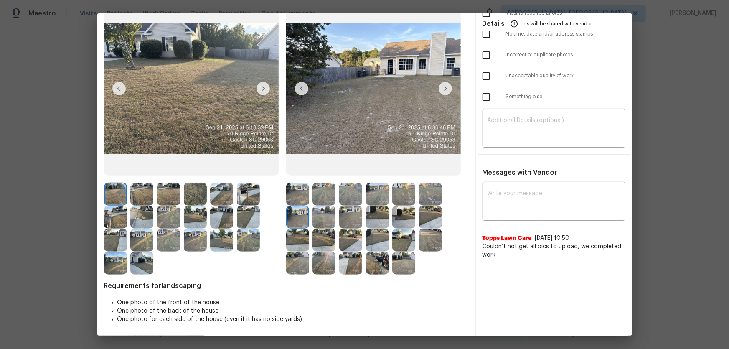
click at [309, 216] on div at bounding box center [299, 216] width 27 height 23
click at [330, 217] on img at bounding box center [323, 216] width 23 height 23
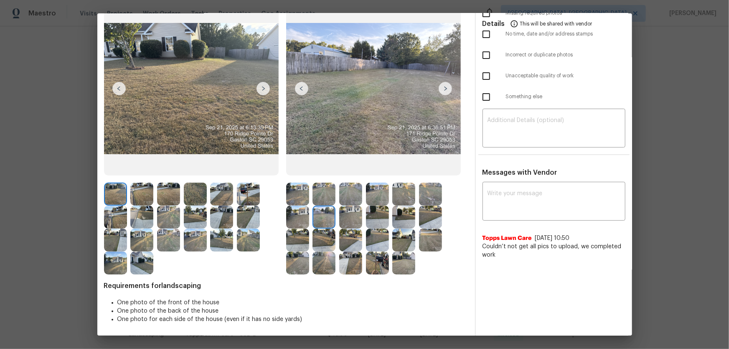
click at [345, 216] on img at bounding box center [350, 216] width 23 height 23
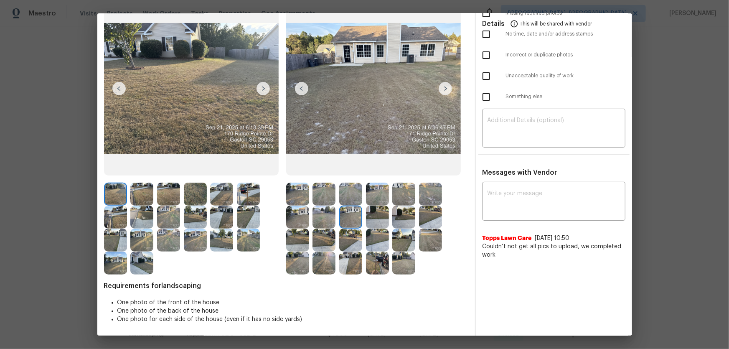
click at [376, 220] on img at bounding box center [377, 216] width 23 height 23
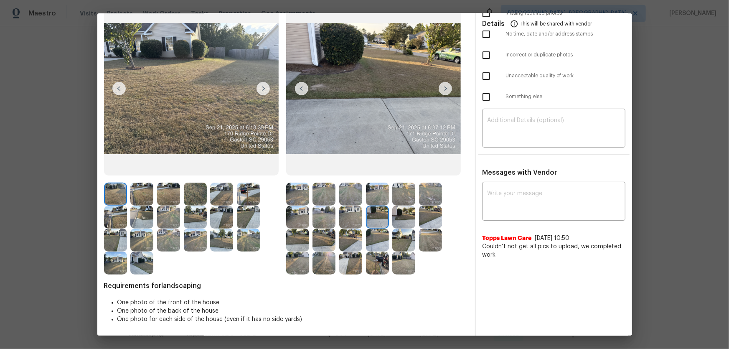
click at [402, 221] on img at bounding box center [403, 216] width 23 height 23
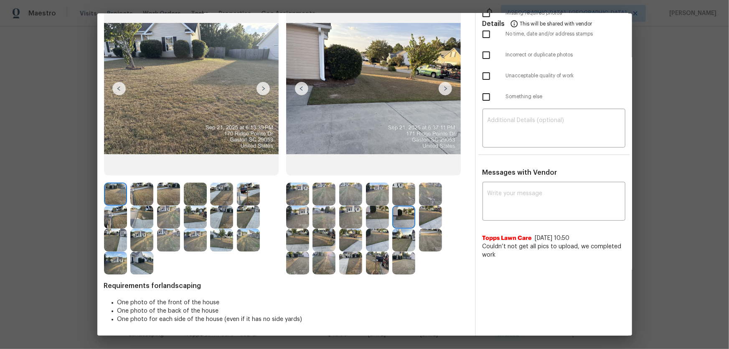
click at [419, 221] on img at bounding box center [430, 216] width 23 height 23
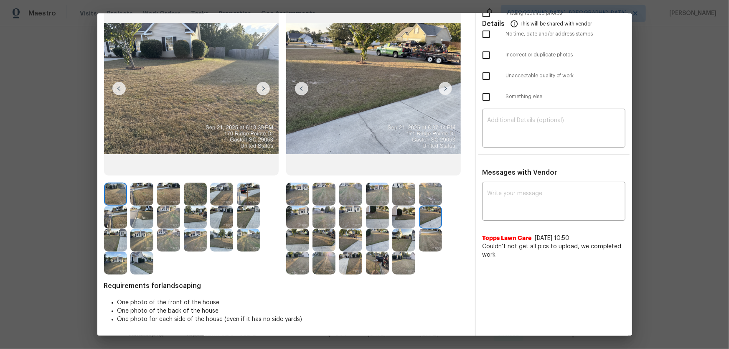
click at [286, 230] on img at bounding box center [297, 239] width 23 height 23
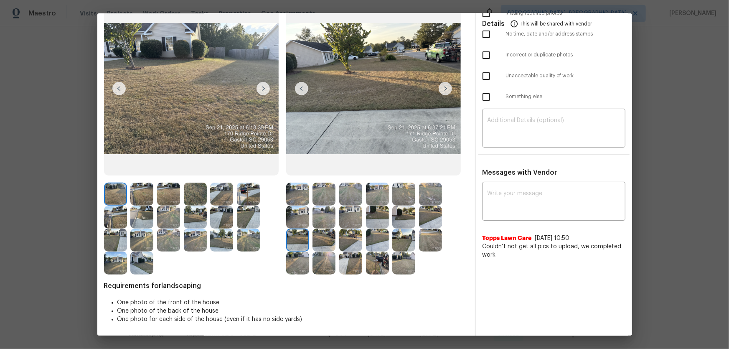
click at [329, 230] on img at bounding box center [323, 239] width 23 height 23
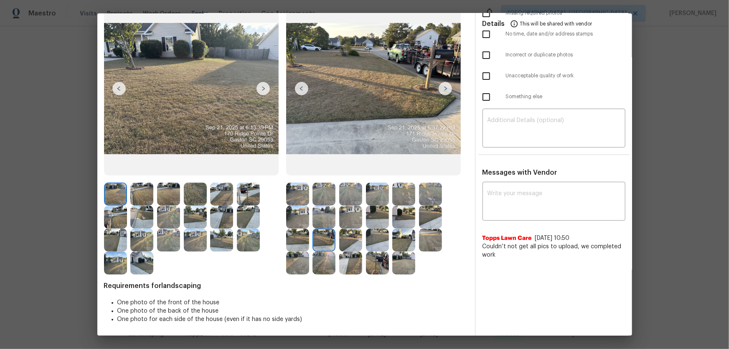
click at [347, 230] on img at bounding box center [350, 239] width 23 height 23
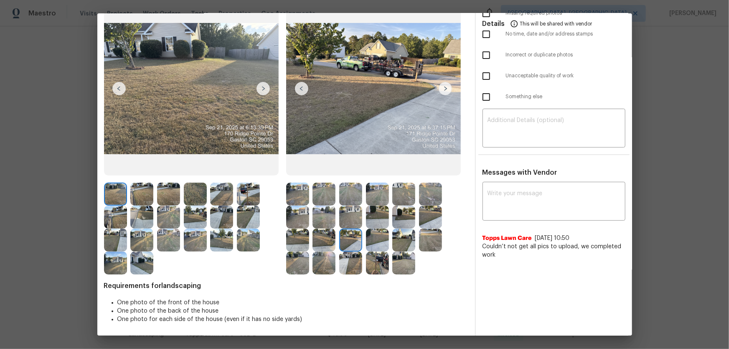
click at [369, 230] on img at bounding box center [377, 239] width 23 height 23
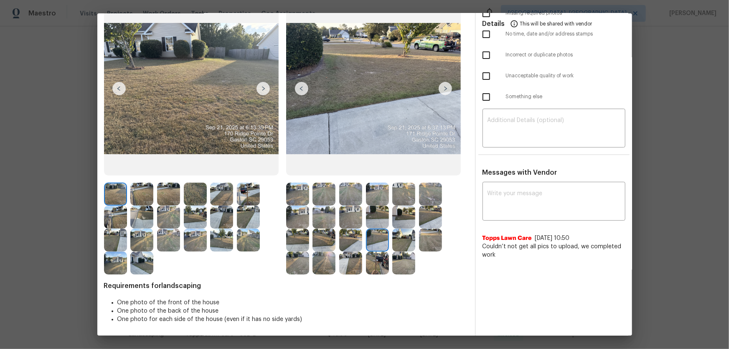
click at [400, 230] on img at bounding box center [403, 239] width 23 height 23
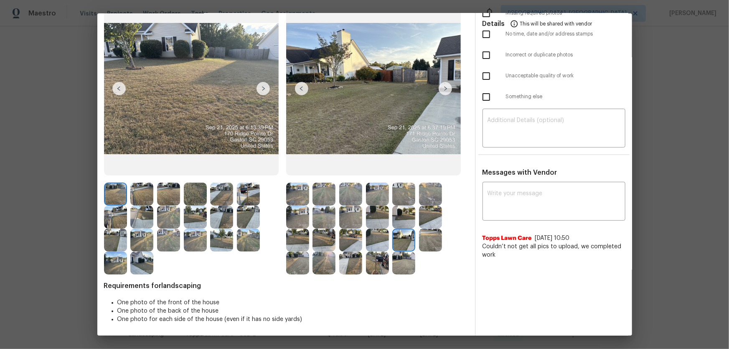
click at [419, 230] on img at bounding box center [430, 239] width 23 height 23
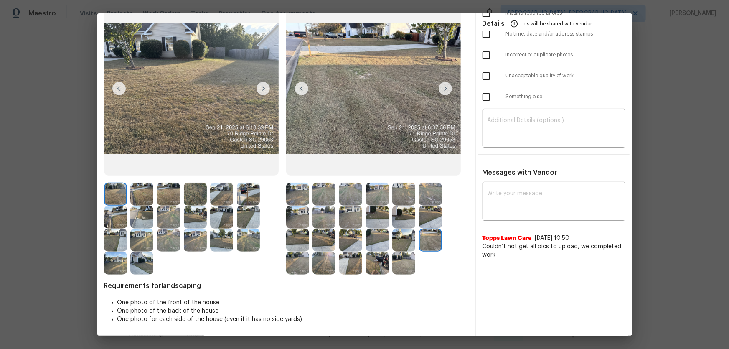
click at [292, 230] on img at bounding box center [297, 262] width 23 height 23
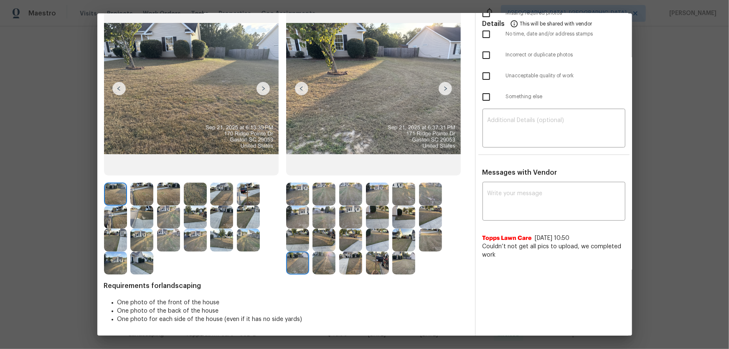
click at [315, 230] on img at bounding box center [323, 262] width 23 height 23
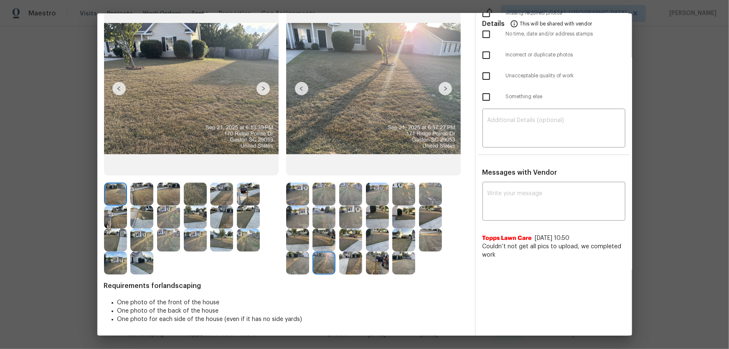
click at [340, 230] on img at bounding box center [350, 262] width 23 height 23
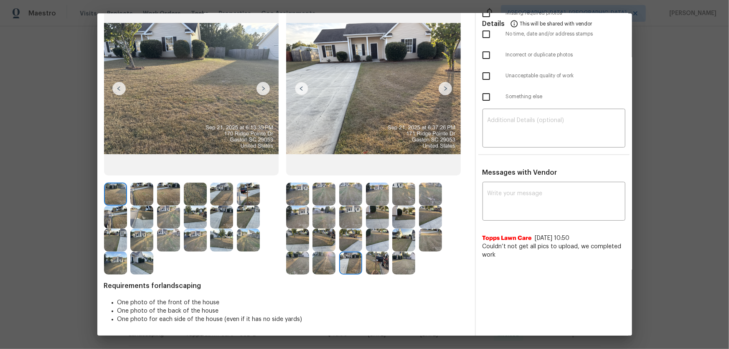
click at [388, 230] on div at bounding box center [379, 262] width 27 height 23
click at [372, 230] on img at bounding box center [377, 262] width 23 height 23
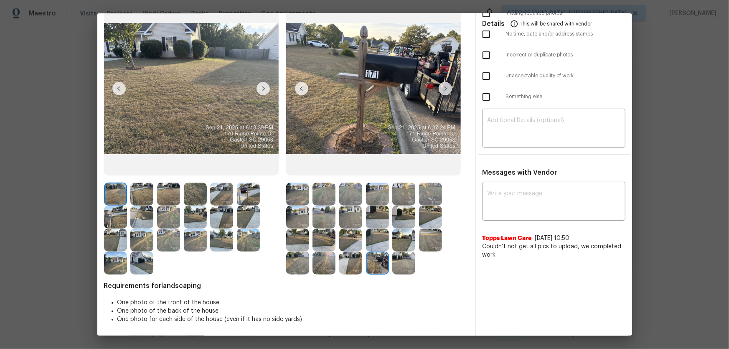
click at [406, 230] on img at bounding box center [403, 262] width 23 height 23
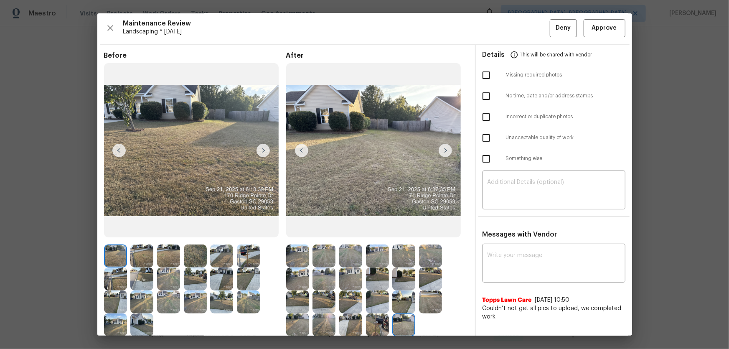
scroll to position [0, 0]
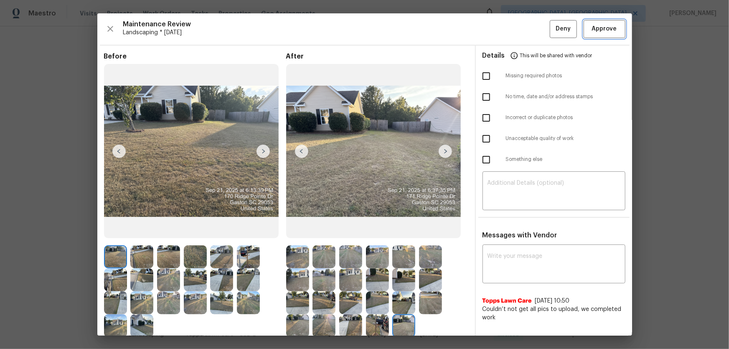
click at [518, 21] on button "Approve" at bounding box center [604, 29] width 42 height 18
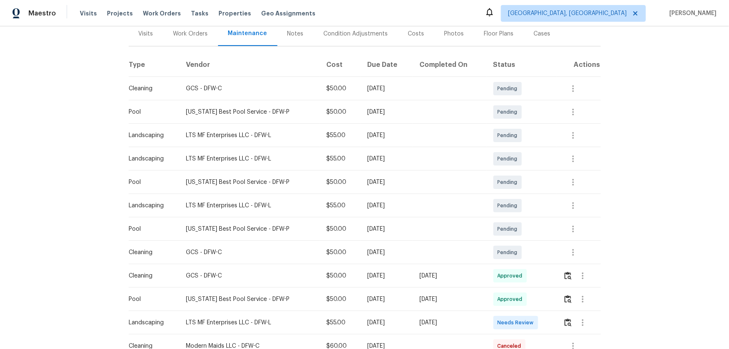
scroll to position [152, 0]
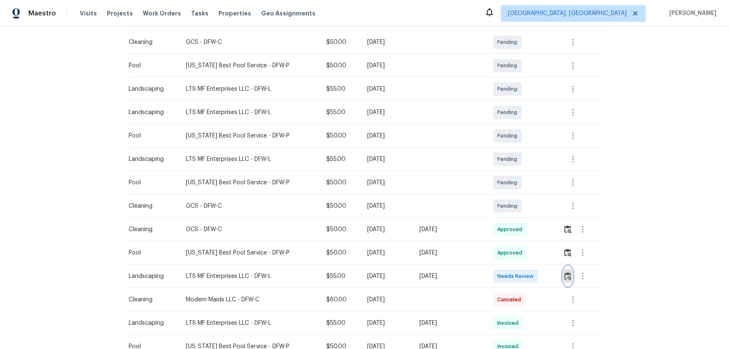
click at [518, 230] on img "button" at bounding box center [567, 276] width 7 height 8
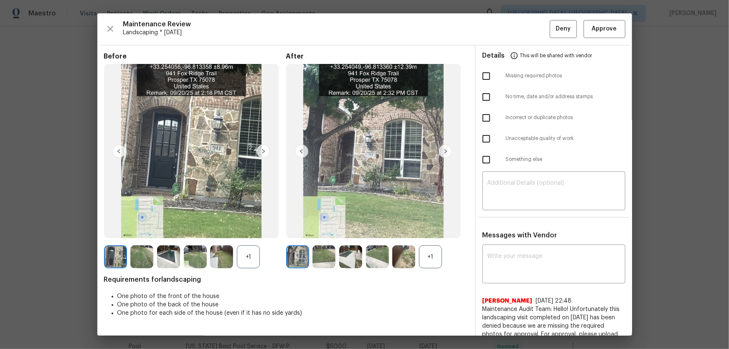
click at [438, 230] on div "+1" at bounding box center [430, 256] width 23 height 23
click at [242, 230] on div "+1" at bounding box center [248, 256] width 23 height 23
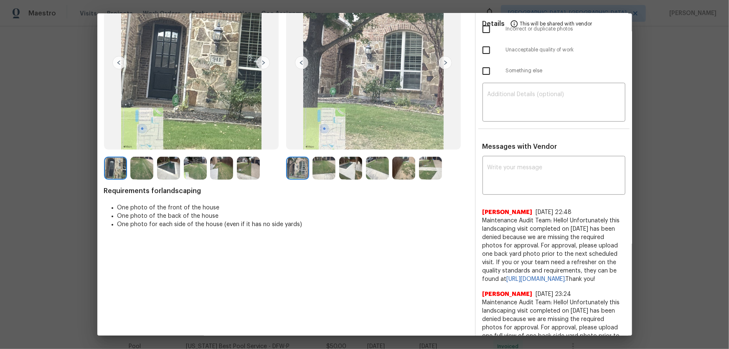
scroll to position [114, 0]
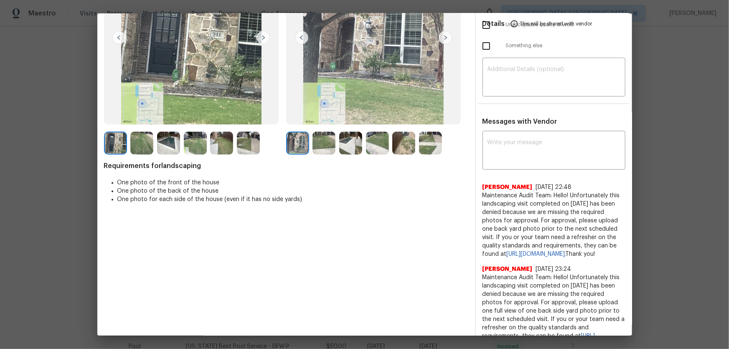
click at [319, 152] on img at bounding box center [323, 143] width 23 height 23
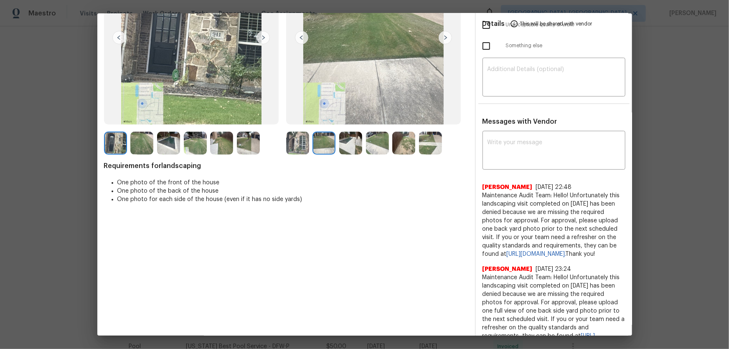
click at [339, 148] on img at bounding box center [350, 143] width 23 height 23
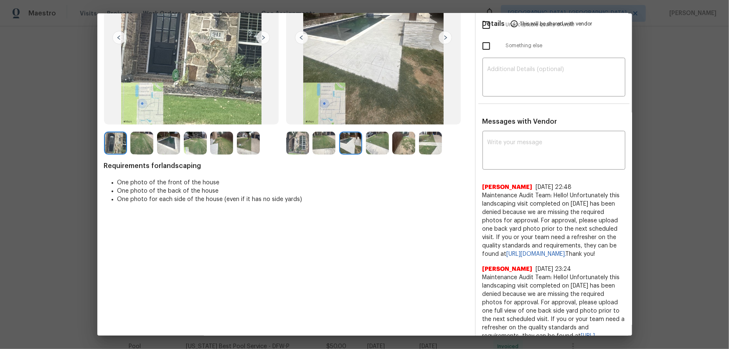
click at [370, 147] on img at bounding box center [377, 143] width 23 height 23
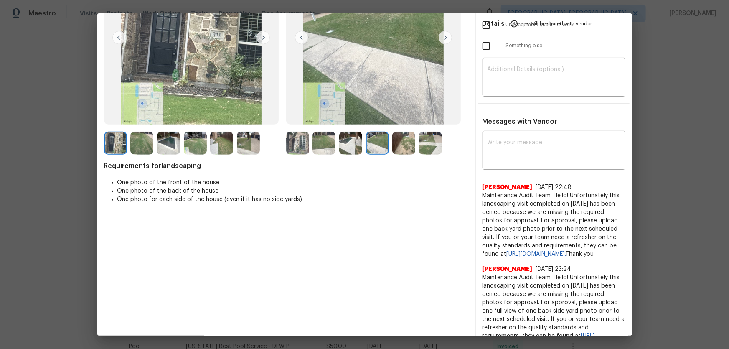
click at [409, 146] on img at bounding box center [403, 143] width 23 height 23
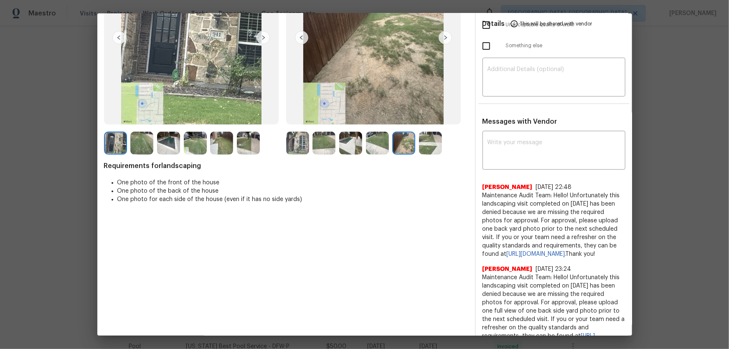
click at [427, 150] on img at bounding box center [430, 143] width 23 height 23
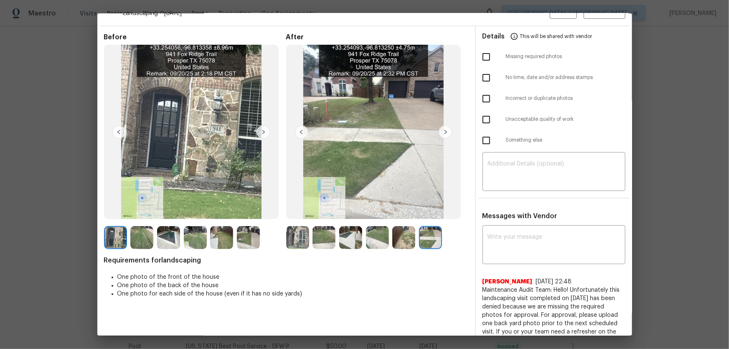
scroll to position [0, 0]
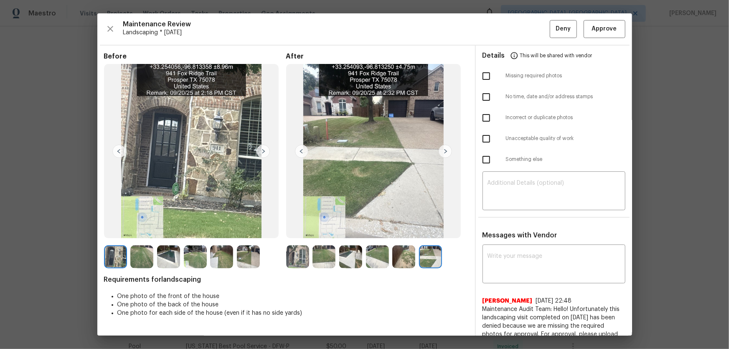
click at [289, 230] on img at bounding box center [297, 256] width 23 height 23
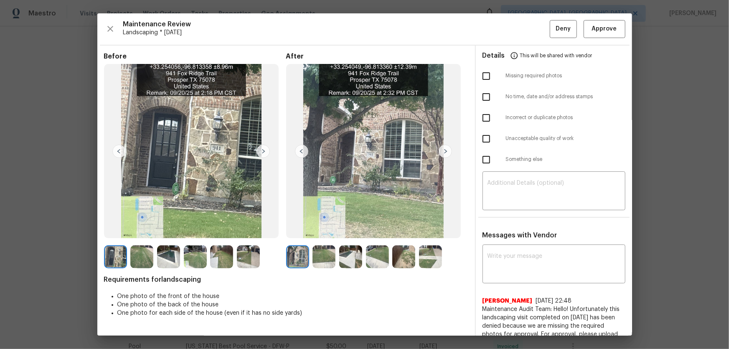
click at [325, 230] on img at bounding box center [323, 256] width 23 height 23
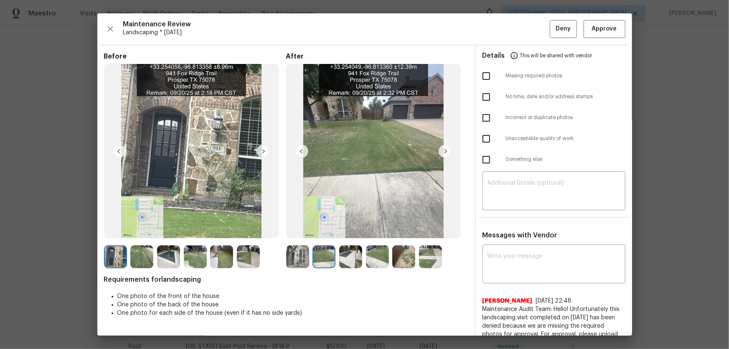
click at [355, 230] on img at bounding box center [350, 256] width 23 height 23
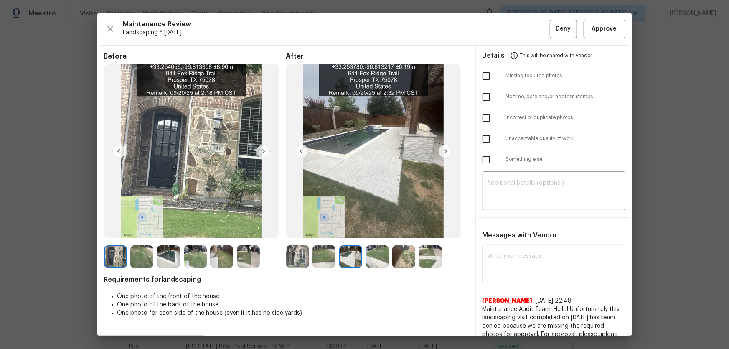
click at [380, 230] on img at bounding box center [377, 256] width 23 height 23
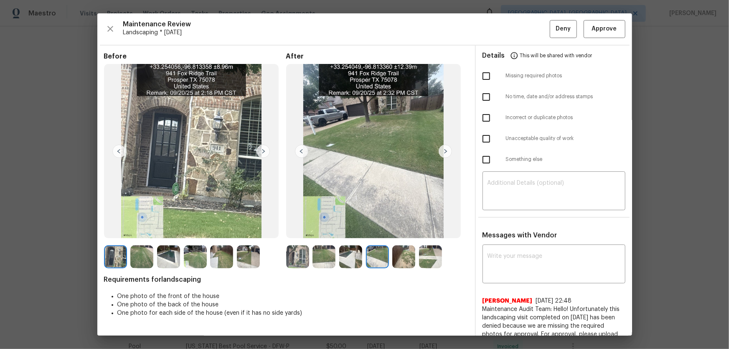
click at [394, 230] on img at bounding box center [403, 256] width 23 height 23
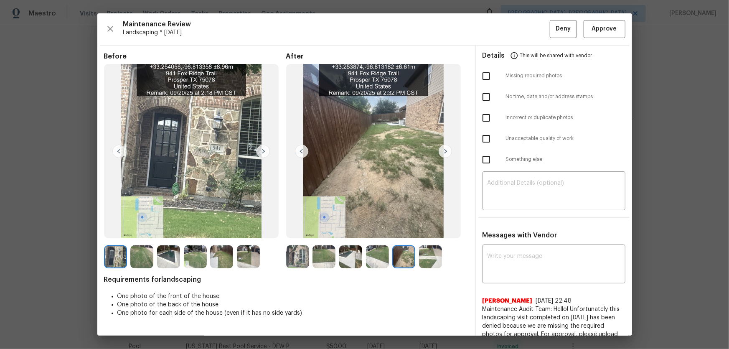
click at [419, 230] on img at bounding box center [430, 256] width 23 height 23
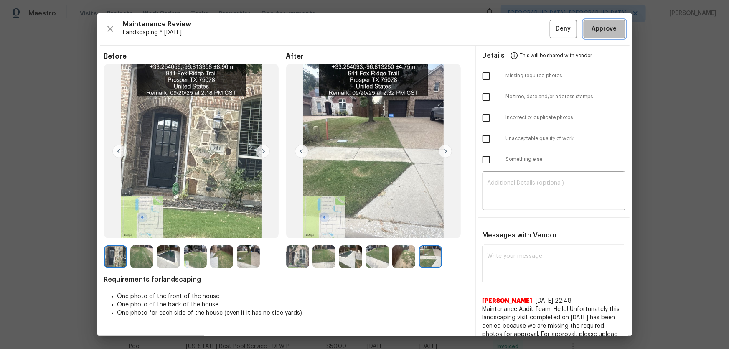
click at [518, 24] on span "Approve" at bounding box center [604, 29] width 25 height 10
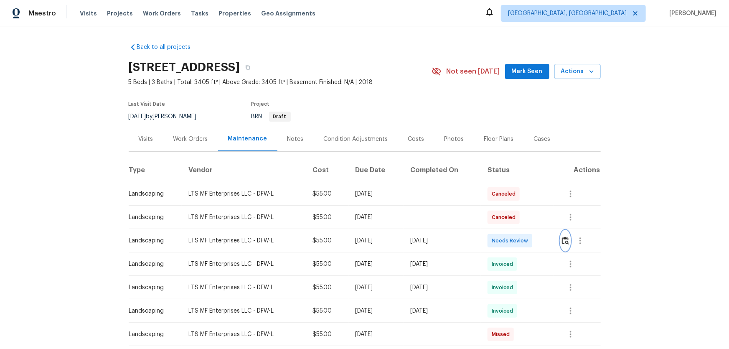
click at [518, 230] on img "button" at bounding box center [565, 240] width 7 height 8
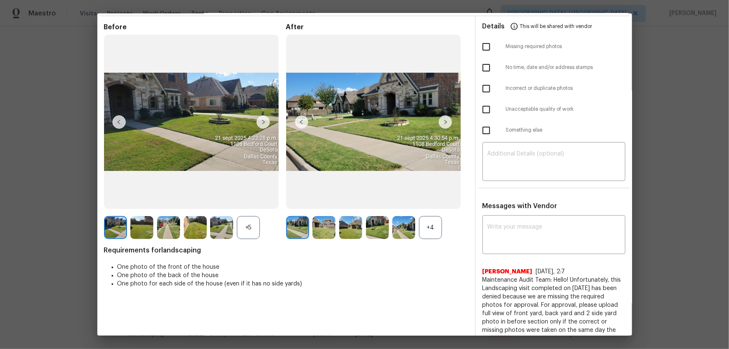
scroll to position [76, 0]
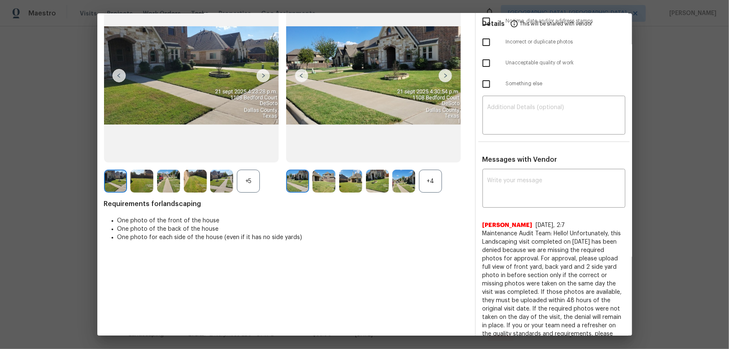
click at [426, 186] on div "+4" at bounding box center [430, 181] width 23 height 23
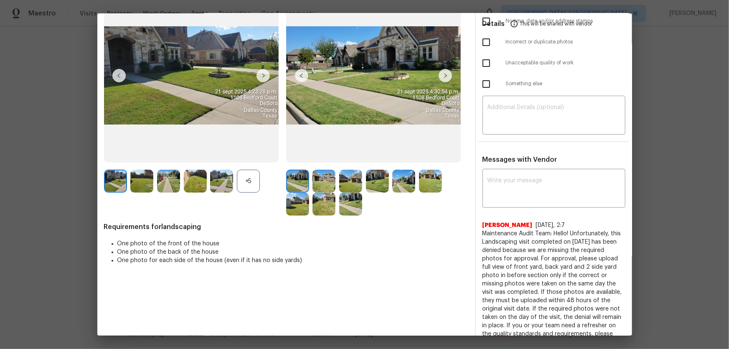
click at [257, 175] on div "+5" at bounding box center [248, 181] width 23 height 23
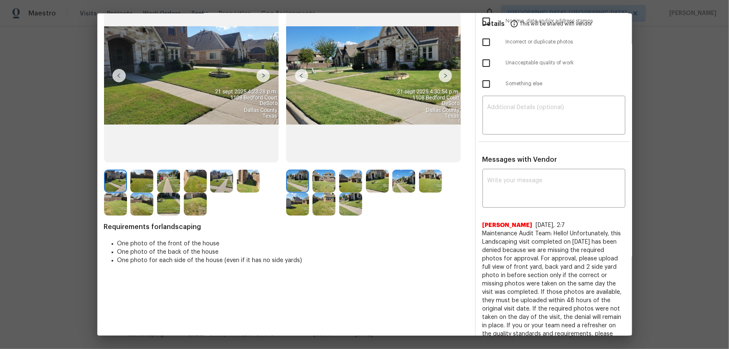
click at [317, 183] on img at bounding box center [323, 181] width 23 height 23
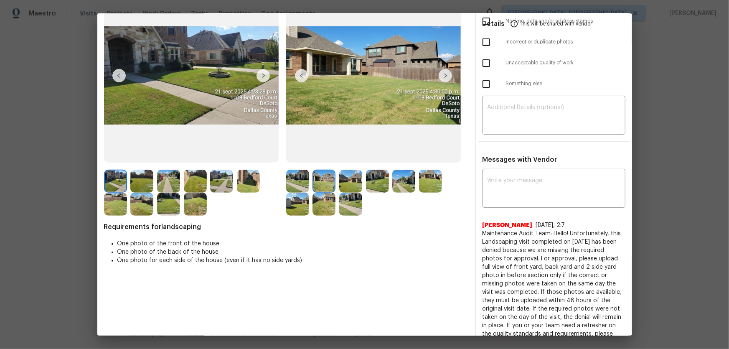
click at [339, 184] on img at bounding box center [350, 181] width 23 height 23
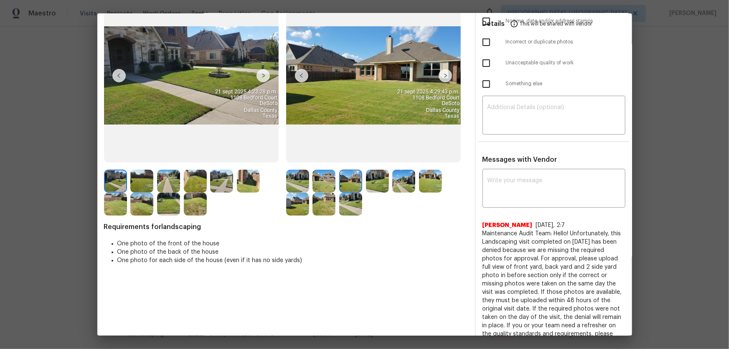
click at [372, 185] on img at bounding box center [377, 181] width 23 height 23
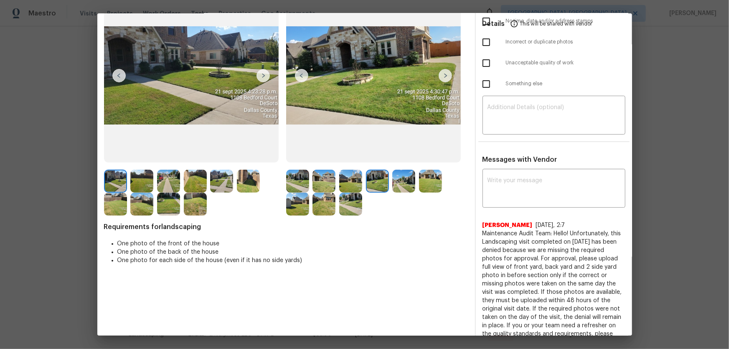
click at [393, 184] on img at bounding box center [403, 181] width 23 height 23
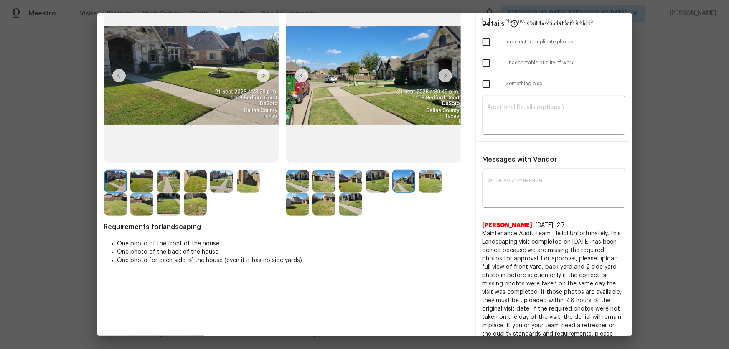
click at [413, 182] on img at bounding box center [403, 181] width 23 height 23
click at [419, 182] on img at bounding box center [430, 181] width 23 height 23
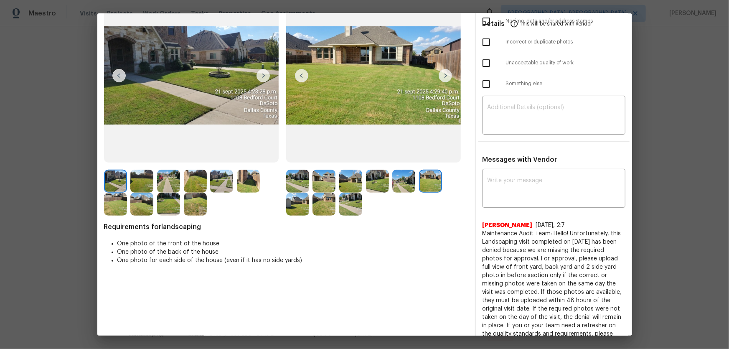
click at [305, 208] on img at bounding box center [297, 204] width 23 height 23
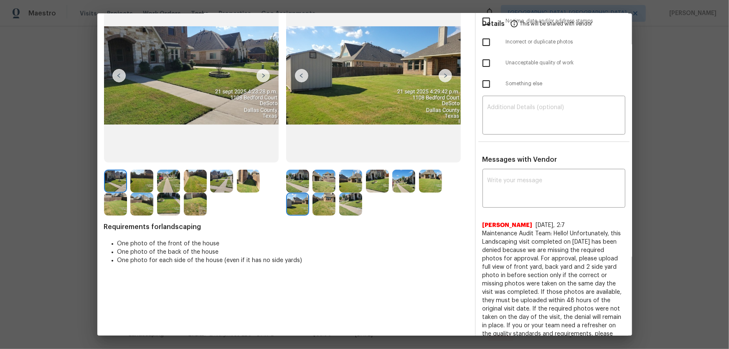
click at [332, 206] on img at bounding box center [323, 204] width 23 height 23
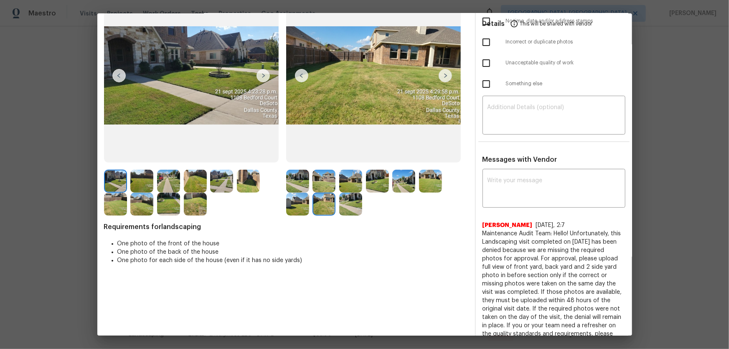
click at [340, 207] on img at bounding box center [350, 204] width 23 height 23
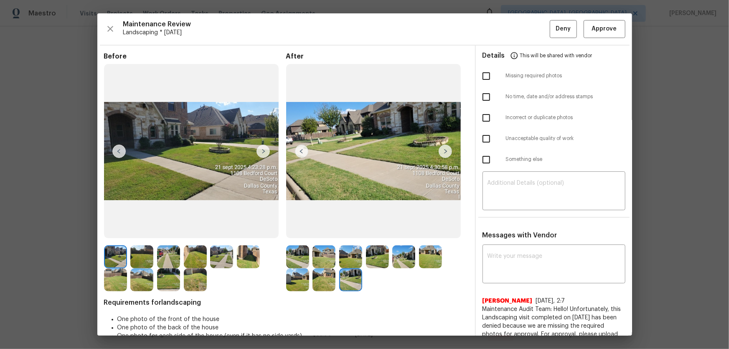
scroll to position [0, 0]
click at [518, 24] on span "Approve" at bounding box center [604, 29] width 25 height 10
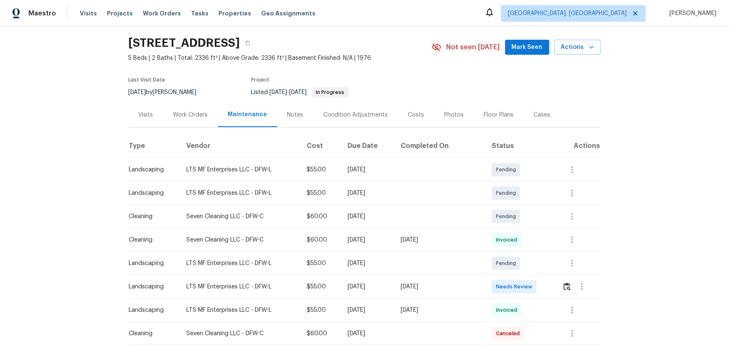
scroll to position [38, 0]
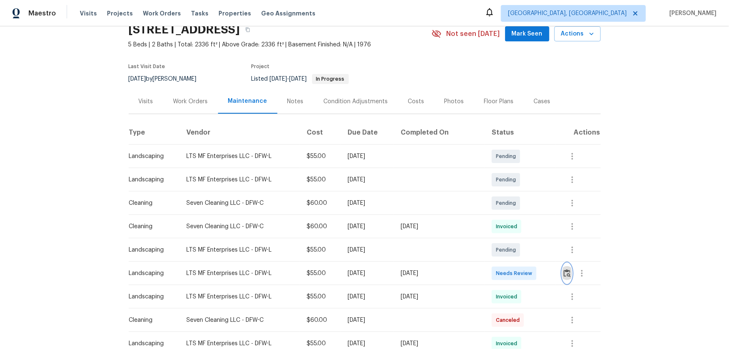
click at [518, 230] on img "button" at bounding box center [566, 273] width 7 height 8
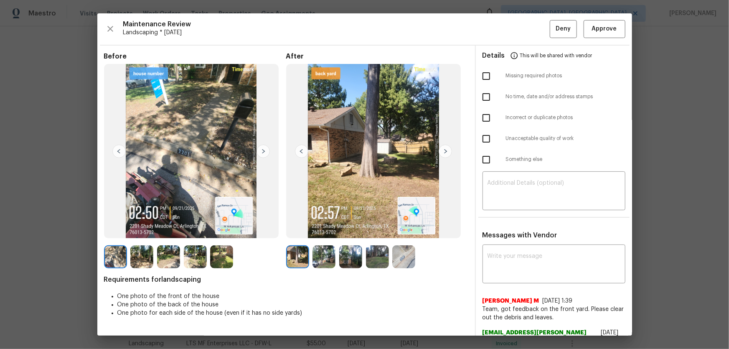
click at [313, 230] on img at bounding box center [323, 256] width 23 height 23
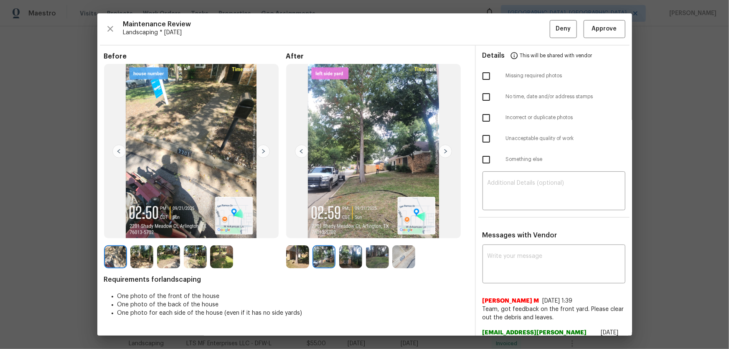
click at [342, 230] on img at bounding box center [350, 256] width 23 height 23
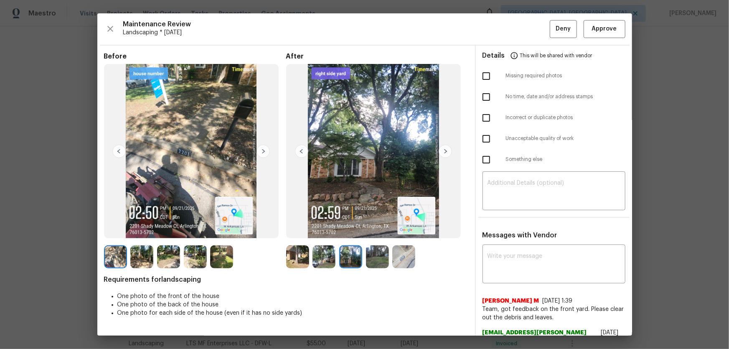
click at [386, 230] on div at bounding box center [379, 256] width 27 height 23
click at [383, 230] on img at bounding box center [377, 256] width 23 height 23
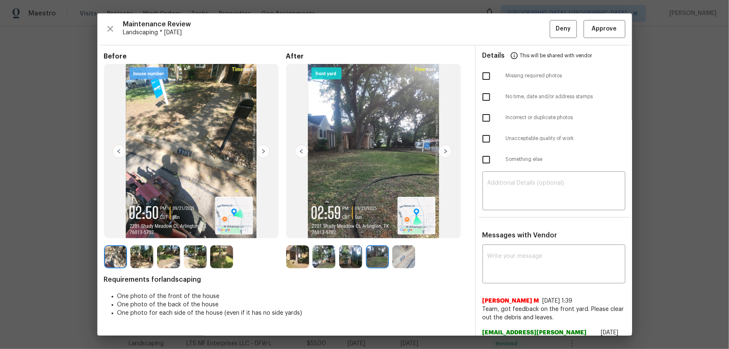
click at [399, 230] on img at bounding box center [403, 256] width 23 height 23
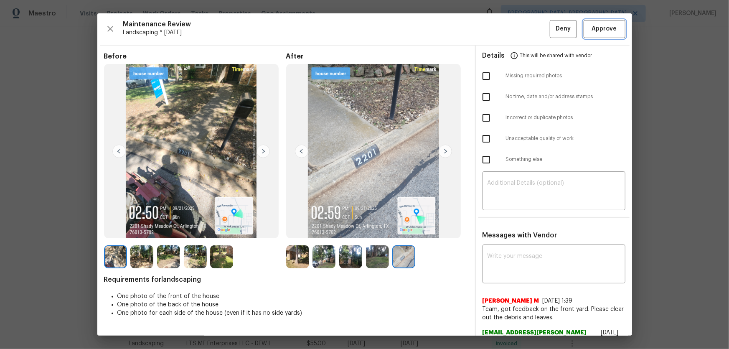
click at [518, 32] on span "Approve" at bounding box center [604, 29] width 25 height 10
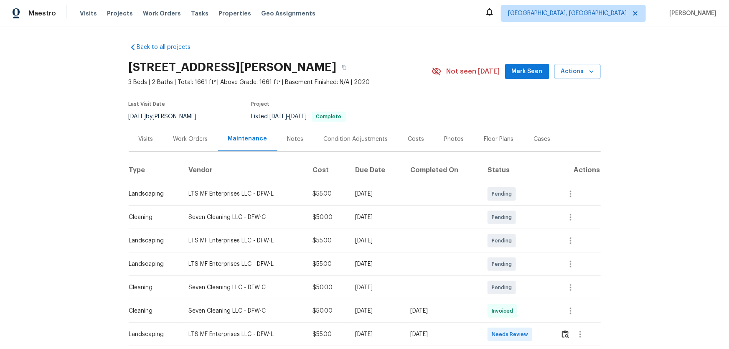
scroll to position [76, 0]
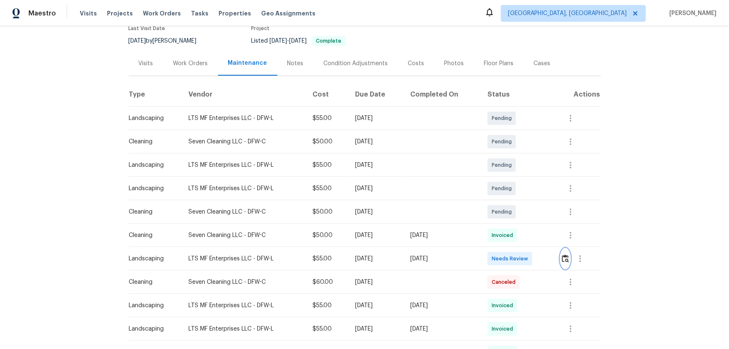
click at [518, 230] on img "button" at bounding box center [565, 258] width 7 height 8
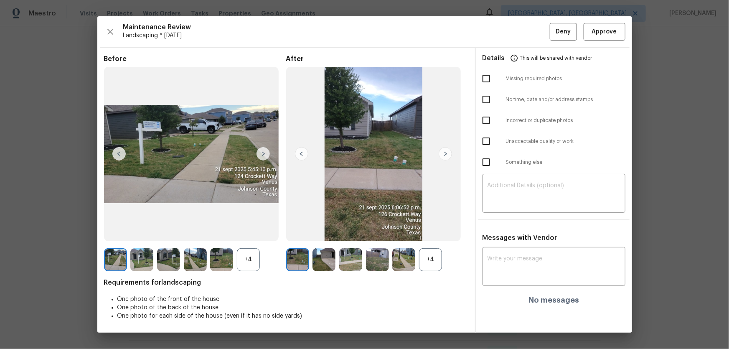
click at [419, 230] on div "+4" at bounding box center [430, 259] width 23 height 23
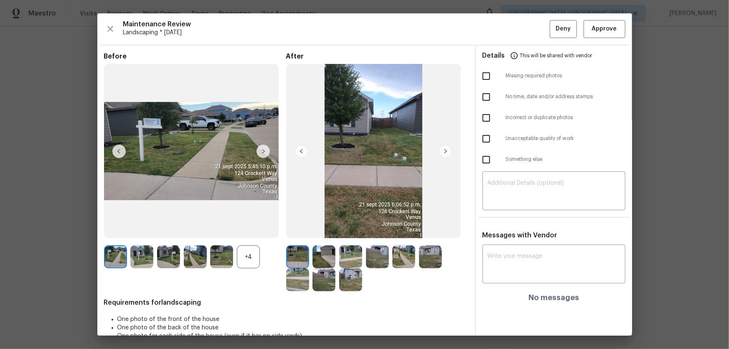
click at [249, 230] on div "+4" at bounding box center [248, 256] width 23 height 23
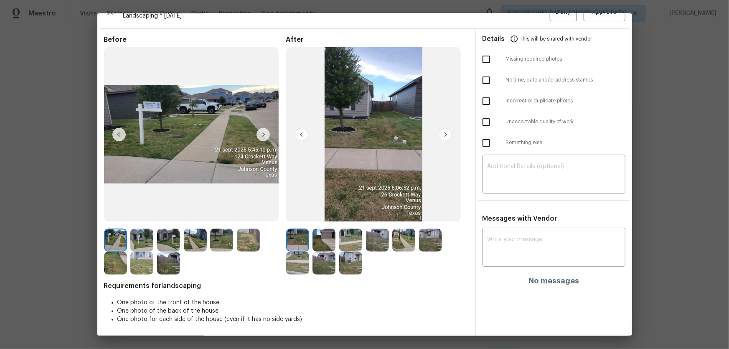
click at [328, 230] on img at bounding box center [323, 239] width 23 height 23
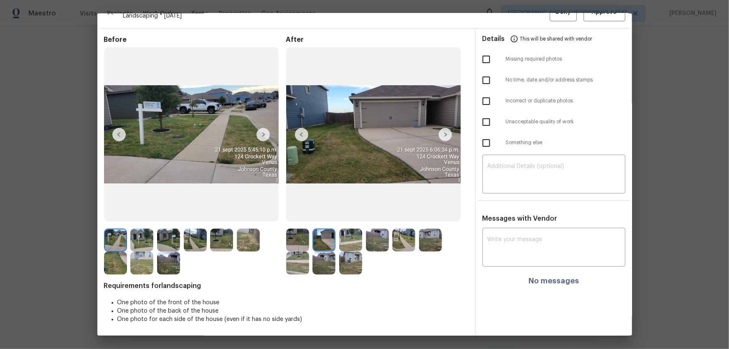
click at [349, 230] on img at bounding box center [350, 239] width 23 height 23
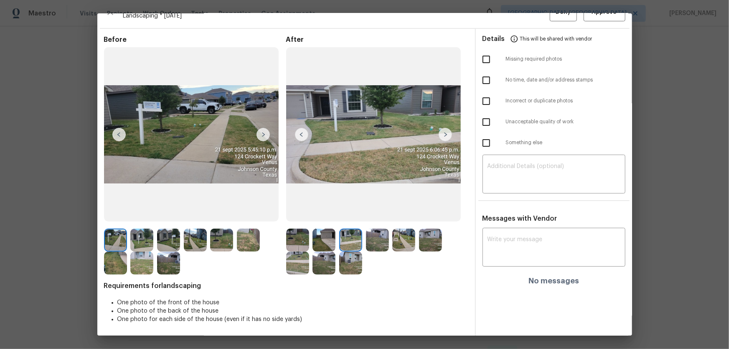
click at [372, 230] on img at bounding box center [377, 239] width 23 height 23
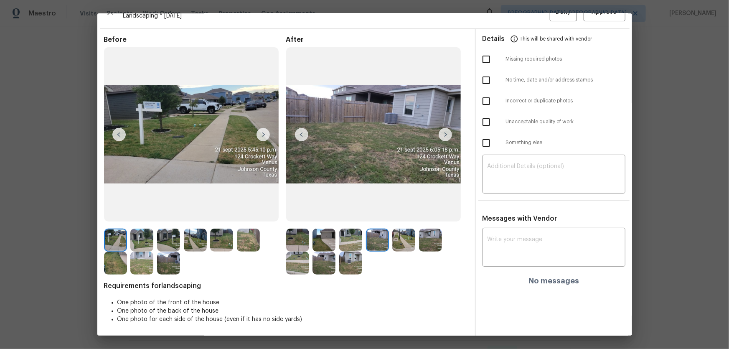
click at [403, 230] on img at bounding box center [403, 239] width 23 height 23
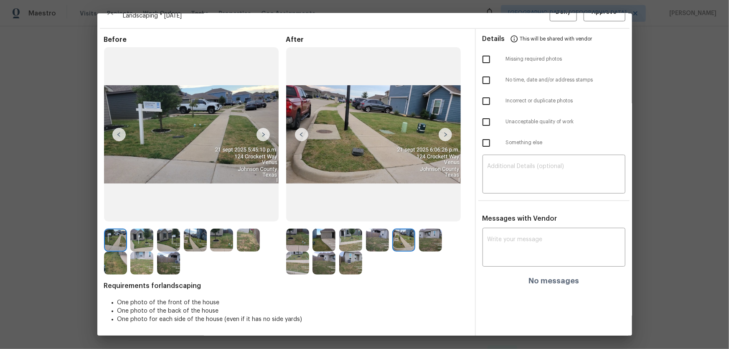
click at [430, 230] on img at bounding box center [430, 239] width 23 height 23
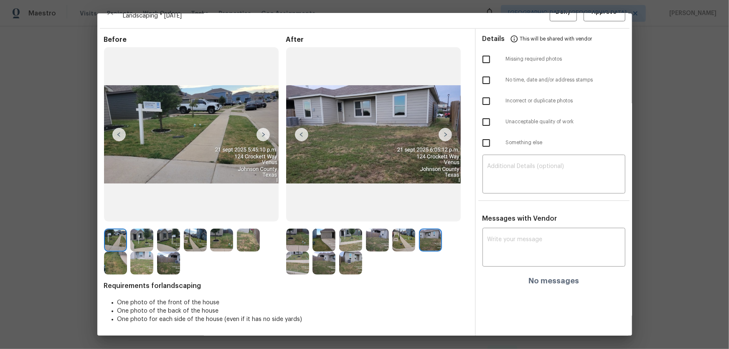
click at [294, 230] on img at bounding box center [297, 262] width 23 height 23
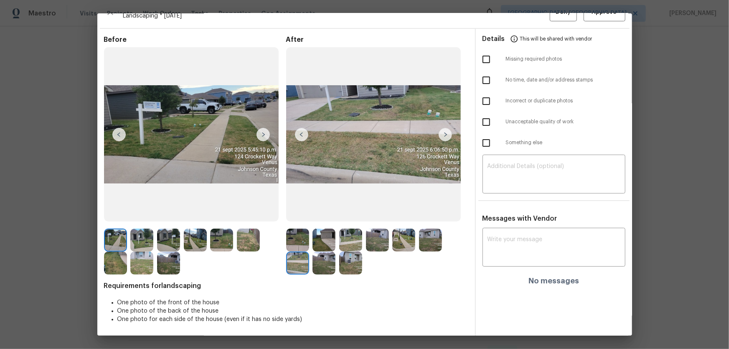
click at [315, 230] on img at bounding box center [323, 262] width 23 height 23
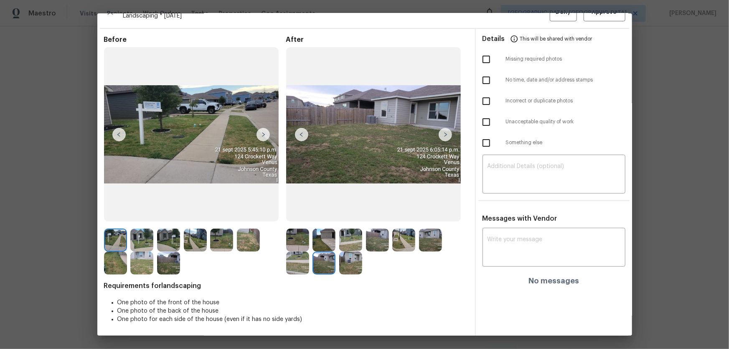
click at [357, 230] on img at bounding box center [350, 262] width 23 height 23
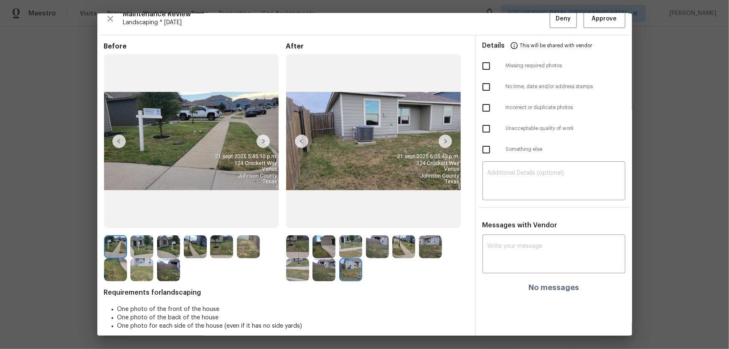
scroll to position [0, 0]
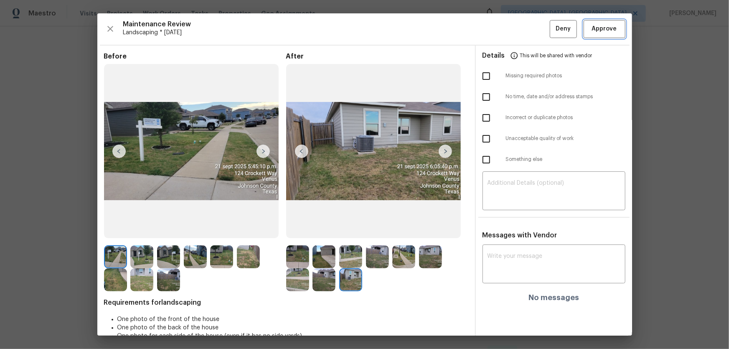
click at [518, 32] on span "Approve" at bounding box center [604, 29] width 25 height 10
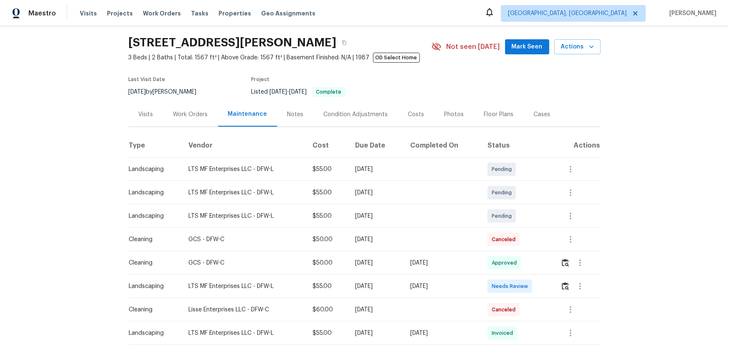
scroll to position [38, 0]
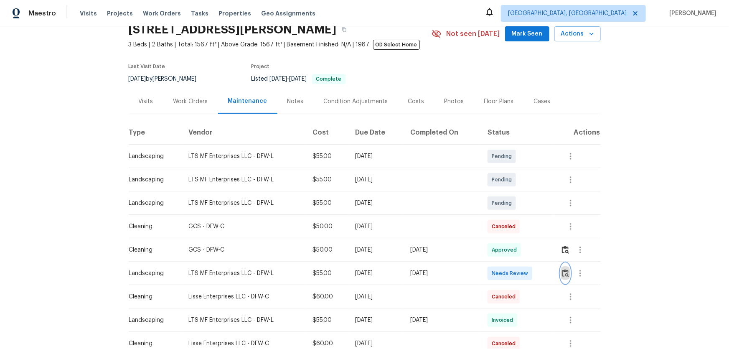
click at [518, 230] on img "button" at bounding box center [565, 273] width 7 height 8
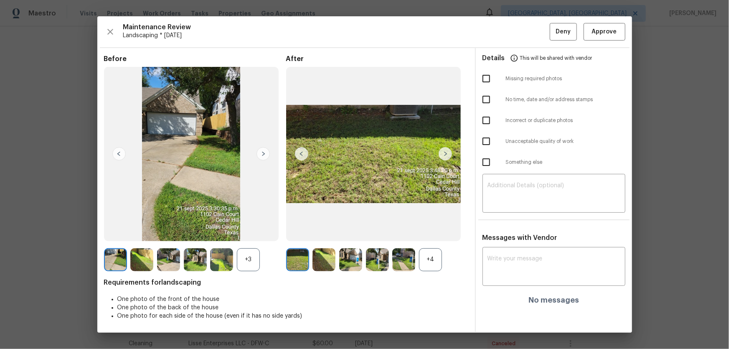
click at [431, 230] on div "+4" at bounding box center [430, 259] width 23 height 23
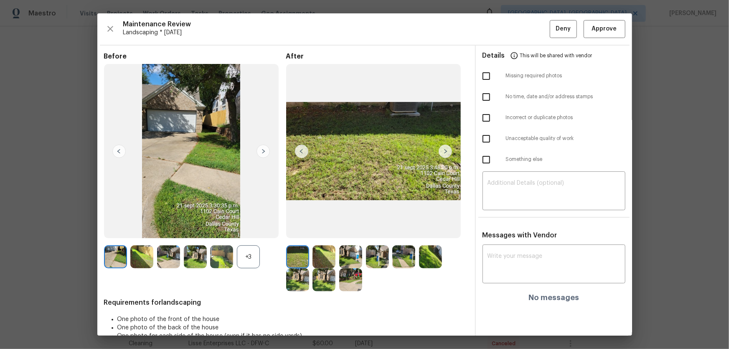
click at [248, 230] on div "+3" at bounding box center [248, 256] width 23 height 23
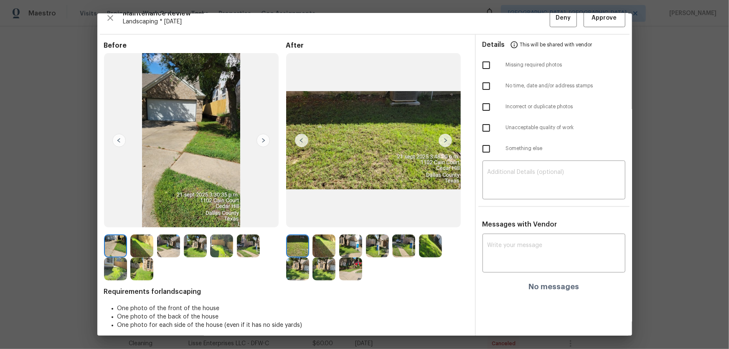
scroll to position [17, 0]
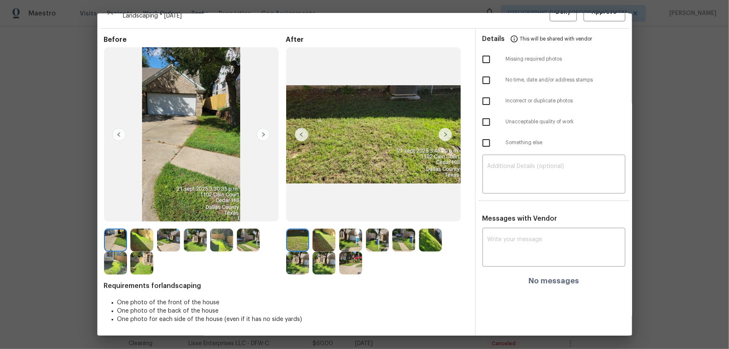
click at [312, 230] on img at bounding box center [323, 239] width 23 height 23
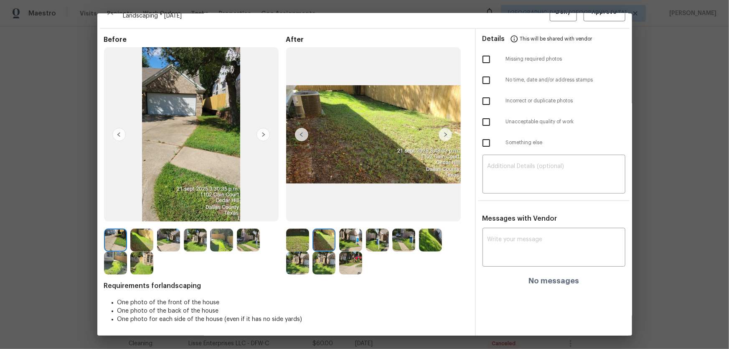
click at [322, 230] on img at bounding box center [323, 239] width 23 height 23
click at [351, 230] on img at bounding box center [350, 239] width 23 height 23
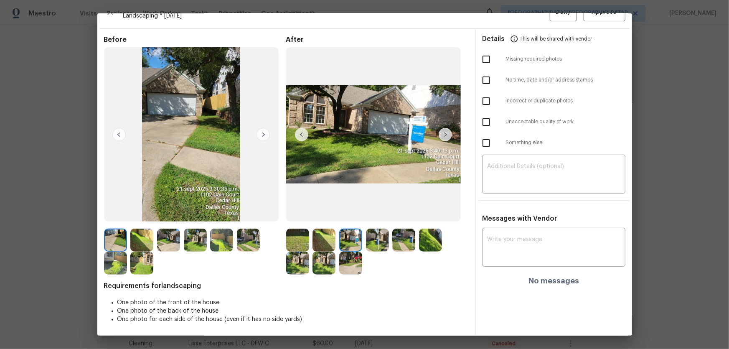
click at [377, 230] on img at bounding box center [377, 239] width 23 height 23
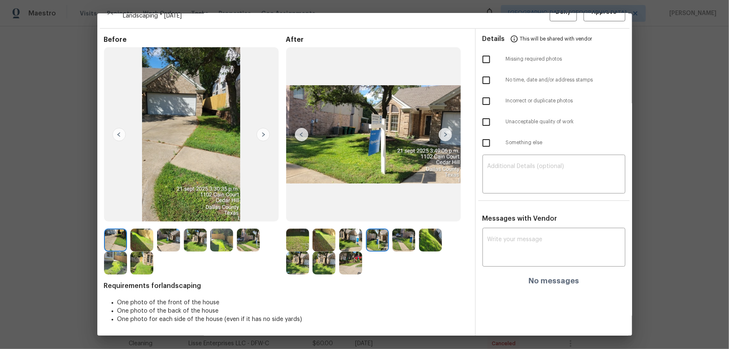
click at [400, 230] on img at bounding box center [403, 239] width 23 height 23
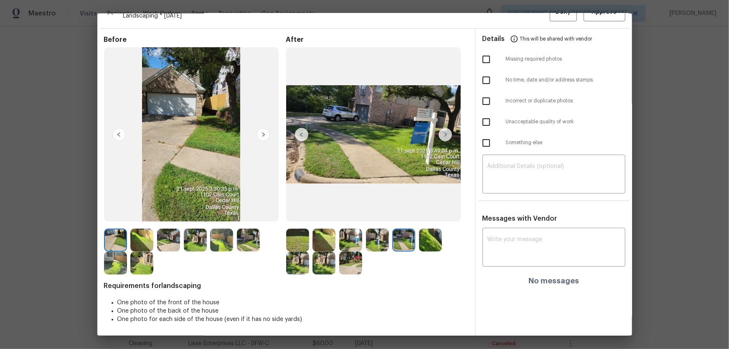
click at [423, 230] on img at bounding box center [430, 239] width 23 height 23
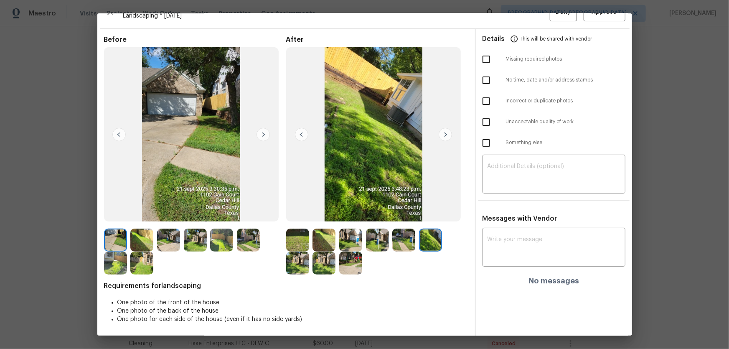
click at [301, 230] on img at bounding box center [297, 262] width 23 height 23
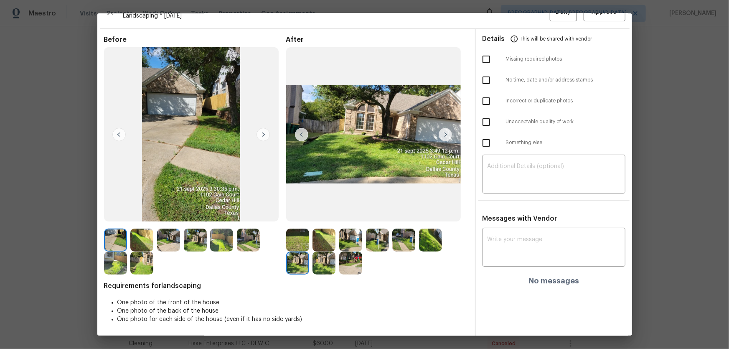
click at [317, 230] on img at bounding box center [323, 262] width 23 height 23
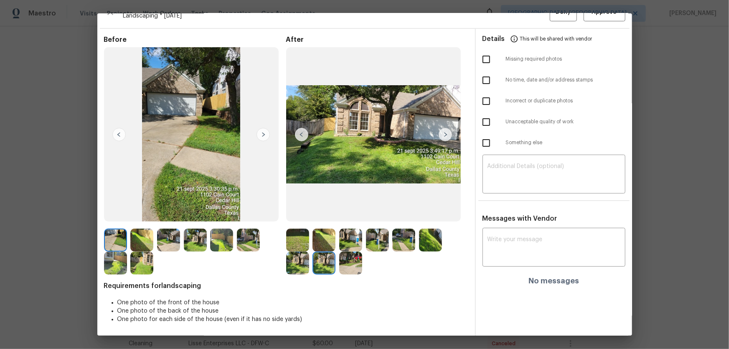
click at [356, 230] on img at bounding box center [350, 262] width 23 height 23
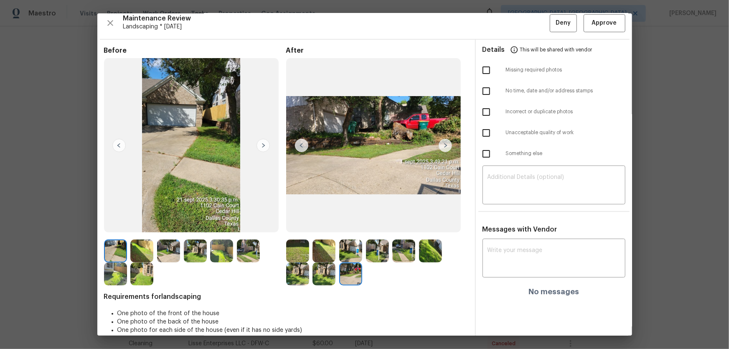
scroll to position [0, 0]
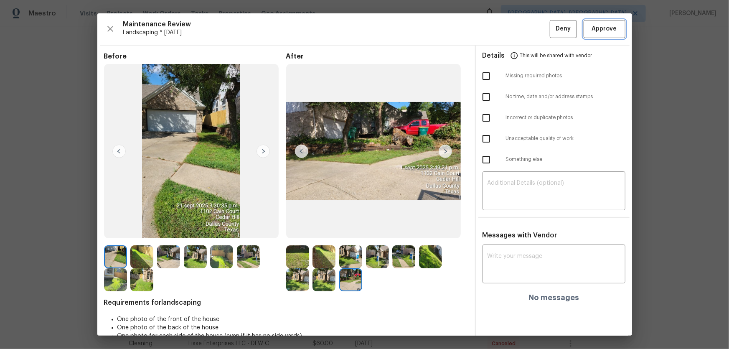
click at [518, 28] on span "Approve" at bounding box center [604, 29] width 25 height 10
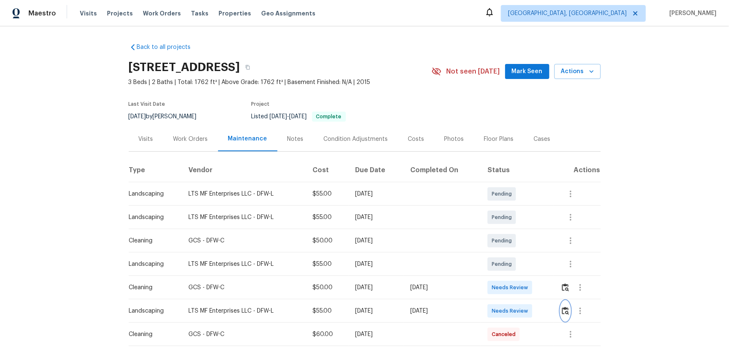
click at [518, 230] on button "button" at bounding box center [565, 311] width 10 height 20
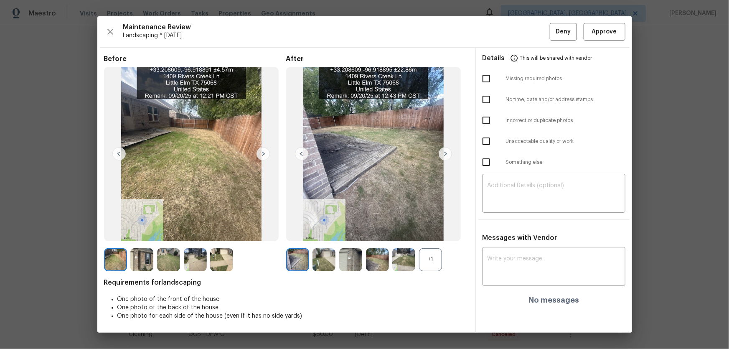
click at [437, 230] on div "+1" at bounding box center [430, 259] width 23 height 23
click at [318, 230] on img at bounding box center [323, 259] width 23 height 23
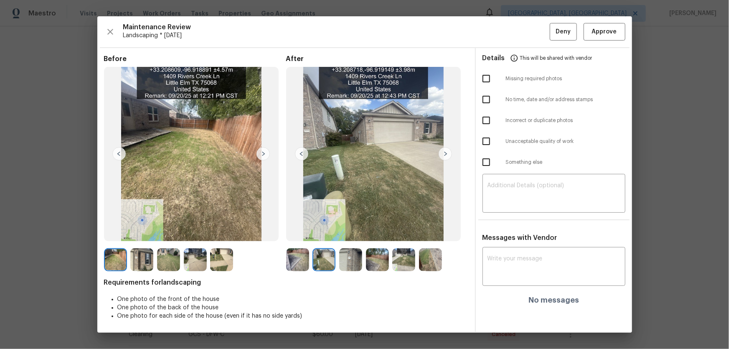
click at [341, 230] on img at bounding box center [350, 259] width 23 height 23
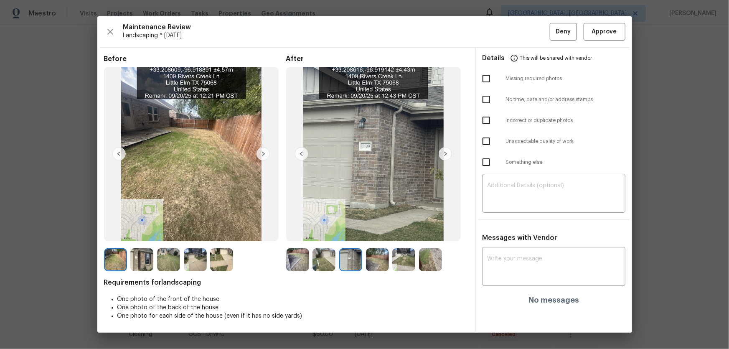
click at [381, 230] on img at bounding box center [377, 259] width 23 height 23
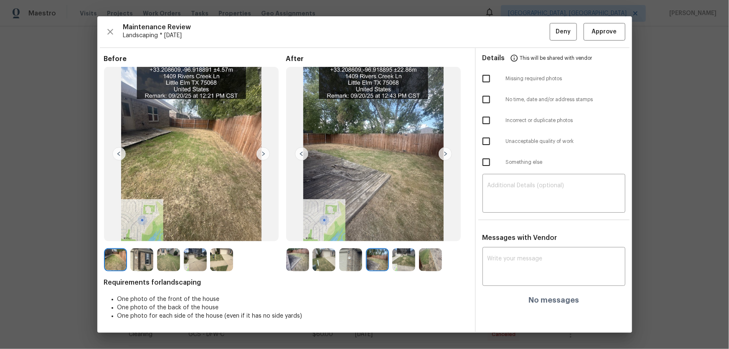
click at [408, 230] on img at bounding box center [403, 259] width 23 height 23
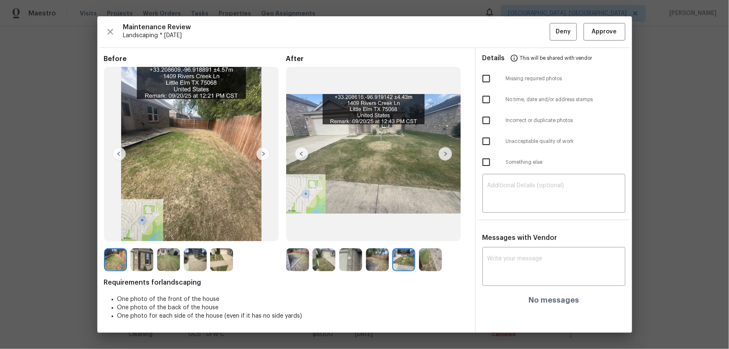
click at [428, 230] on img at bounding box center [430, 259] width 23 height 23
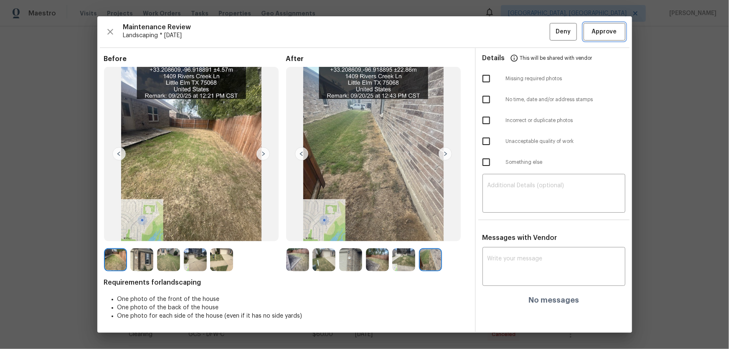
click at [518, 38] on button "Approve" at bounding box center [604, 32] width 42 height 18
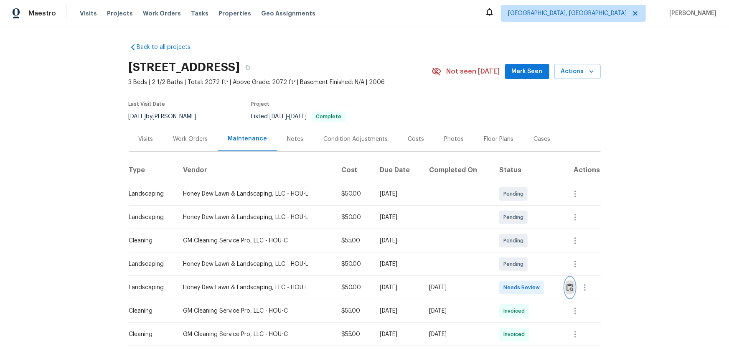
click at [518, 230] on img "button" at bounding box center [569, 287] width 7 height 8
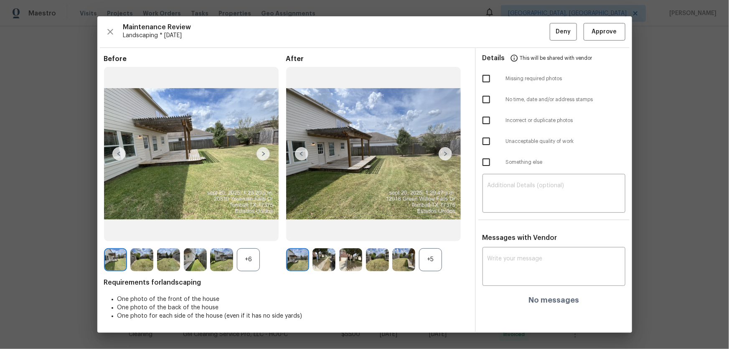
click at [422, 230] on div "+5" at bounding box center [430, 259] width 23 height 23
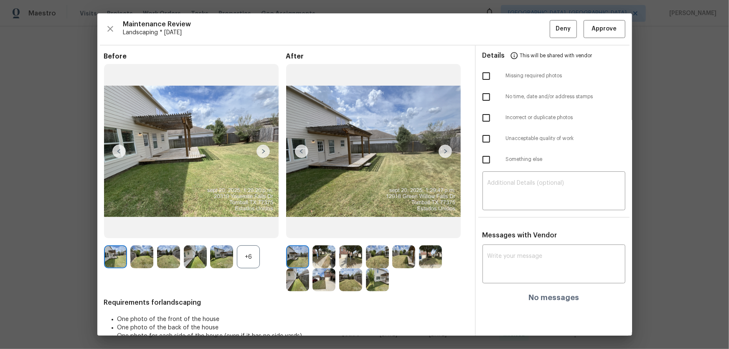
click at [243, 230] on div "+6" at bounding box center [248, 256] width 23 height 23
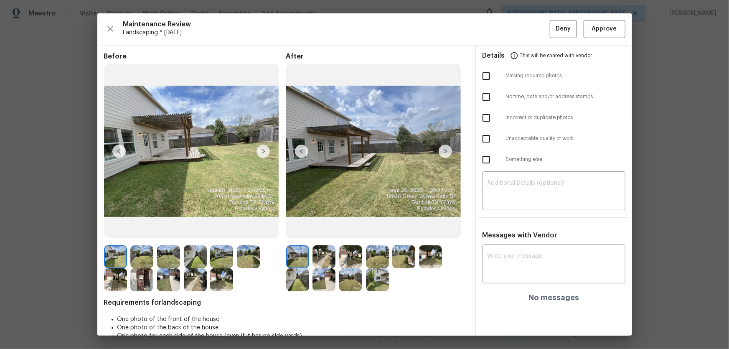
scroll to position [17, 0]
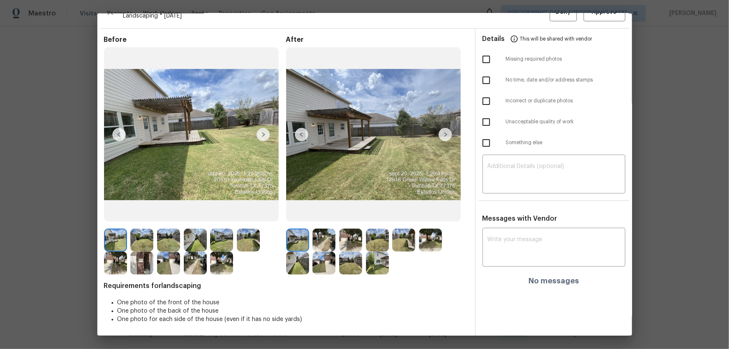
click at [324, 230] on img at bounding box center [323, 239] width 23 height 23
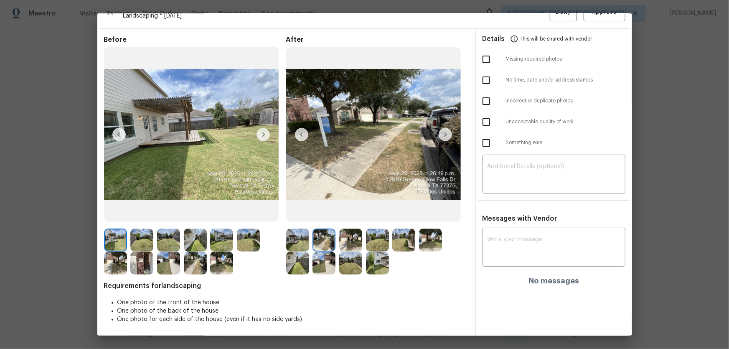
click at [333, 230] on img at bounding box center [323, 239] width 23 height 23
click at [355, 230] on img at bounding box center [350, 239] width 23 height 23
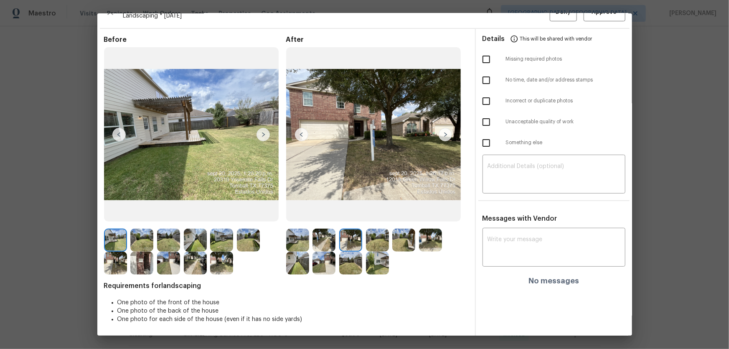
click at [367, 230] on img at bounding box center [377, 239] width 23 height 23
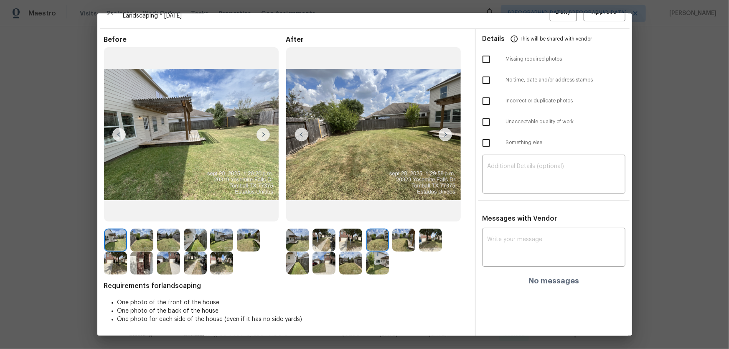
click at [415, 230] on div at bounding box center [405, 239] width 27 height 23
click at [401, 230] on img at bounding box center [403, 239] width 23 height 23
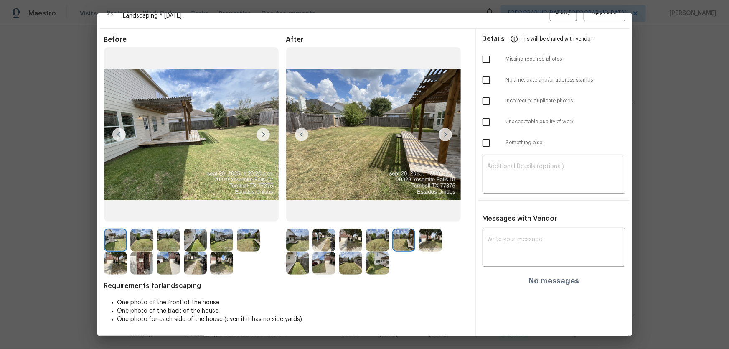
click at [423, 230] on img at bounding box center [430, 239] width 23 height 23
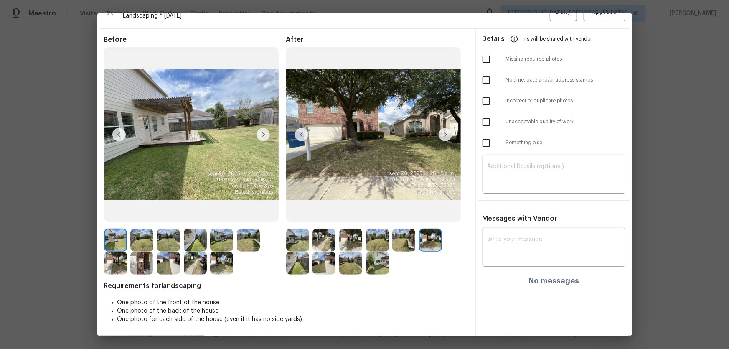
click at [301, 230] on img at bounding box center [297, 262] width 23 height 23
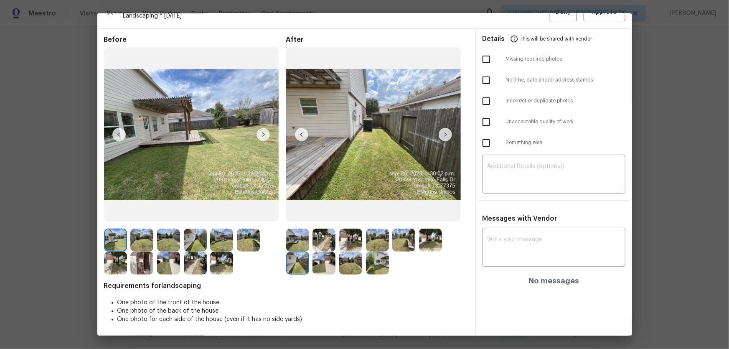
click at [318, 230] on img at bounding box center [323, 262] width 23 height 23
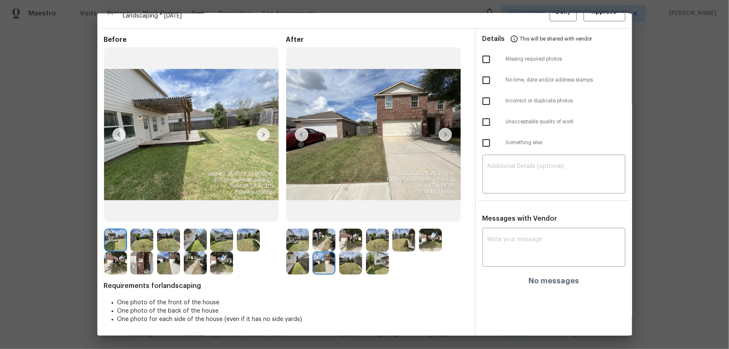
click at [355, 230] on img at bounding box center [350, 262] width 23 height 23
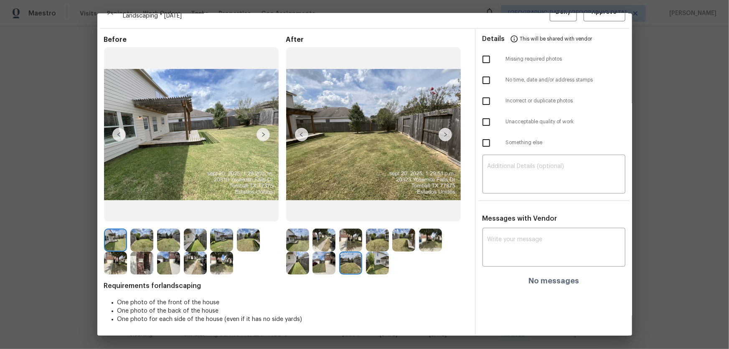
click at [373, 230] on img at bounding box center [377, 262] width 23 height 23
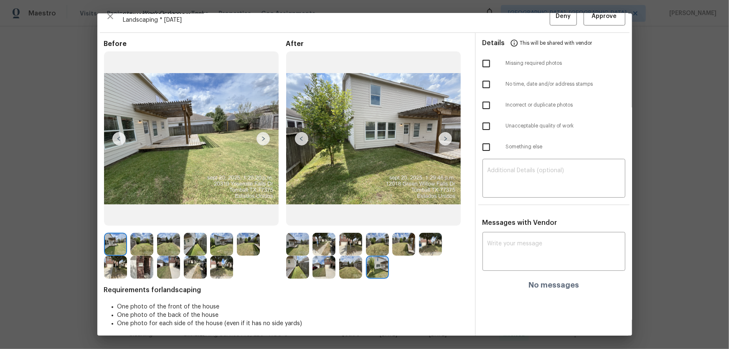
scroll to position [0, 0]
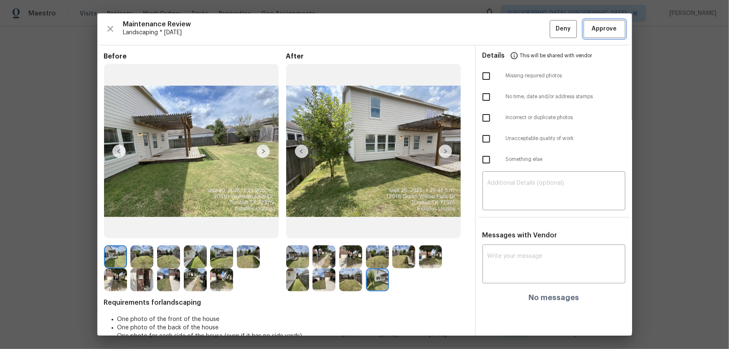
click at [518, 32] on span "Approve" at bounding box center [604, 29] width 25 height 10
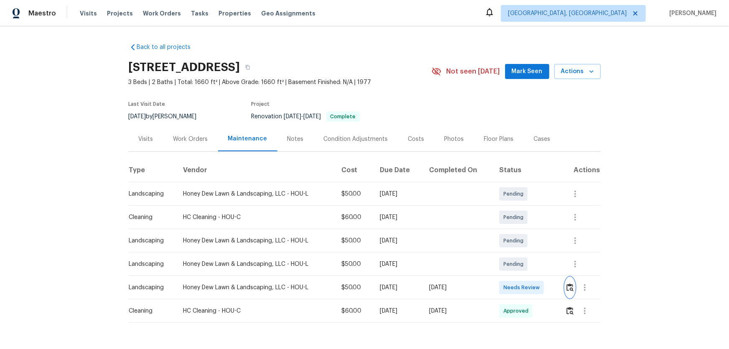
click at [518, 230] on img "button" at bounding box center [569, 287] width 7 height 8
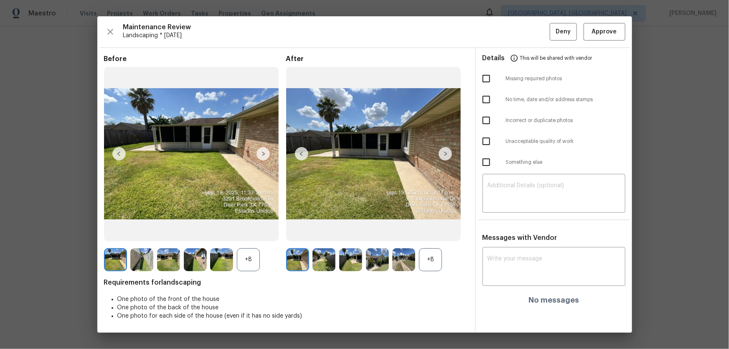
click at [429, 230] on div "+8" at bounding box center [430, 259] width 23 height 23
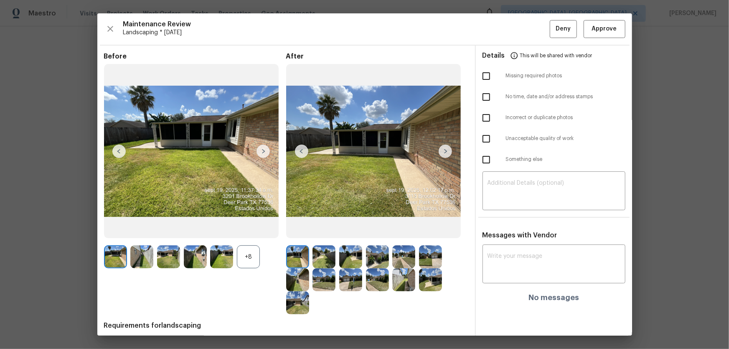
click at [243, 230] on div "+8" at bounding box center [248, 256] width 23 height 23
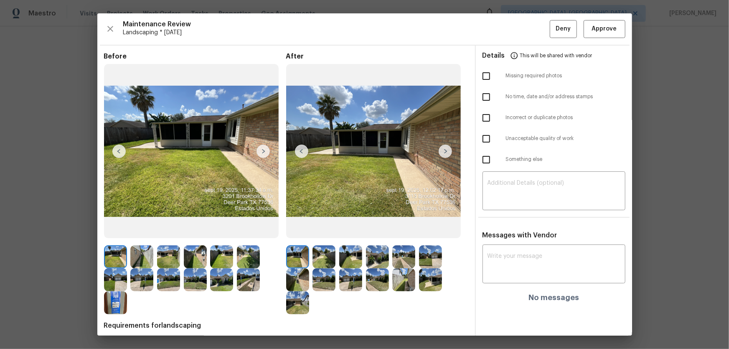
click at [321, 230] on img at bounding box center [323, 256] width 23 height 23
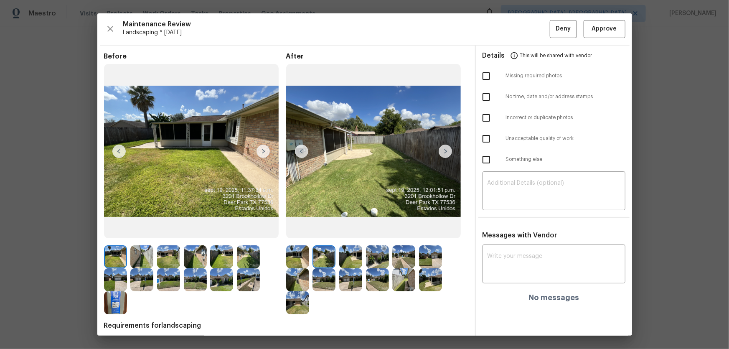
click at [352, 230] on img at bounding box center [350, 256] width 23 height 23
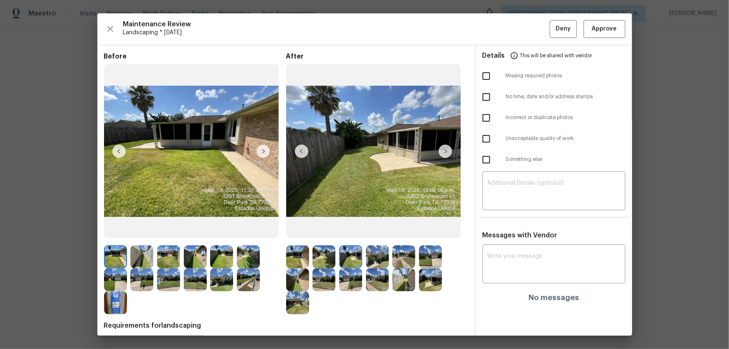
click at [378, 230] on img at bounding box center [377, 256] width 23 height 23
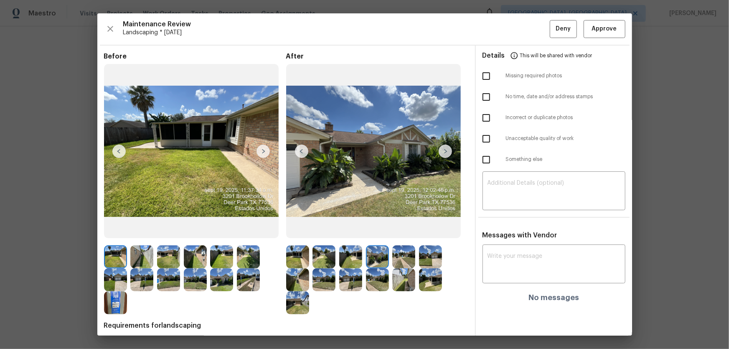
click at [395, 230] on img at bounding box center [403, 256] width 23 height 23
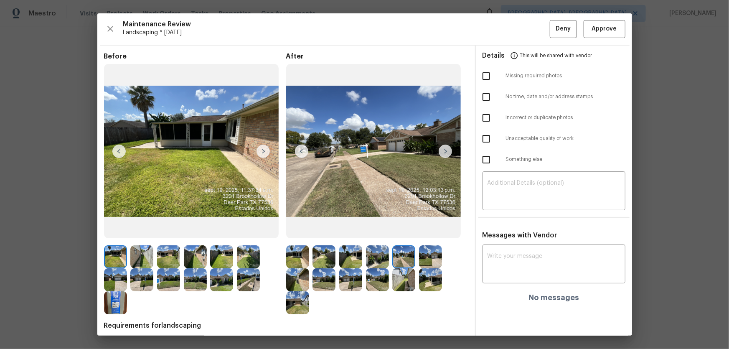
click at [426, 230] on img at bounding box center [430, 256] width 23 height 23
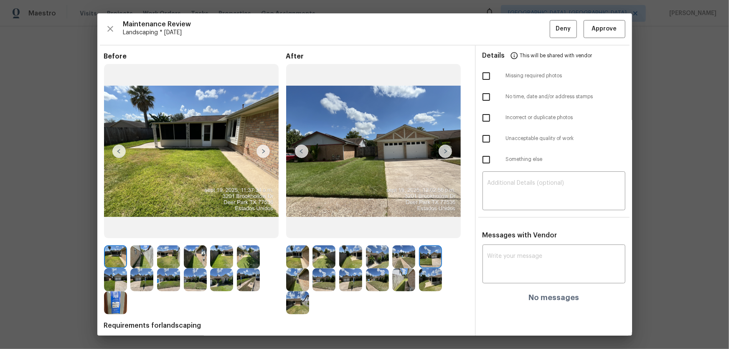
click at [301, 230] on img at bounding box center [297, 279] width 23 height 23
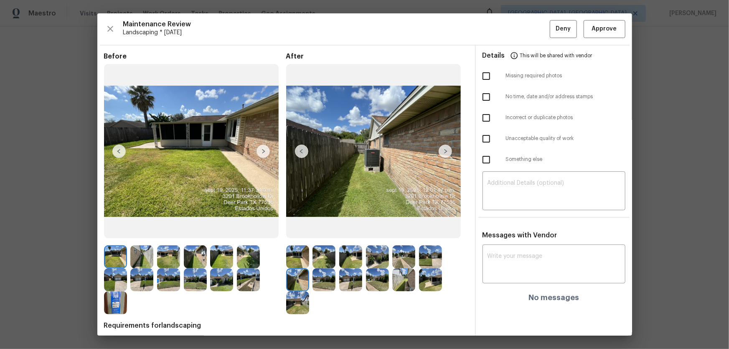
click at [325, 230] on img at bounding box center [323, 279] width 23 height 23
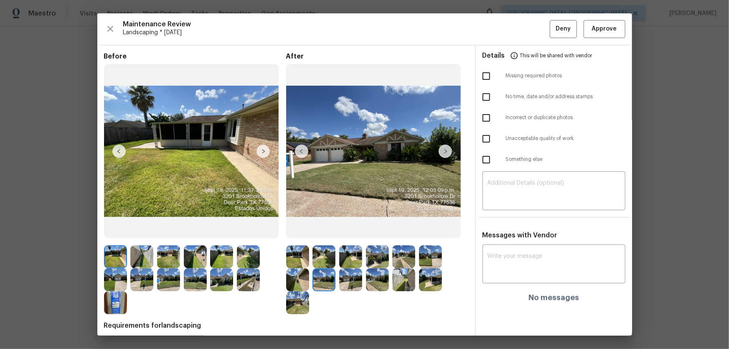
click at [347, 230] on img at bounding box center [350, 279] width 23 height 23
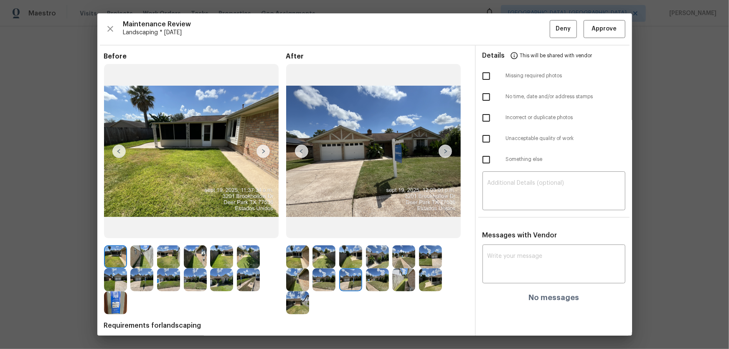
click at [383, 230] on img at bounding box center [377, 279] width 23 height 23
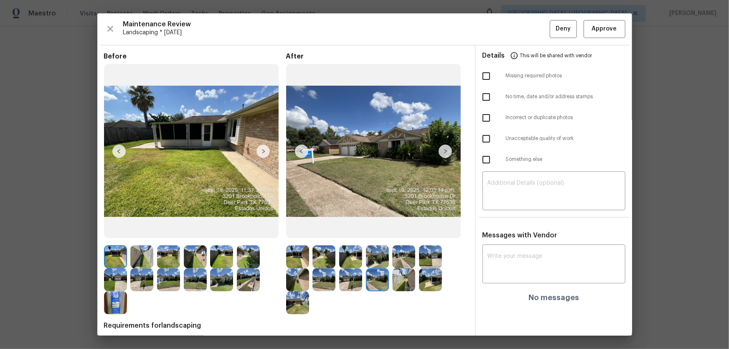
click at [403, 230] on img at bounding box center [403, 279] width 23 height 23
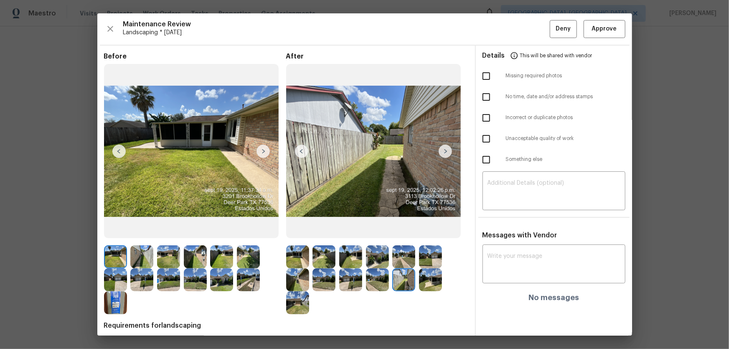
click at [426, 230] on img at bounding box center [430, 279] width 23 height 23
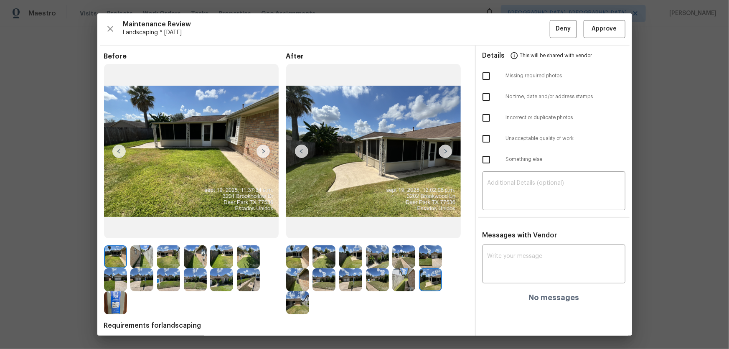
click at [286, 230] on div at bounding box center [299, 302] width 27 height 23
click at [290, 230] on img at bounding box center [297, 302] width 23 height 23
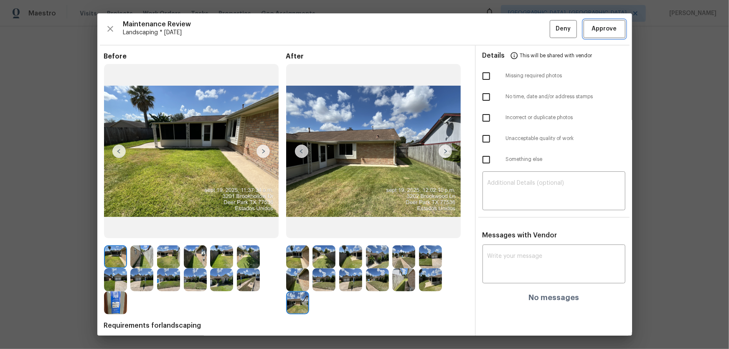
click at [518, 33] on span "Approve" at bounding box center [604, 29] width 25 height 10
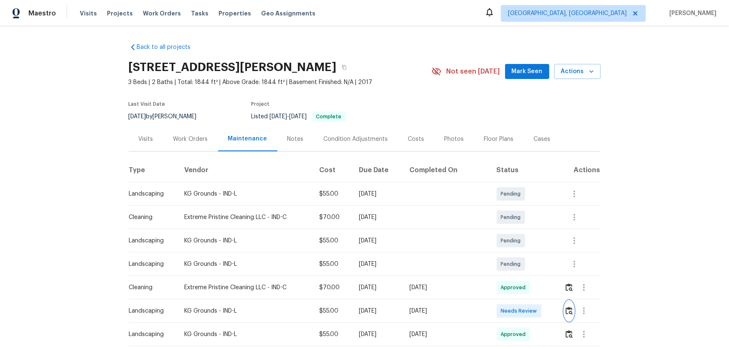
click at [518, 230] on img "button" at bounding box center [568, 311] width 7 height 8
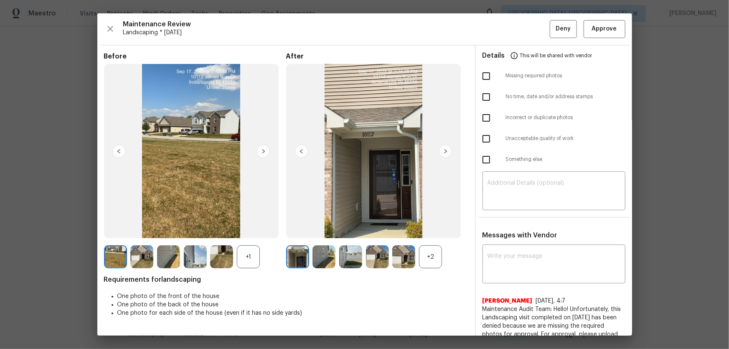
click at [423, 230] on div "+2" at bounding box center [430, 256] width 23 height 23
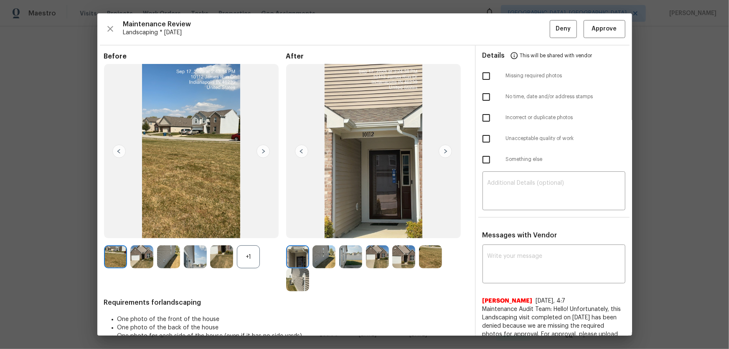
click at [251, 230] on div "+1" at bounding box center [248, 256] width 23 height 23
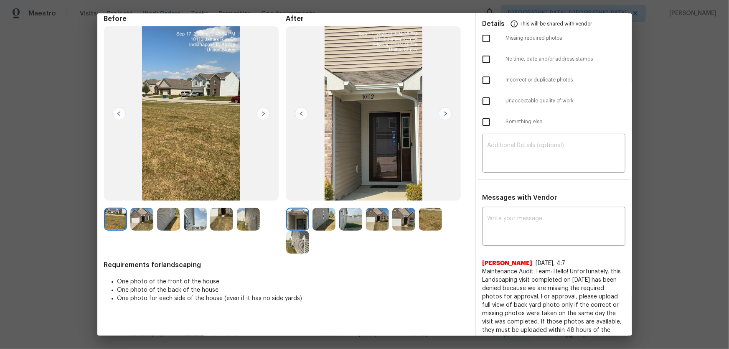
click at [327, 225] on img at bounding box center [323, 219] width 23 height 23
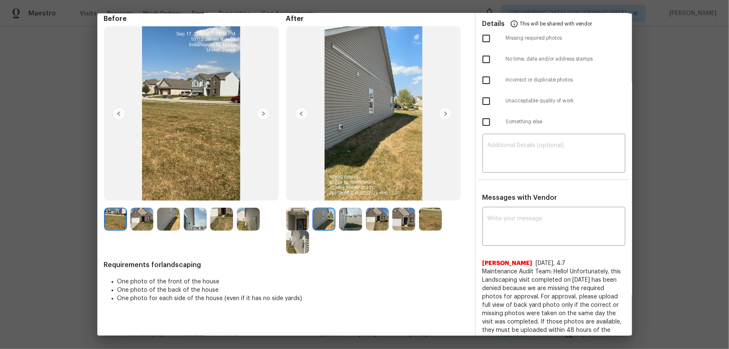
click at [349, 226] on img at bounding box center [350, 219] width 23 height 23
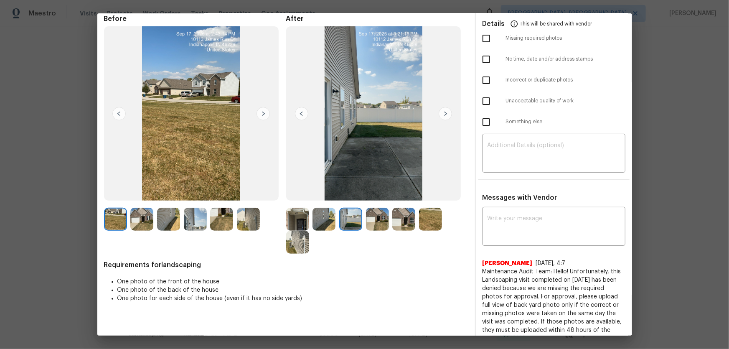
click at [369, 225] on img at bounding box center [377, 219] width 23 height 23
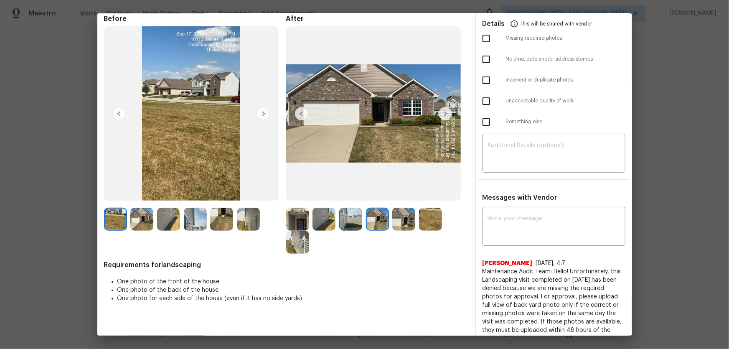
click at [401, 221] on img at bounding box center [403, 219] width 23 height 23
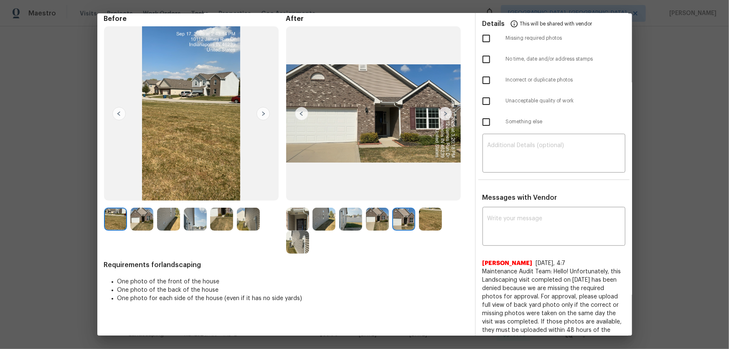
click at [420, 221] on img at bounding box center [430, 219] width 23 height 23
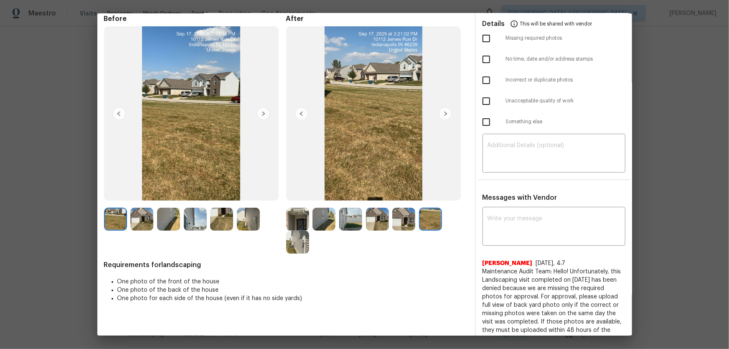
click at [298, 230] on img at bounding box center [297, 242] width 23 height 23
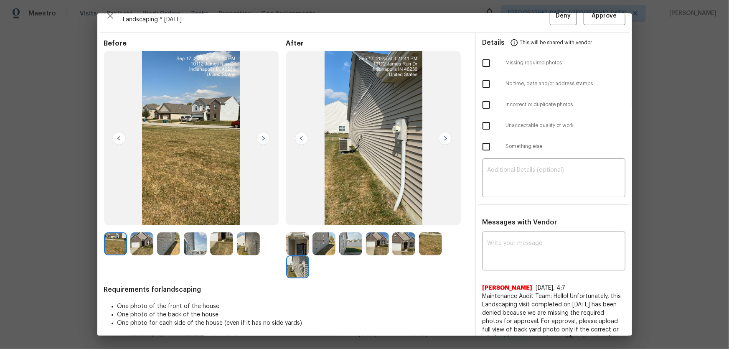
scroll to position [0, 0]
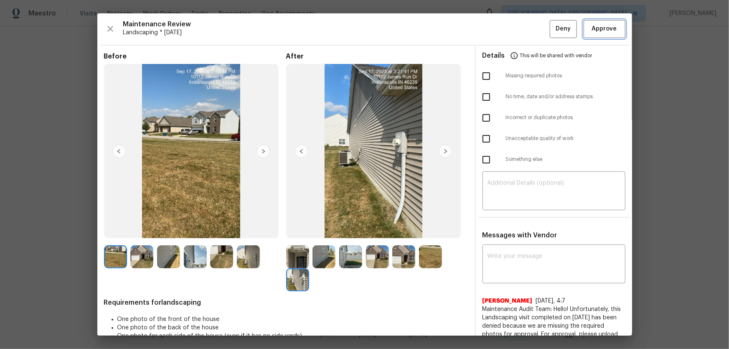
click at [518, 25] on span "Approve" at bounding box center [604, 29] width 25 height 10
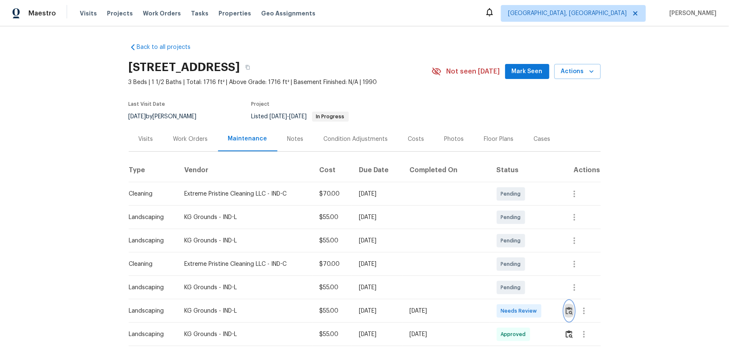
click at [518, 230] on button "button" at bounding box center [569, 311] width 10 height 20
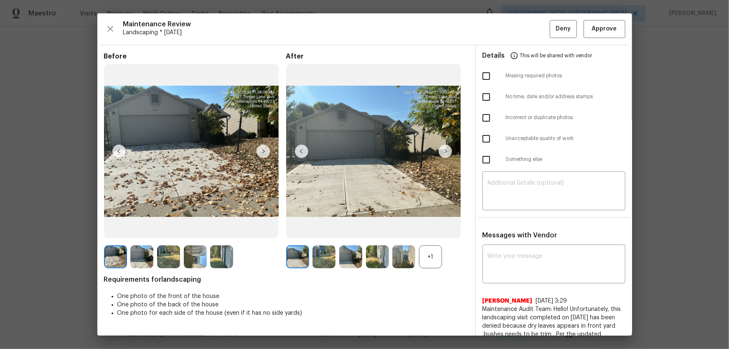
click at [425, 230] on div "+1" at bounding box center [430, 256] width 23 height 23
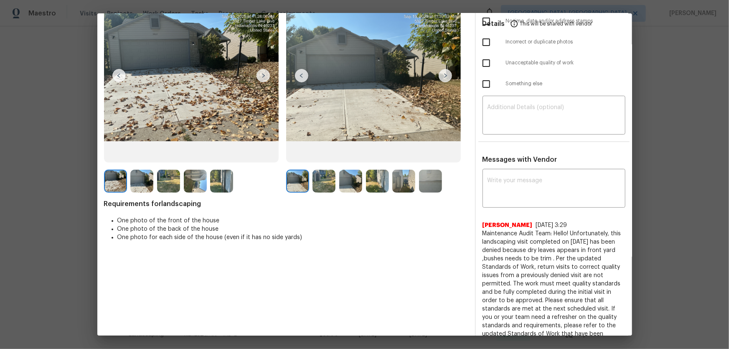
click at [324, 176] on img at bounding box center [323, 181] width 23 height 23
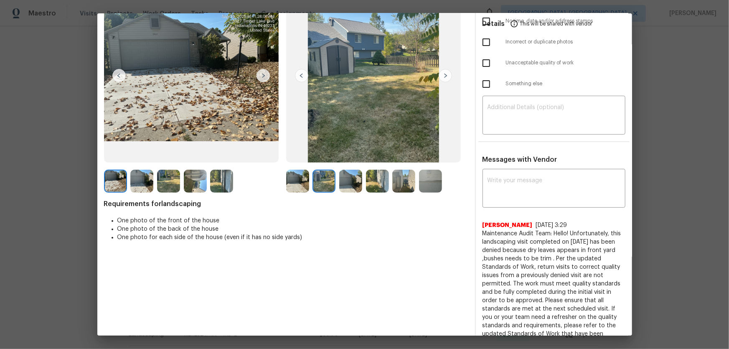
click at [345, 181] on img at bounding box center [350, 181] width 23 height 23
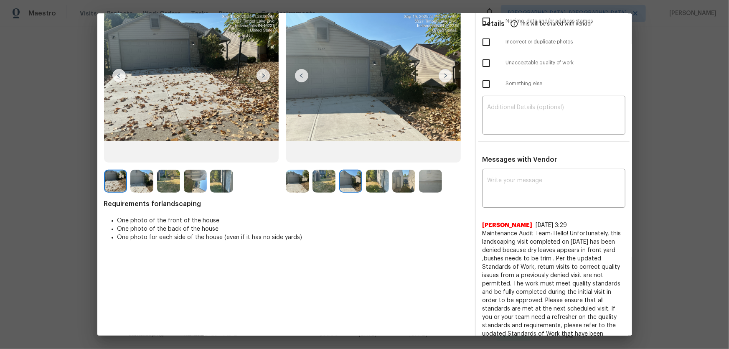
click at [374, 183] on img at bounding box center [377, 181] width 23 height 23
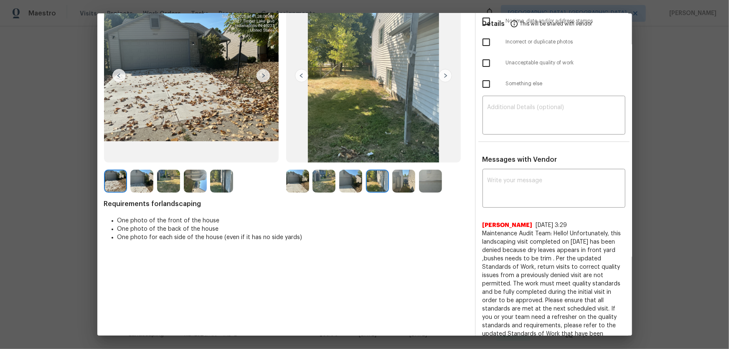
click at [421, 187] on img at bounding box center [430, 181] width 23 height 23
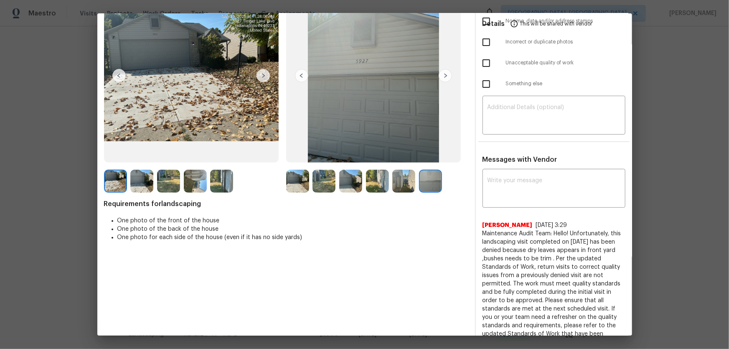
click at [408, 183] on img at bounding box center [403, 181] width 23 height 23
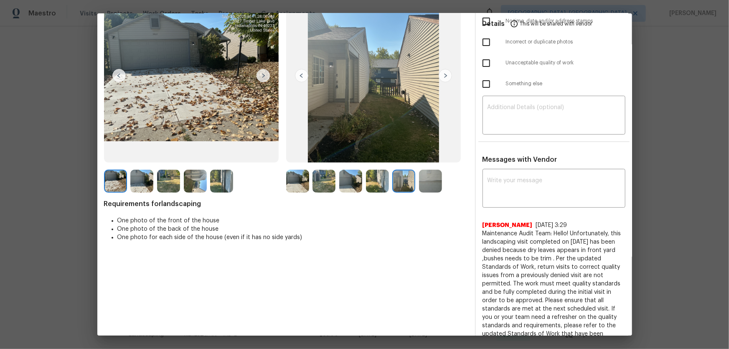
click at [419, 184] on img at bounding box center [430, 181] width 23 height 23
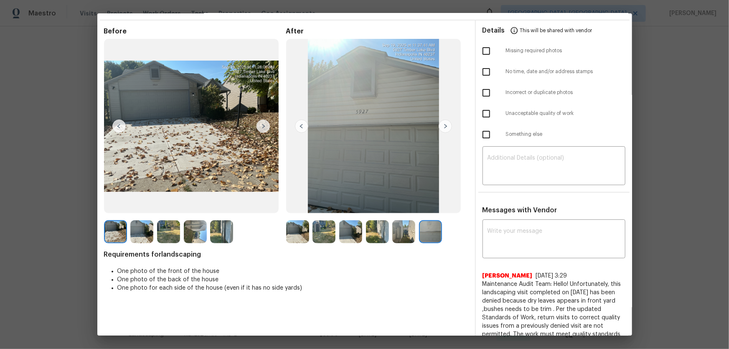
scroll to position [38, 0]
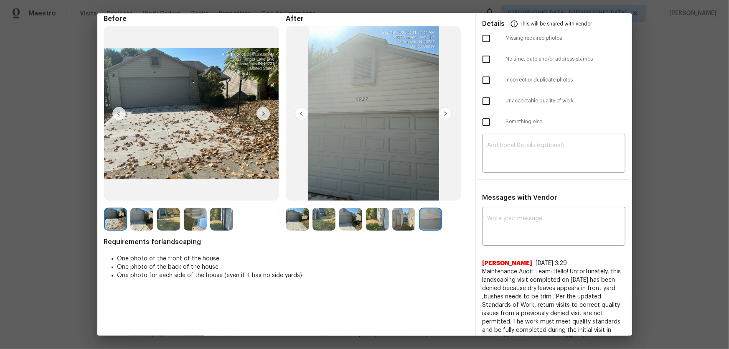
click at [304, 213] on img at bounding box center [297, 219] width 23 height 23
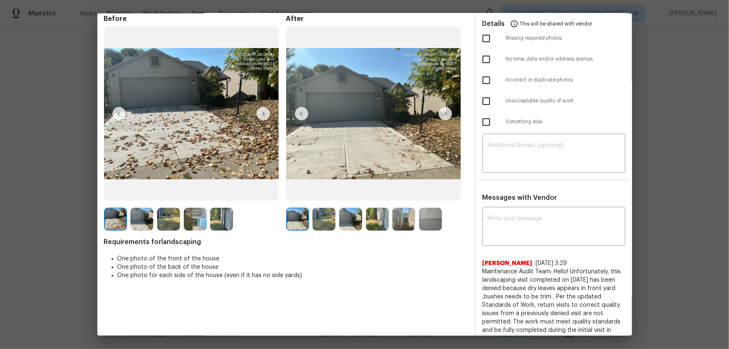
click at [146, 219] on img at bounding box center [141, 219] width 23 height 23
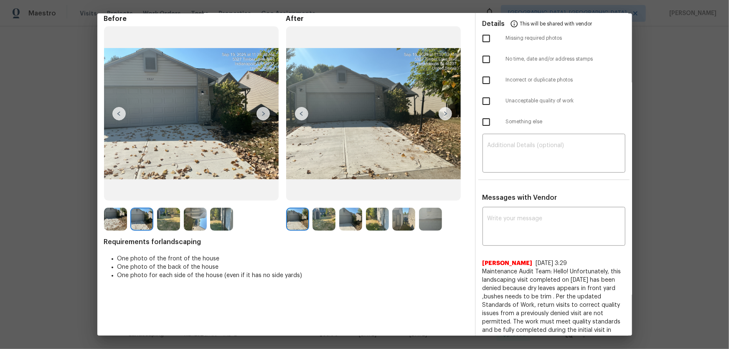
click at [349, 222] on img at bounding box center [350, 219] width 23 height 23
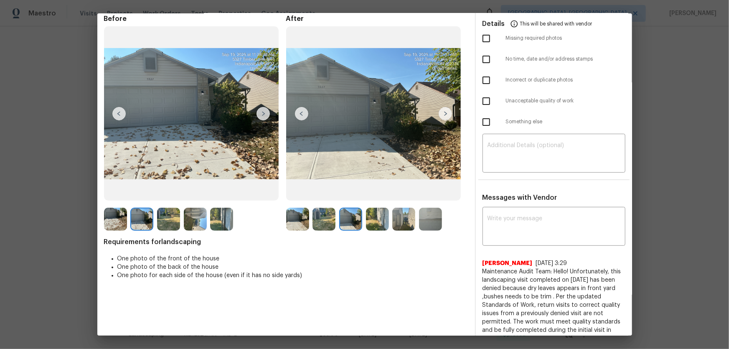
click at [349, 222] on img at bounding box center [350, 219] width 23 height 23
click at [392, 217] on img at bounding box center [403, 219] width 23 height 23
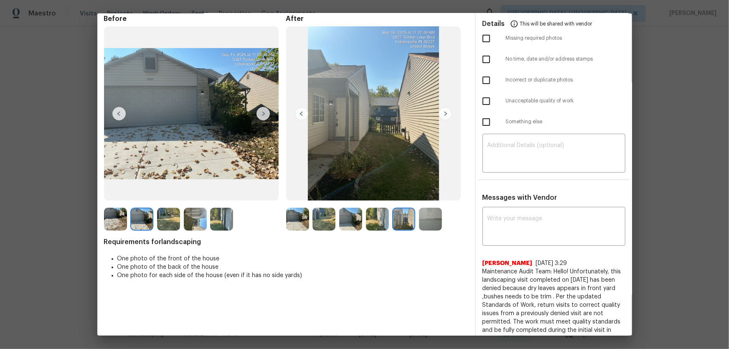
click at [422, 224] on img at bounding box center [430, 219] width 23 height 23
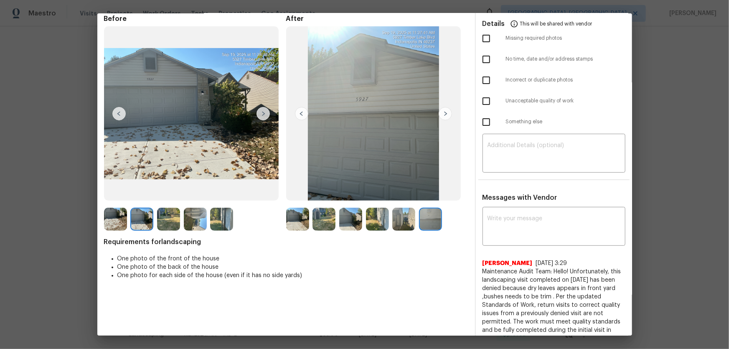
click at [339, 216] on img at bounding box center [350, 219] width 23 height 23
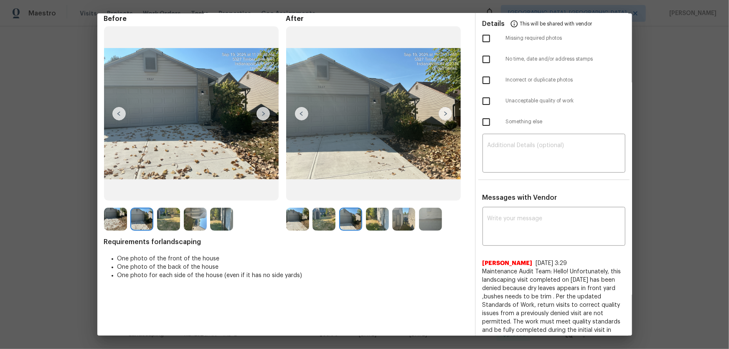
click at [326, 214] on img at bounding box center [323, 219] width 23 height 23
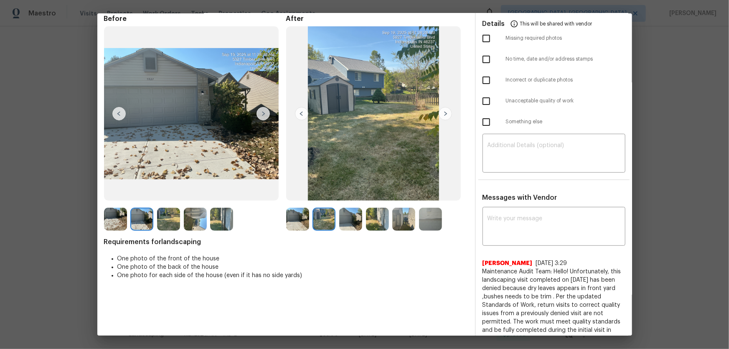
click at [301, 213] on img at bounding box center [297, 219] width 23 height 23
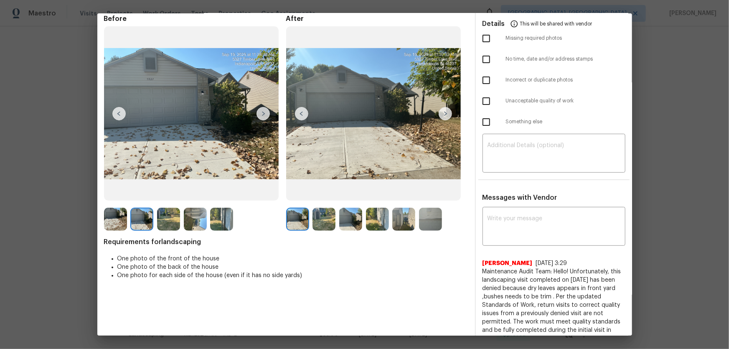
click at [312, 215] on img at bounding box center [323, 219] width 23 height 23
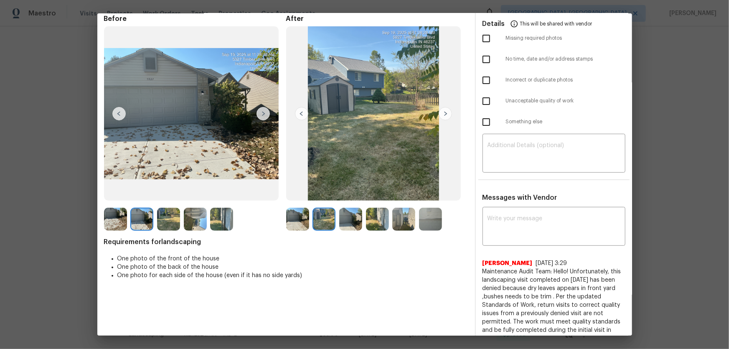
click at [339, 217] on img at bounding box center [350, 219] width 23 height 23
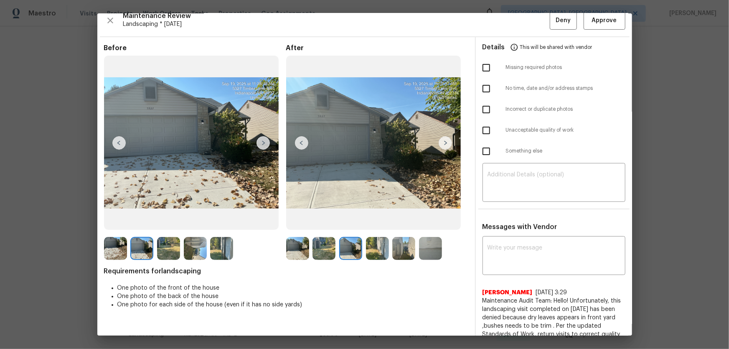
scroll to position [0, 0]
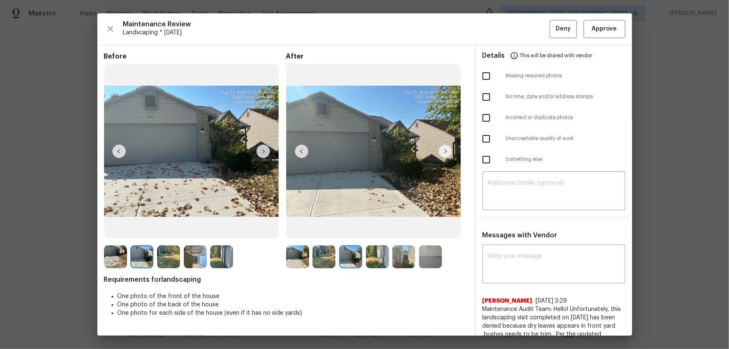
drag, startPoint x: 350, startPoint y: 171, endPoint x: 367, endPoint y: 153, distance: 25.1
click at [367, 153] on img at bounding box center [373, 151] width 175 height 175
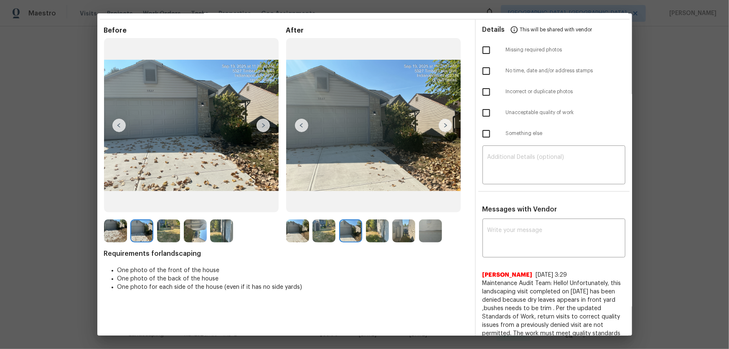
scroll to position [38, 0]
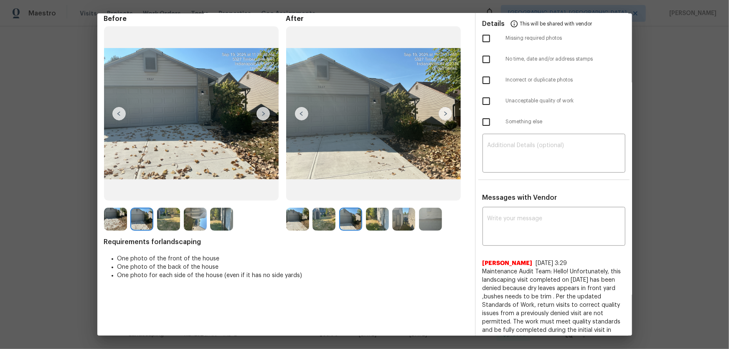
click at [193, 213] on img at bounding box center [195, 219] width 23 height 23
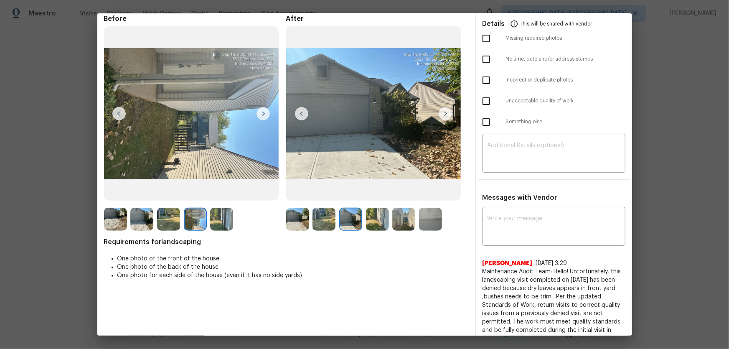
click at [227, 217] on img at bounding box center [221, 219] width 23 height 23
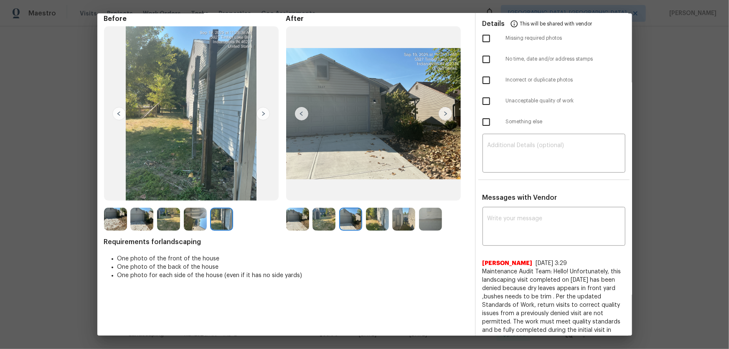
click at [157, 222] on img at bounding box center [168, 219] width 23 height 23
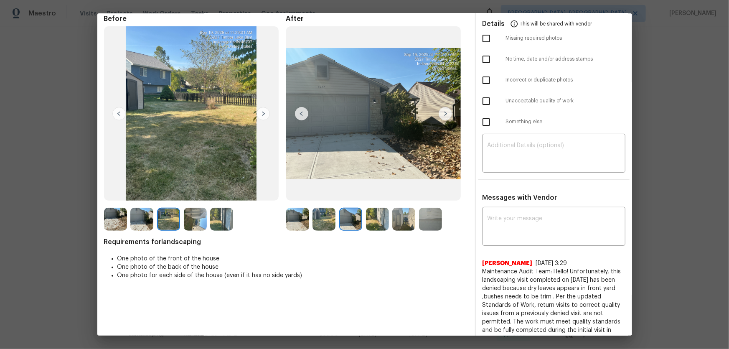
click at [142, 224] on img at bounding box center [141, 219] width 23 height 23
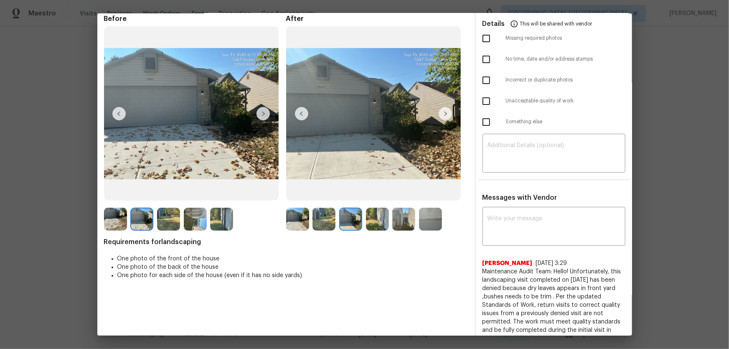
click at [122, 225] on img at bounding box center [115, 219] width 23 height 23
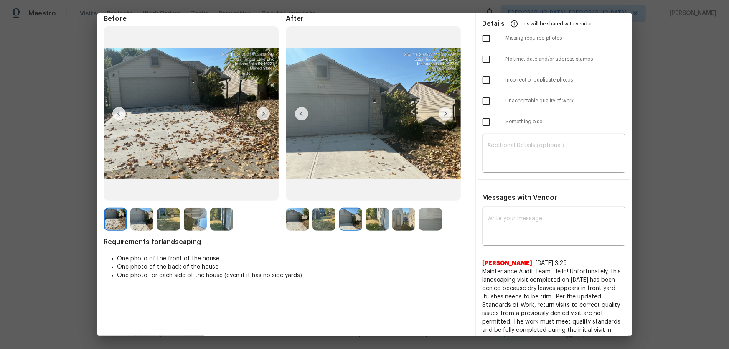
click at [154, 222] on div at bounding box center [143, 219] width 27 height 23
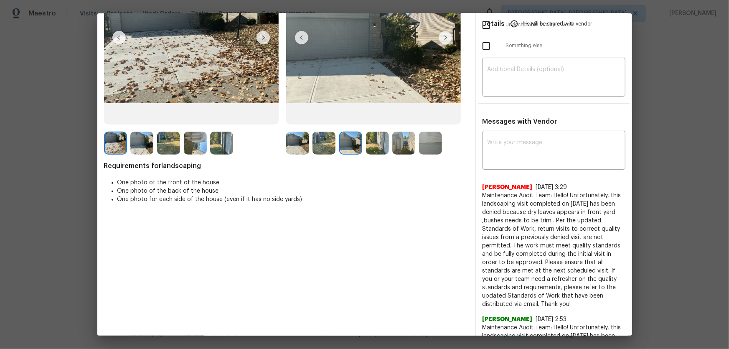
click at [300, 149] on img at bounding box center [297, 143] width 23 height 23
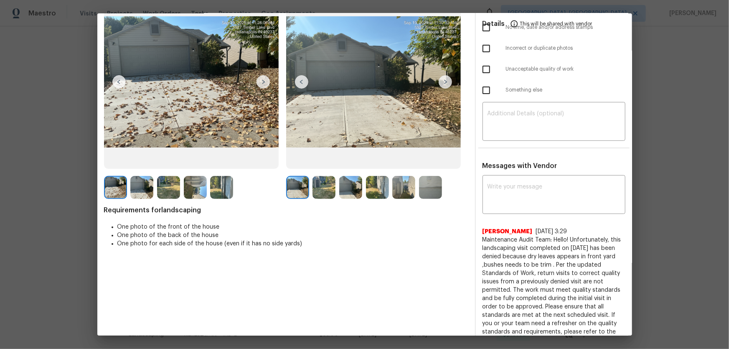
scroll to position [0, 0]
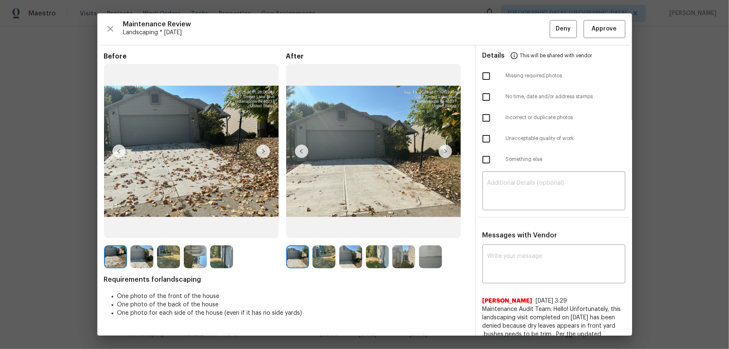
click at [347, 230] on img at bounding box center [350, 256] width 23 height 23
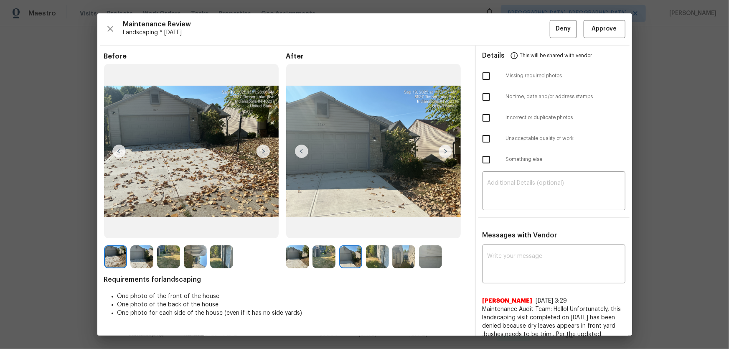
click at [294, 230] on img at bounding box center [297, 256] width 23 height 23
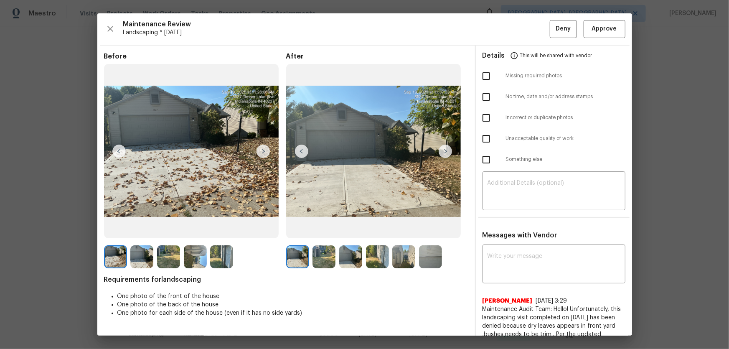
click at [314, 230] on img at bounding box center [323, 256] width 23 height 23
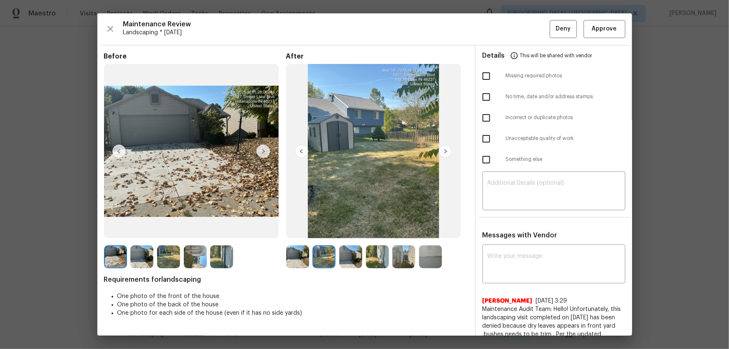
click at [339, 230] on img at bounding box center [350, 256] width 23 height 23
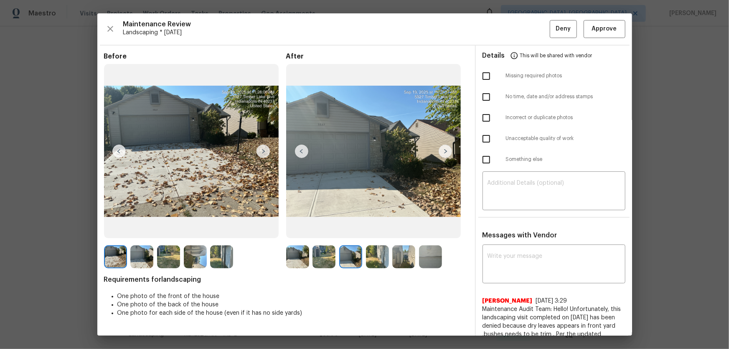
click at [372, 230] on img at bounding box center [377, 256] width 23 height 23
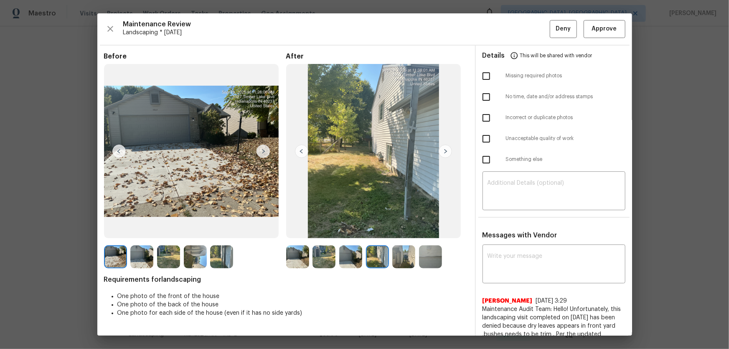
click at [398, 230] on img at bounding box center [403, 256] width 23 height 23
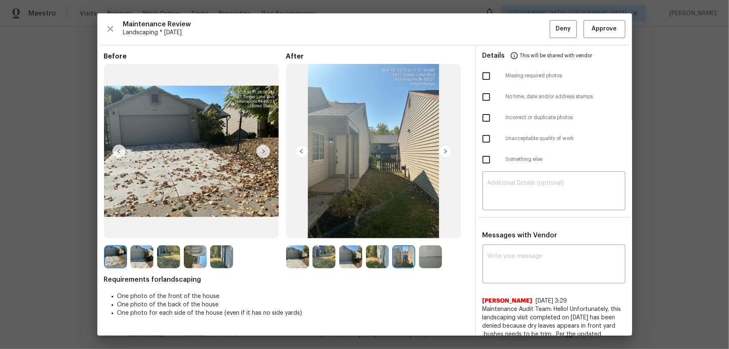
click at [431, 230] on img at bounding box center [430, 256] width 23 height 23
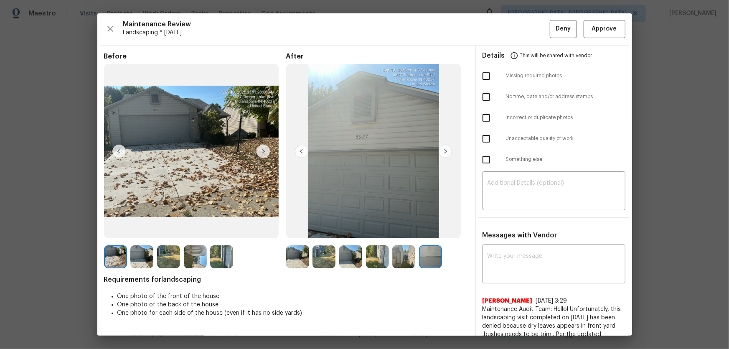
click at [317, 230] on img at bounding box center [323, 256] width 23 height 23
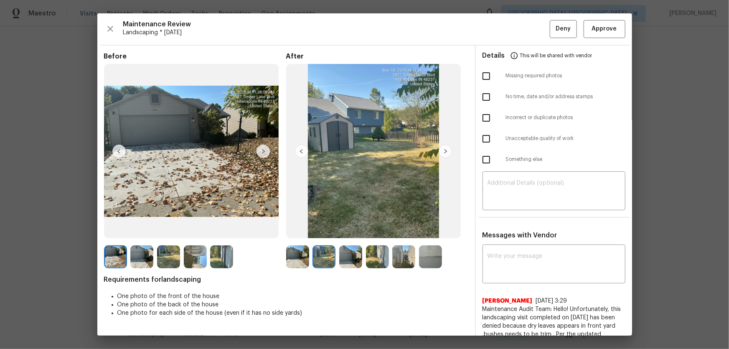
click at [300, 230] on img at bounding box center [297, 256] width 23 height 23
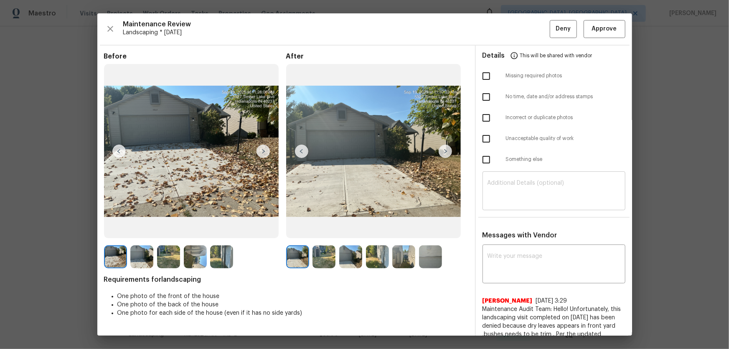
click at [518, 195] on textarea at bounding box center [553, 191] width 133 height 23
paste textarea "Maintenance Audit Team: Hello! Unfortunately, this landscaping visit completed …"
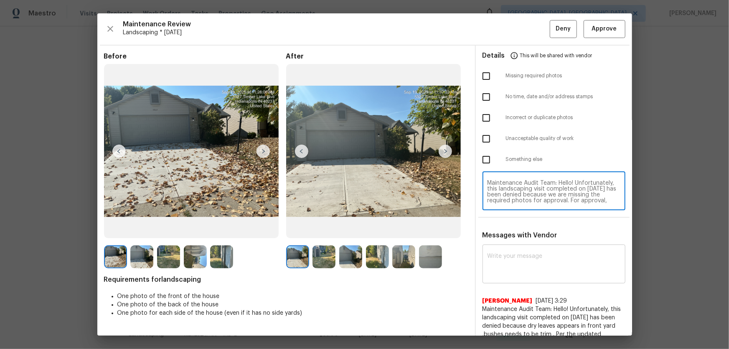
scroll to position [70, 0]
type textarea "Maintenance Audit Team: Hello! Unfortunately, this landscaping visit completed …"
click at [518, 230] on textarea at bounding box center [553, 264] width 133 height 23
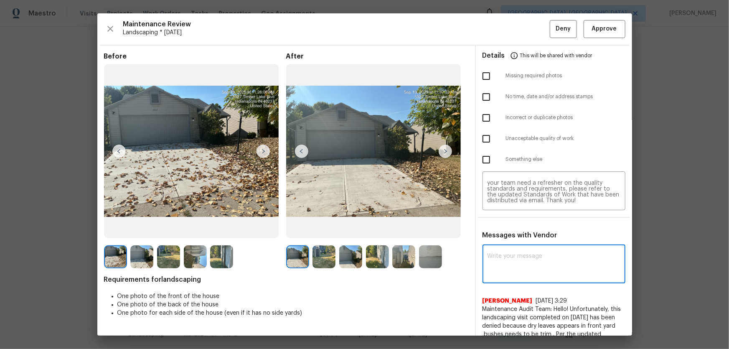
paste textarea "Maintenance Audit Team: Hello! Unfortunately, this landscaping visit completed …"
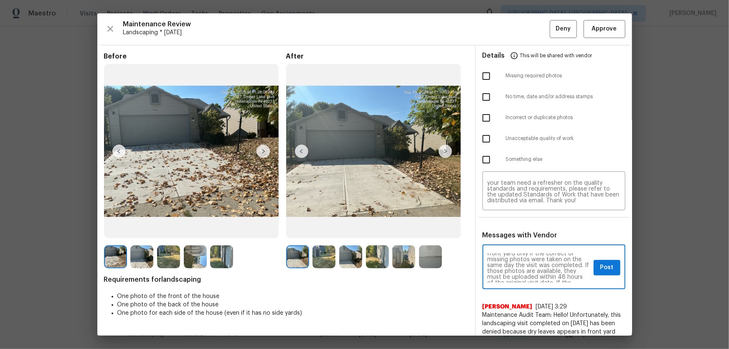
scroll to position [23, 0]
click at [512, 230] on textarea "Maintenance Audit Team: Hello! Unfortunately, this landscaping visit completed …" at bounding box center [538, 267] width 103 height 29
type textarea "Maintenance Audit Team: Hello! Unfortunately, this landscaping visit completed …"
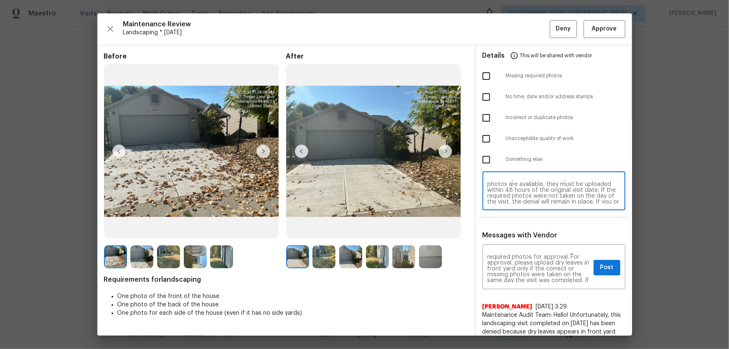
scroll to position [25, 0]
click at [492, 188] on textarea "Maintenance Audit Team: Hello! Unfortunately, this landscaping visit completed …" at bounding box center [553, 191] width 133 height 23
type textarea "Maintenance Audit Team: Hello! Unfortunately, this landscaping visit completed …"
click at [477, 136] on input "checkbox" at bounding box center [486, 139] width 18 height 18
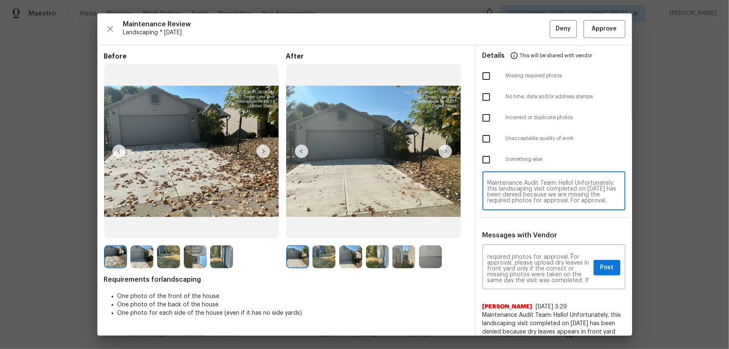
checkbox input "true"
click at [518, 230] on span "Post" at bounding box center [606, 267] width 13 height 10
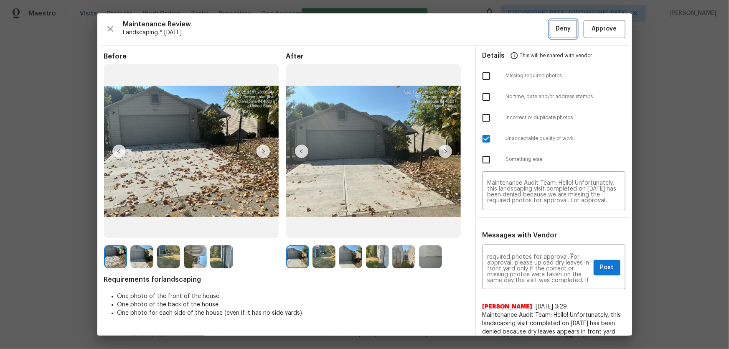
click at [518, 26] on span "Deny" at bounding box center [562, 29] width 15 height 10
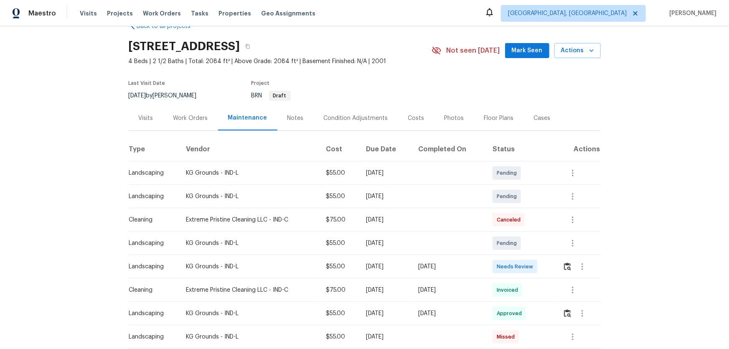
scroll to position [38, 0]
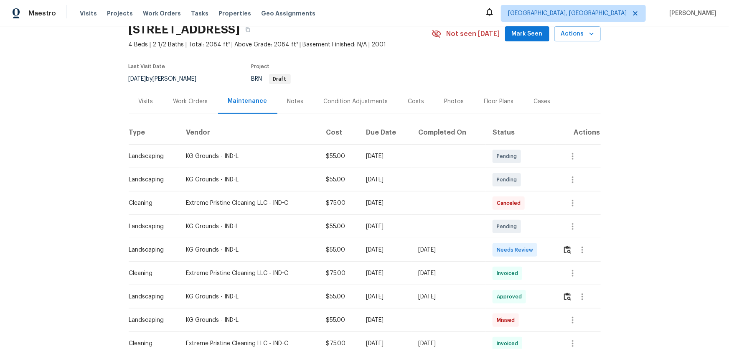
click at [561, 249] on td at bounding box center [578, 249] width 44 height 23
click at [568, 258] on button "button" at bounding box center [568, 250] width 10 height 20
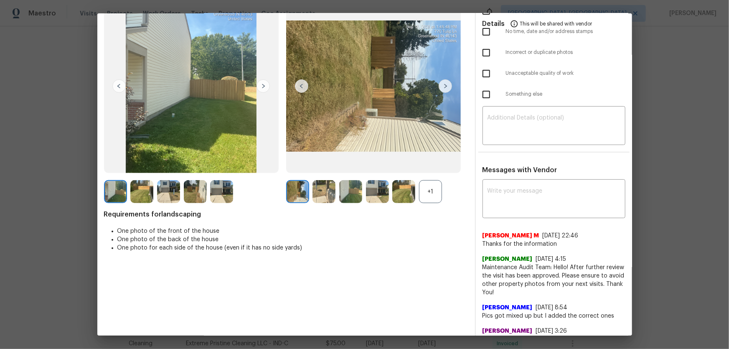
scroll to position [76, 0]
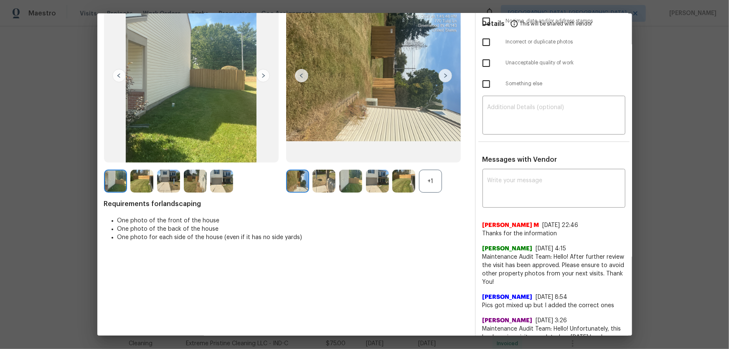
click at [424, 188] on div "+1" at bounding box center [430, 181] width 23 height 23
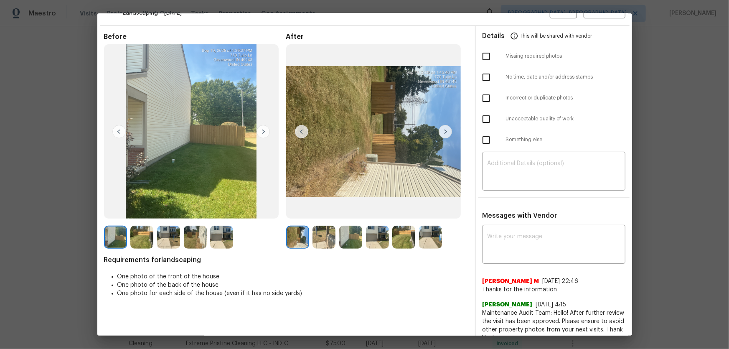
scroll to position [0, 0]
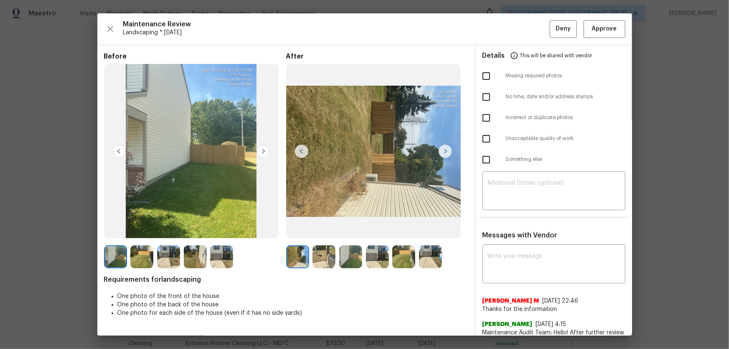
click at [326, 246] on img at bounding box center [323, 256] width 23 height 23
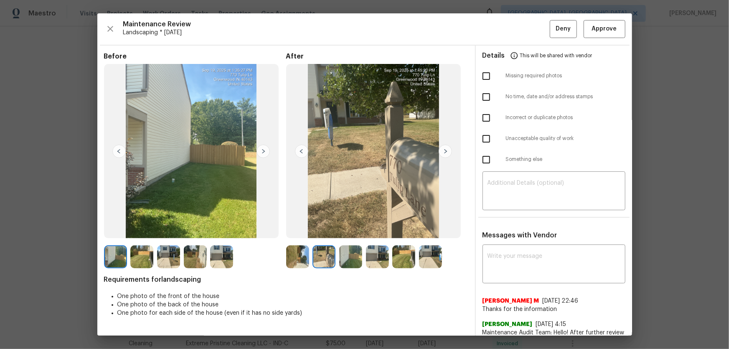
click at [356, 264] on img at bounding box center [350, 256] width 23 height 23
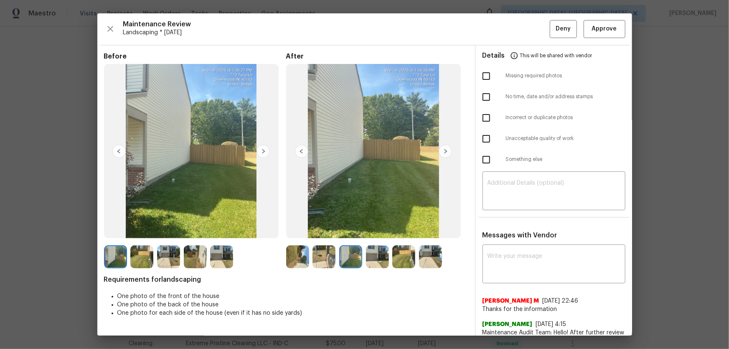
click at [375, 264] on img at bounding box center [377, 256] width 23 height 23
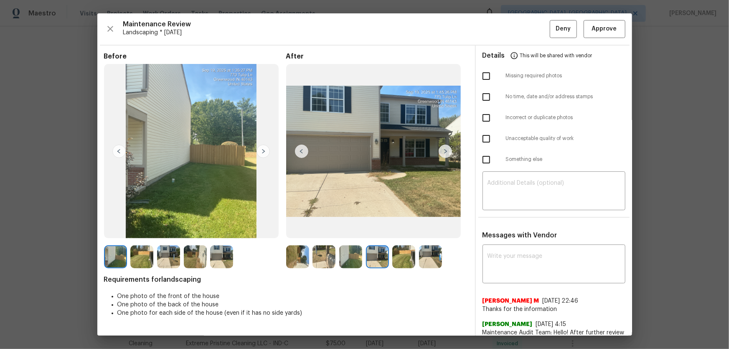
click at [394, 259] on img at bounding box center [403, 256] width 23 height 23
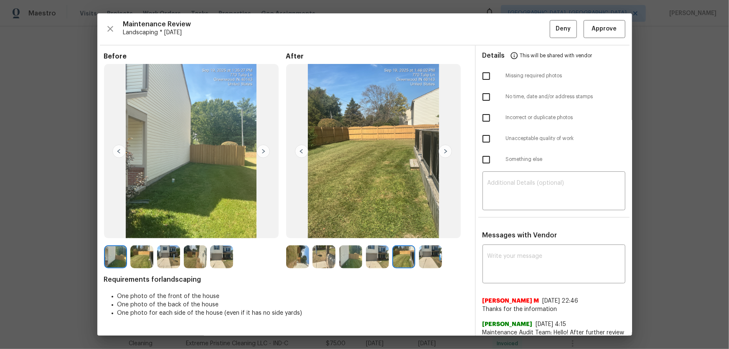
click at [435, 259] on img at bounding box center [430, 256] width 23 height 23
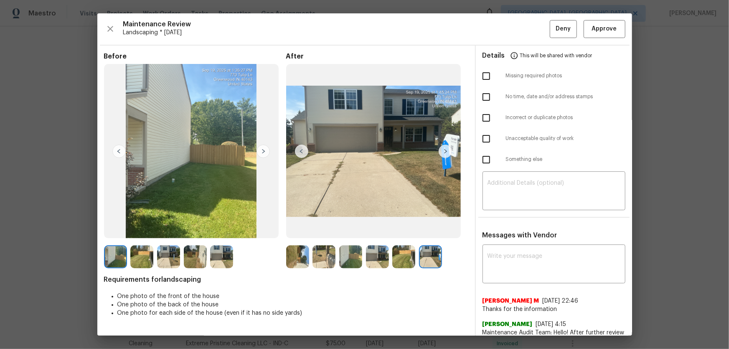
click at [169, 264] on img at bounding box center [168, 256] width 23 height 23
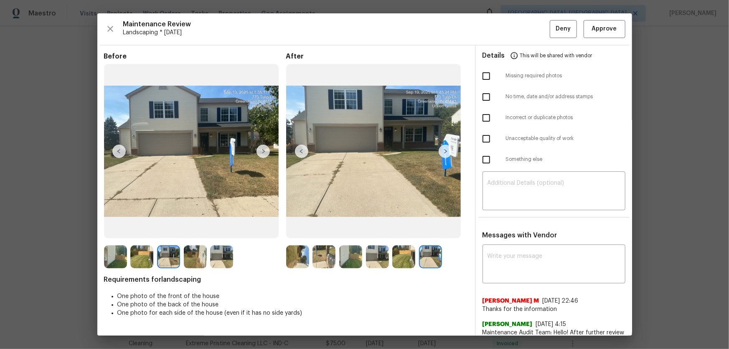
click at [193, 258] on img at bounding box center [195, 256] width 23 height 23
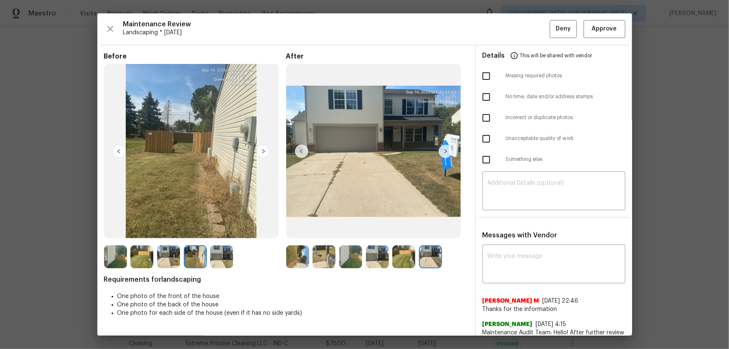
click at [215, 264] on img at bounding box center [221, 256] width 23 height 23
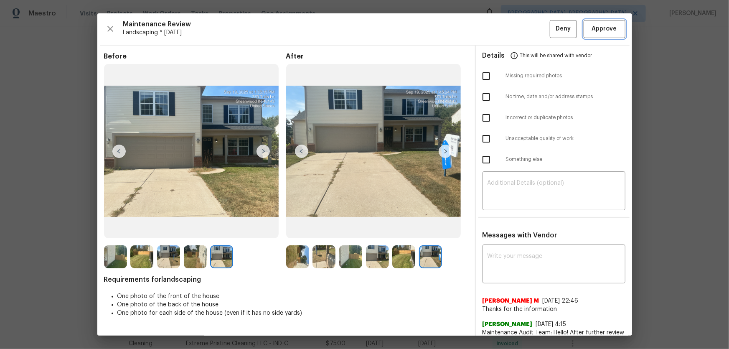
click at [602, 30] on span "Approve" at bounding box center [604, 29] width 25 height 10
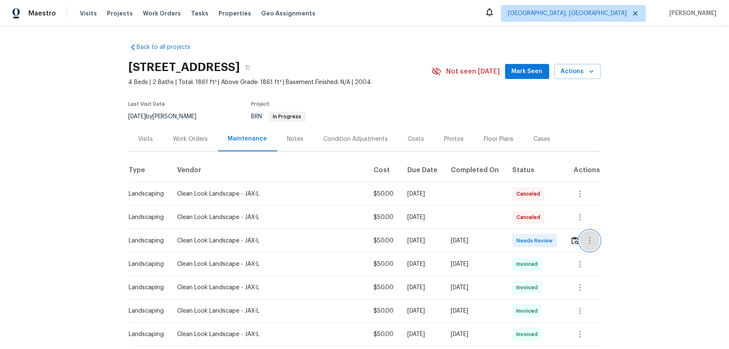
click at [518, 230] on button "button" at bounding box center [590, 241] width 20 height 20
click at [518, 230] on div at bounding box center [364, 174] width 729 height 349
click at [518, 230] on img "button" at bounding box center [574, 240] width 7 height 8
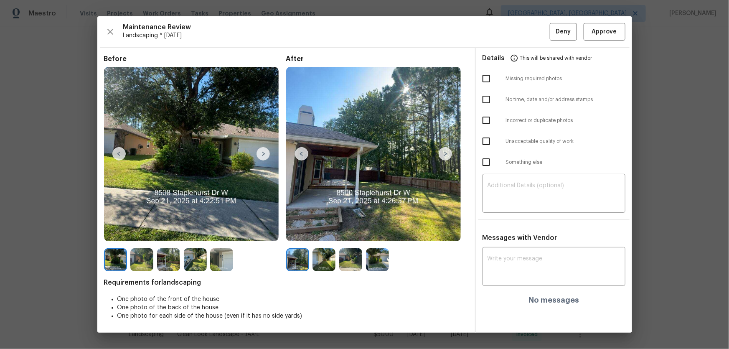
click at [322, 230] on img at bounding box center [323, 259] width 23 height 23
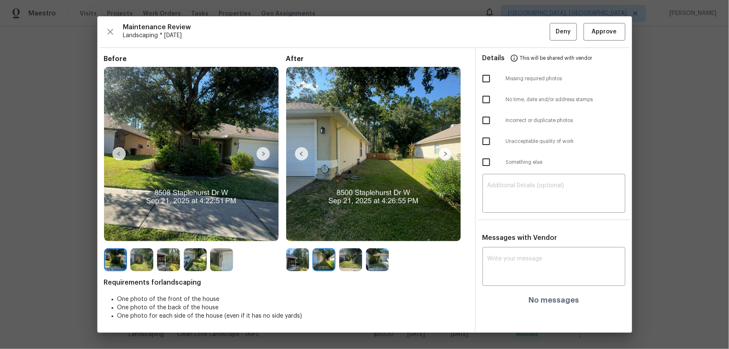
click at [342, 230] on img at bounding box center [350, 259] width 23 height 23
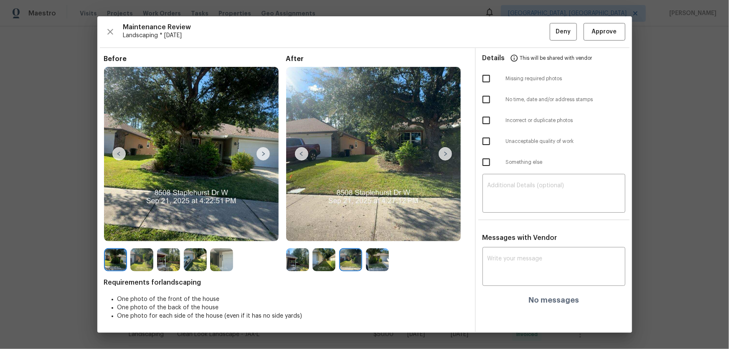
click at [378, 230] on img at bounding box center [377, 259] width 23 height 23
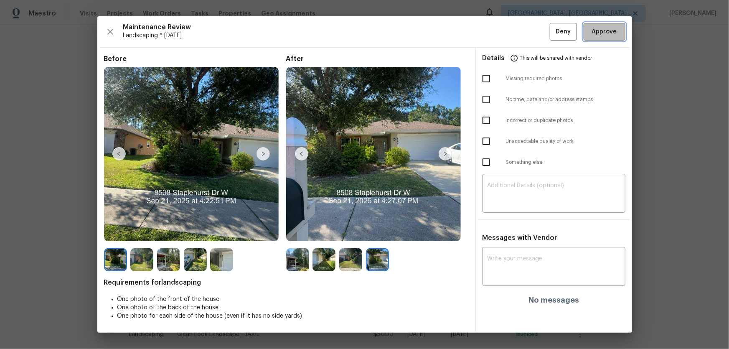
click at [518, 33] on span "Approve" at bounding box center [604, 32] width 25 height 10
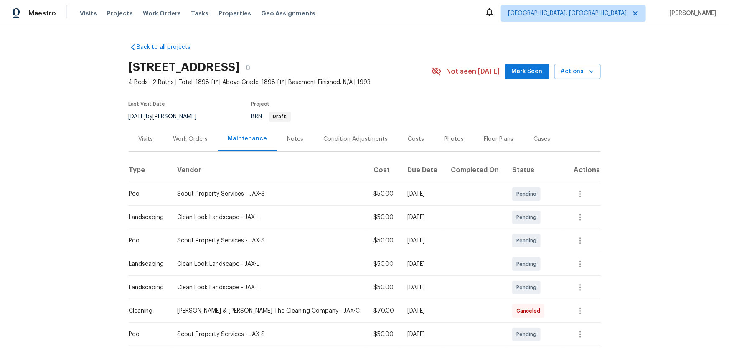
scroll to position [114, 0]
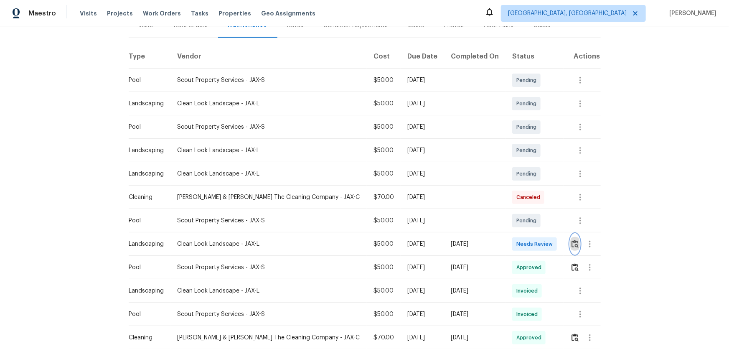
click at [518, 230] on img "button" at bounding box center [574, 244] width 7 height 8
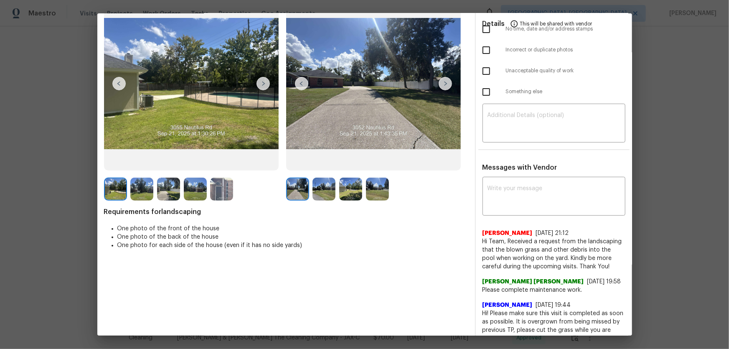
scroll to position [76, 0]
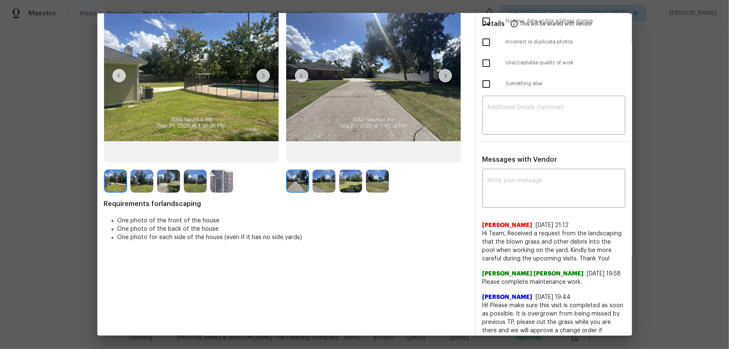
click at [324, 182] on img at bounding box center [323, 181] width 23 height 23
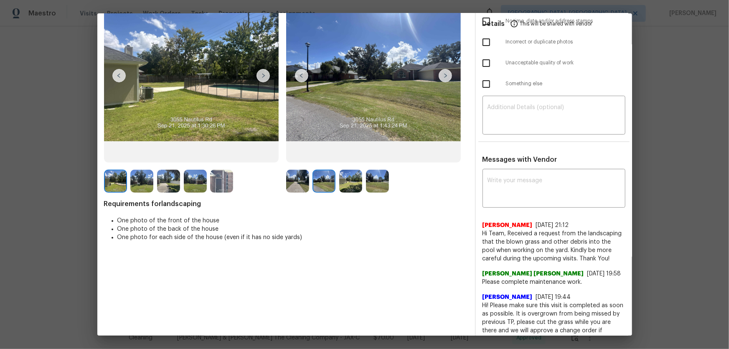
click at [349, 188] on img at bounding box center [350, 181] width 23 height 23
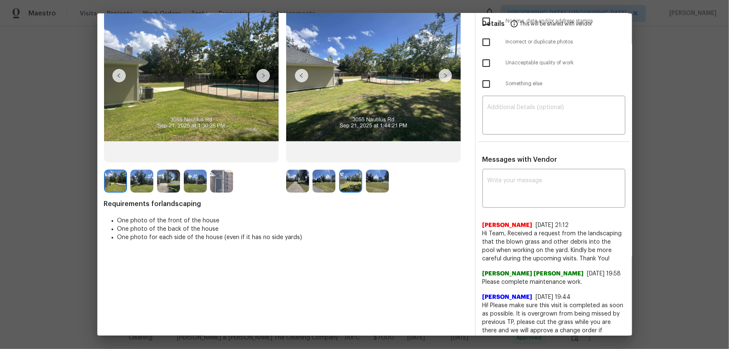
click at [373, 188] on img at bounding box center [377, 181] width 23 height 23
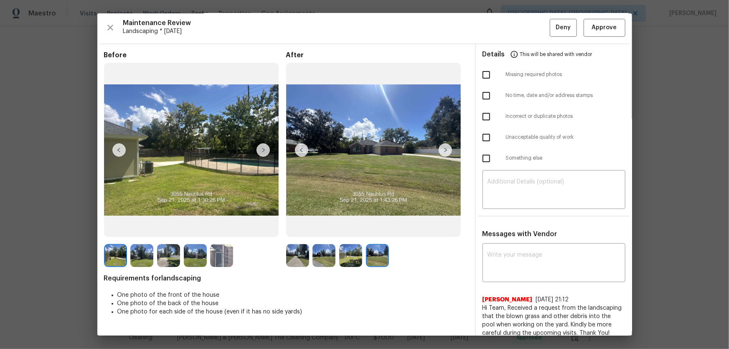
scroll to position [0, 0]
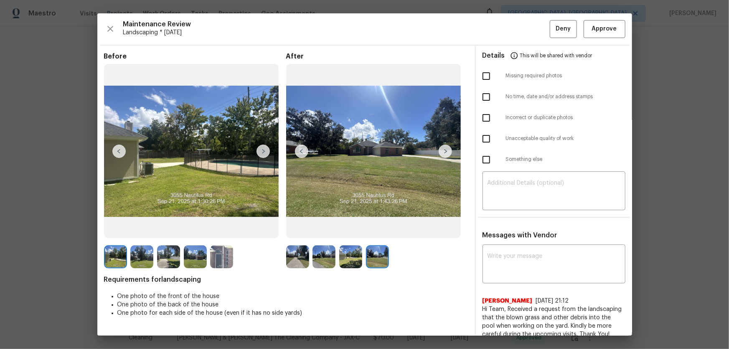
click at [299, 230] on img at bounding box center [297, 256] width 23 height 23
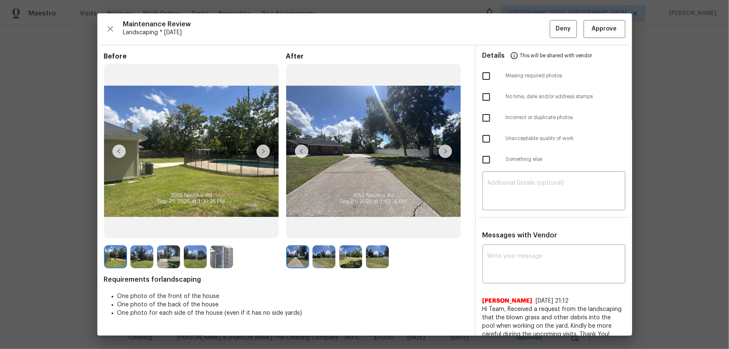
click at [328, 230] on img at bounding box center [323, 256] width 23 height 23
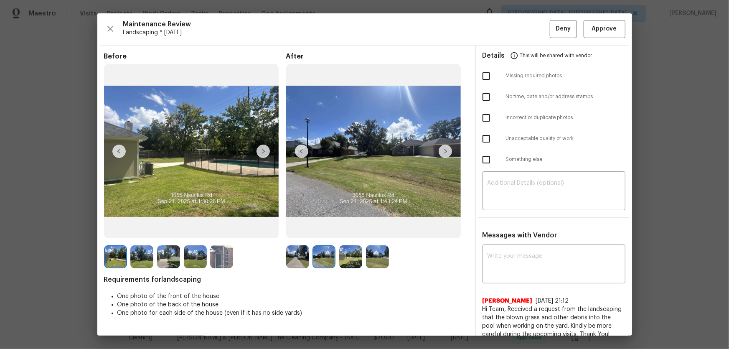
click at [335, 230] on div at bounding box center [325, 256] width 27 height 23
click at [348, 230] on img at bounding box center [350, 256] width 23 height 23
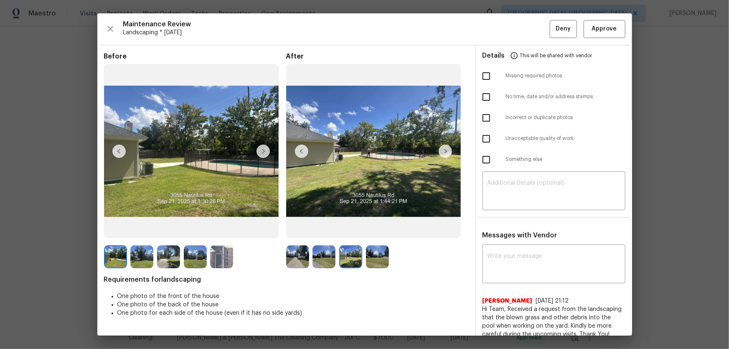
click at [377, 230] on img at bounding box center [377, 256] width 23 height 23
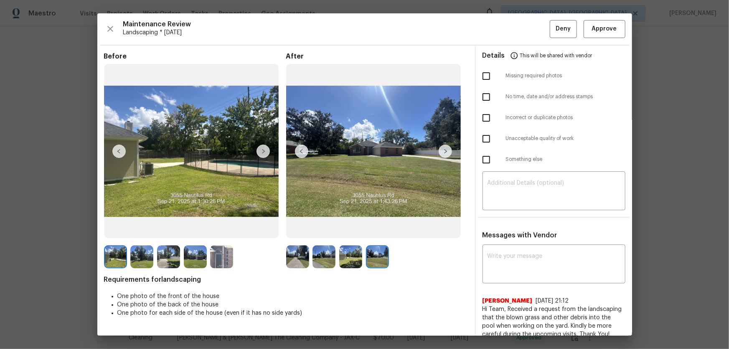
click at [518, 19] on div "Maintenance Review Landscaping * [DATE] Deny Approve Before After Requirements …" at bounding box center [364, 174] width 535 height 322
click at [518, 29] on span "Approve" at bounding box center [604, 29] width 25 height 10
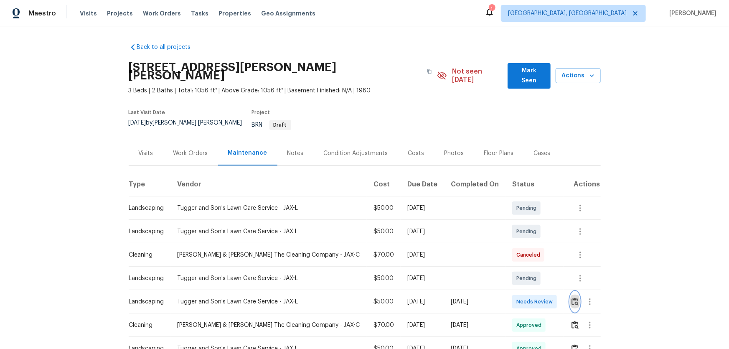
click at [518, 230] on img "button" at bounding box center [574, 301] width 7 height 8
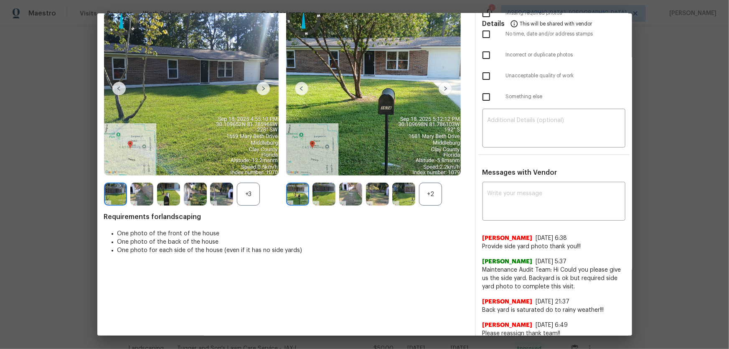
scroll to position [76, 0]
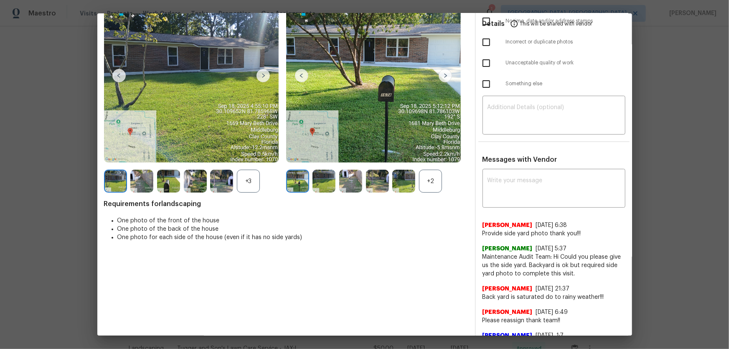
click at [423, 177] on div "+2" at bounding box center [430, 181] width 23 height 23
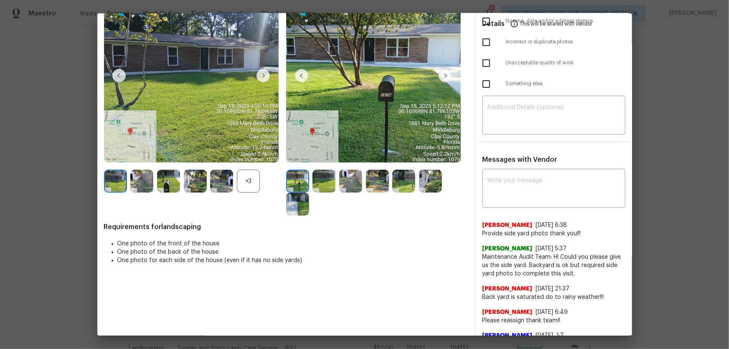
click at [253, 175] on div "+3" at bounding box center [248, 181] width 23 height 23
click at [312, 180] on img at bounding box center [323, 181] width 23 height 23
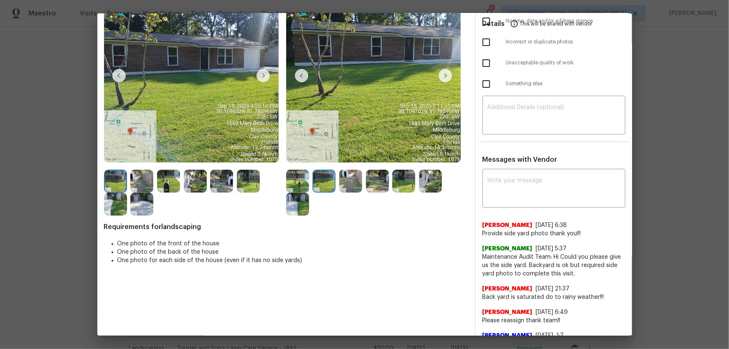
click at [344, 182] on img at bounding box center [350, 181] width 23 height 23
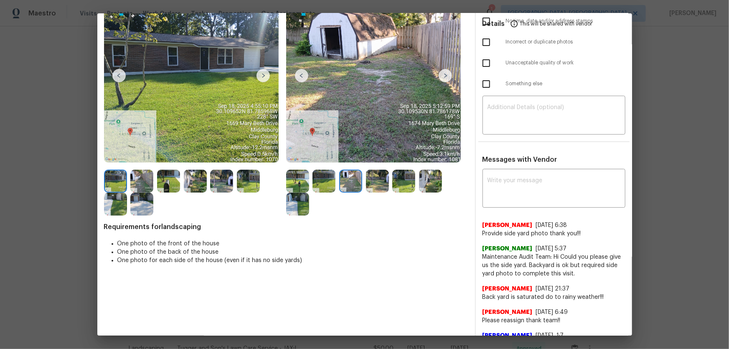
click at [374, 188] on img at bounding box center [377, 181] width 23 height 23
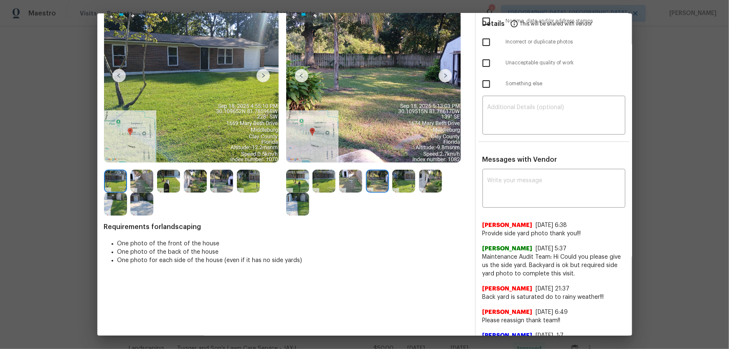
click at [414, 185] on div at bounding box center [405, 181] width 27 height 23
click at [427, 182] on img at bounding box center [430, 181] width 23 height 23
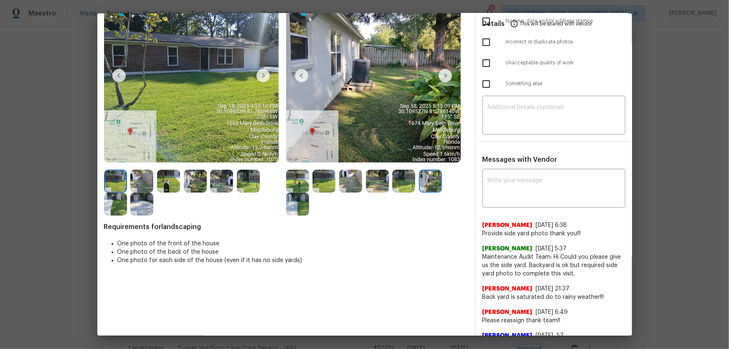
click at [403, 186] on img at bounding box center [403, 181] width 23 height 23
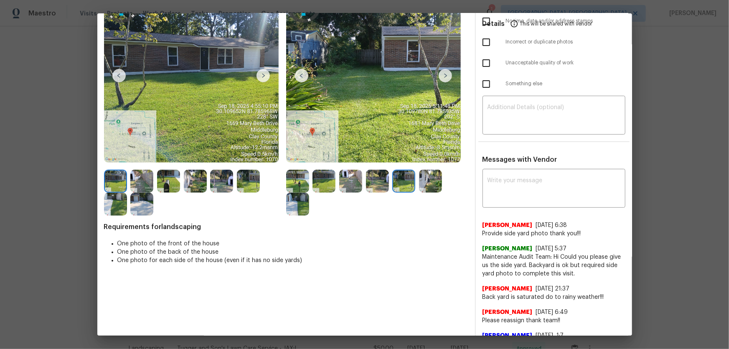
click at [299, 203] on img at bounding box center [297, 204] width 23 height 23
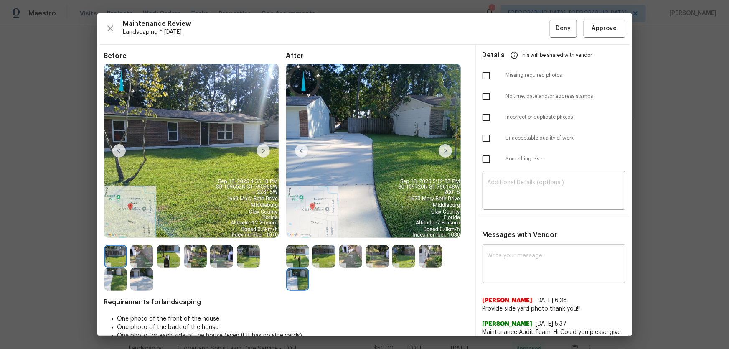
scroll to position [0, 0]
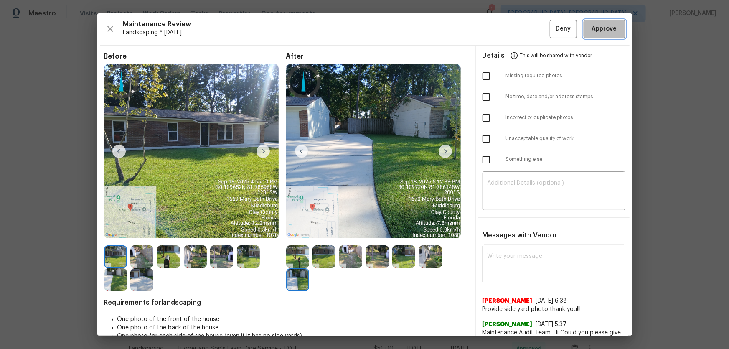
click at [518, 30] on span "Approve" at bounding box center [604, 29] width 25 height 10
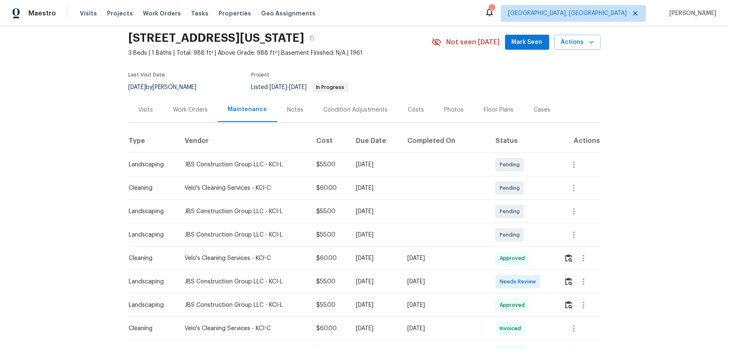
scroll to position [38, 0]
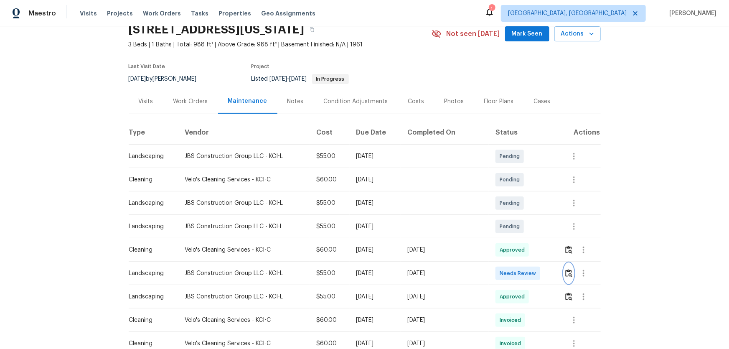
click at [518, 230] on button "button" at bounding box center [569, 273] width 10 height 20
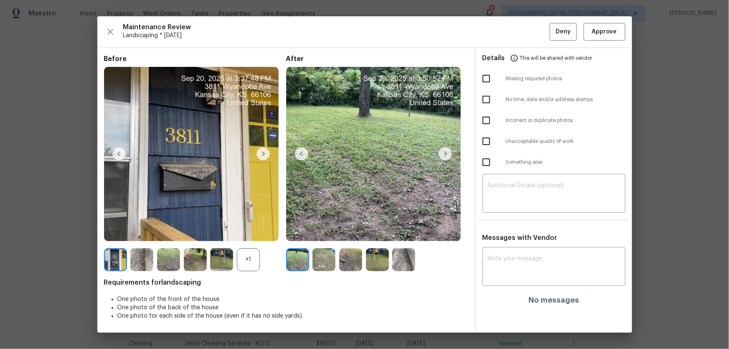
click at [252, 230] on div "+1" at bounding box center [248, 259] width 23 height 23
click at [321, 230] on img at bounding box center [323, 259] width 23 height 23
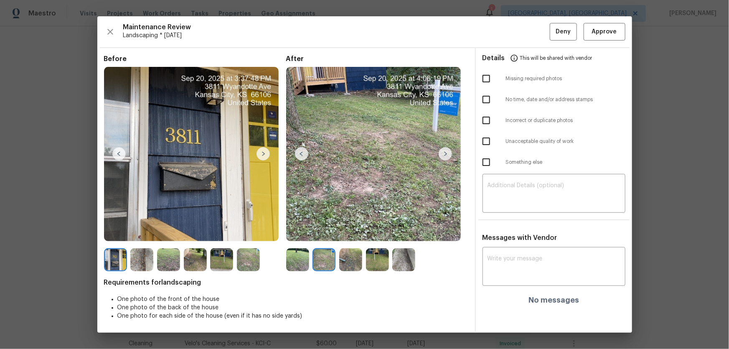
click at [354, 230] on img at bounding box center [350, 259] width 23 height 23
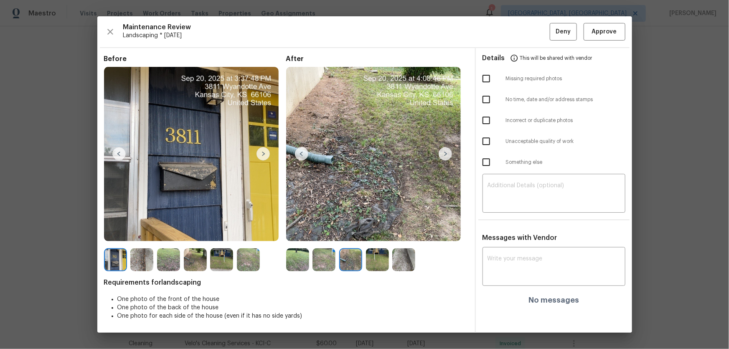
click at [372, 230] on img at bounding box center [377, 259] width 23 height 23
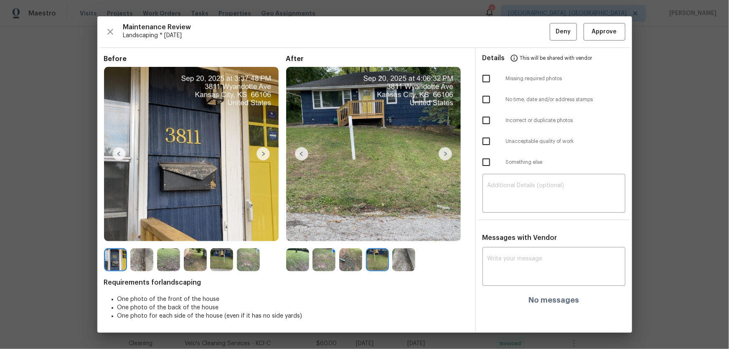
click at [397, 230] on img at bounding box center [403, 259] width 23 height 23
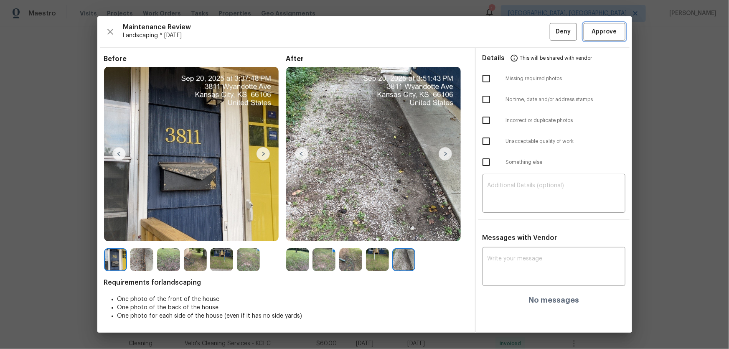
click at [518, 30] on span "Approve" at bounding box center [604, 32] width 25 height 10
